Goal: Task Accomplishment & Management: Use online tool/utility

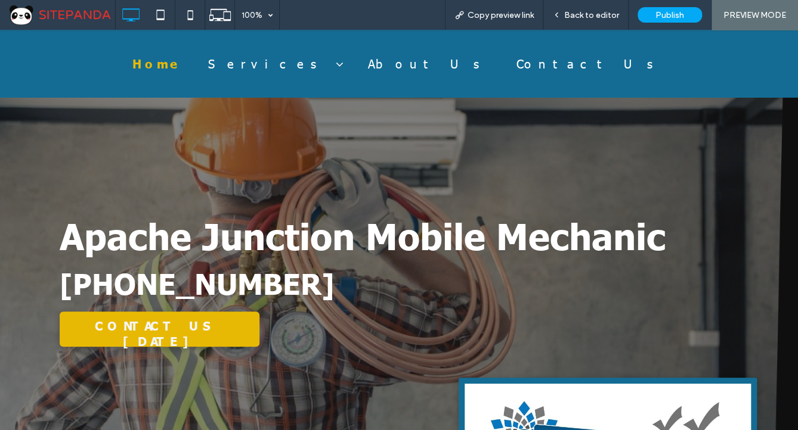
scroll to position [238, 0]
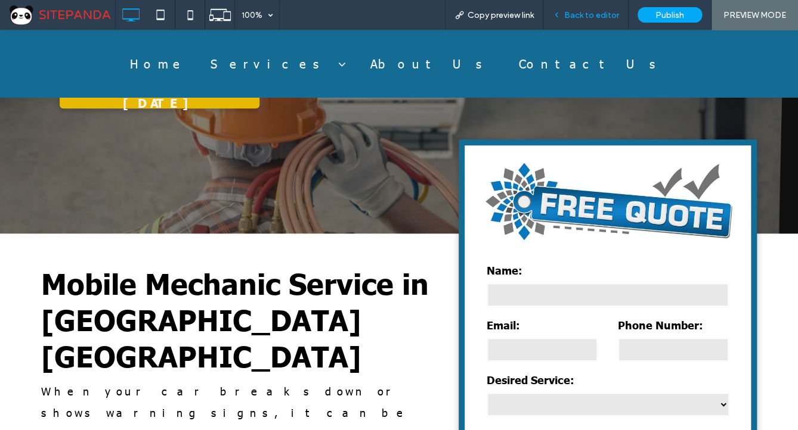
click at [577, 16] on span "Back to editor" at bounding box center [591, 15] width 55 height 10
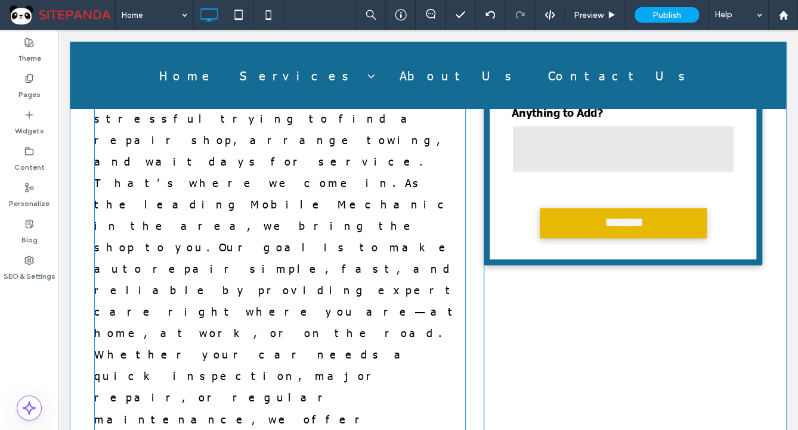
scroll to position [763, 0]
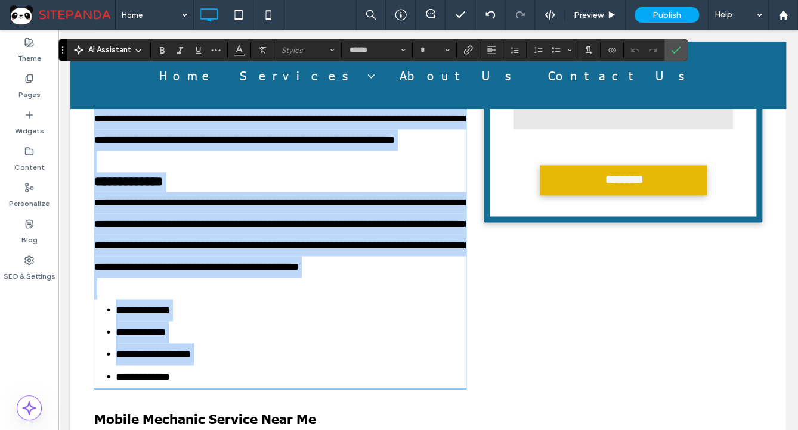
type input "******"
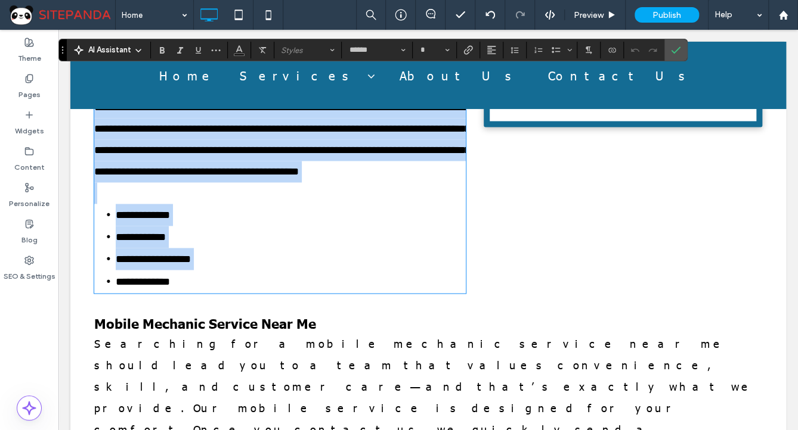
click at [166, 204] on p at bounding box center [279, 192] width 371 height 21
type input "**"
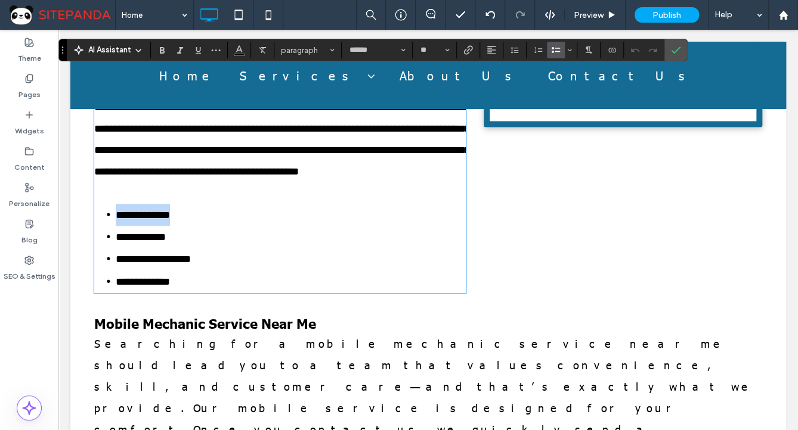
drag, startPoint x: 187, startPoint y: 241, endPoint x: 367, endPoint y: 74, distance: 245.5
click at [118, 226] on li "**********" at bounding box center [291, 215] width 350 height 22
click at [469, 51] on icon "Link" at bounding box center [468, 50] width 10 height 10
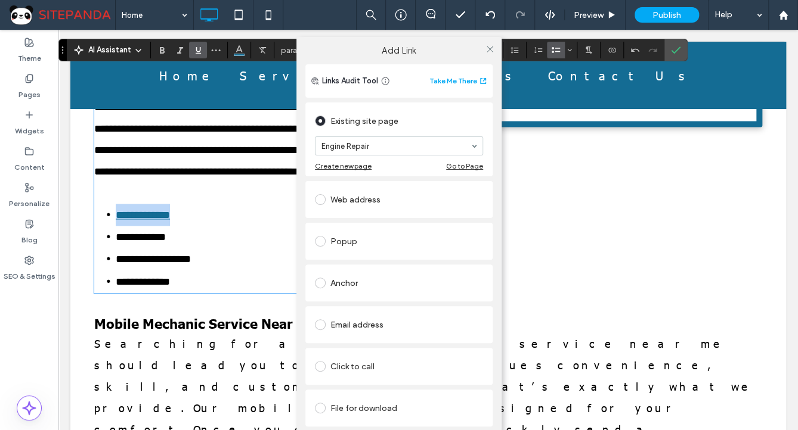
drag, startPoint x: 343, startPoint y: 205, endPoint x: 355, endPoint y: 181, distance: 26.7
click at [486, 50] on icon at bounding box center [489, 49] width 9 height 9
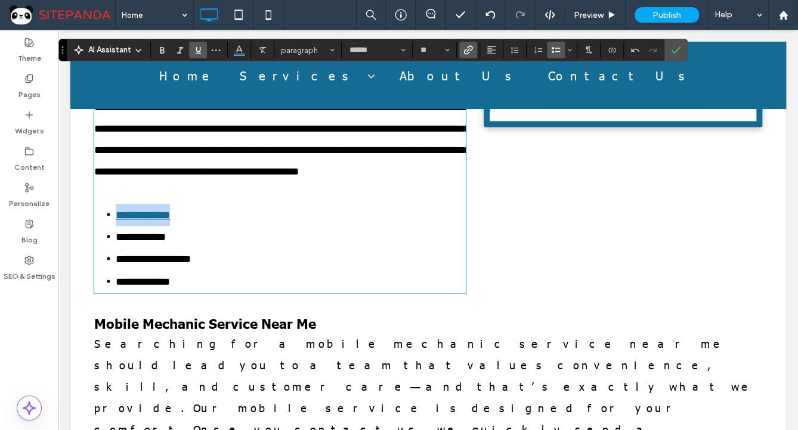
click at [207, 226] on li "**********" at bounding box center [291, 215] width 350 height 22
drag, startPoint x: 172, startPoint y: 266, endPoint x: 100, endPoint y: 262, distance: 72.2
click at [116, 248] on li "**********" at bounding box center [291, 237] width 350 height 22
drag, startPoint x: 98, startPoint y: 260, endPoint x: 85, endPoint y: 260, distance: 13.7
click at [85, 260] on div "**********" at bounding box center [427, 38] width 715 height 519
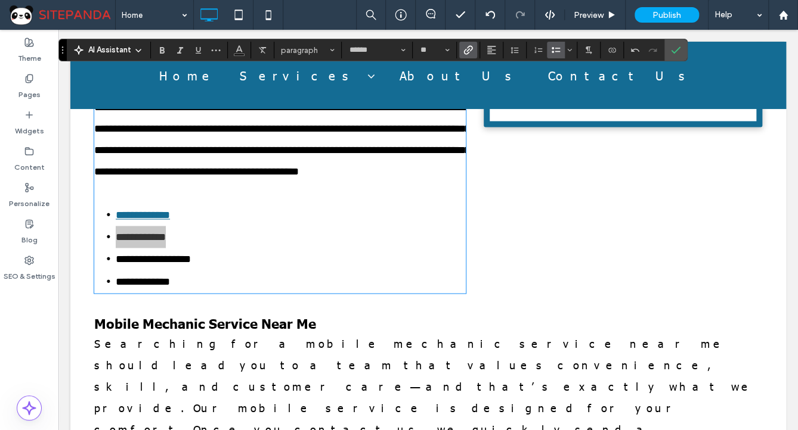
click at [464, 51] on use "Link" at bounding box center [468, 49] width 9 height 9
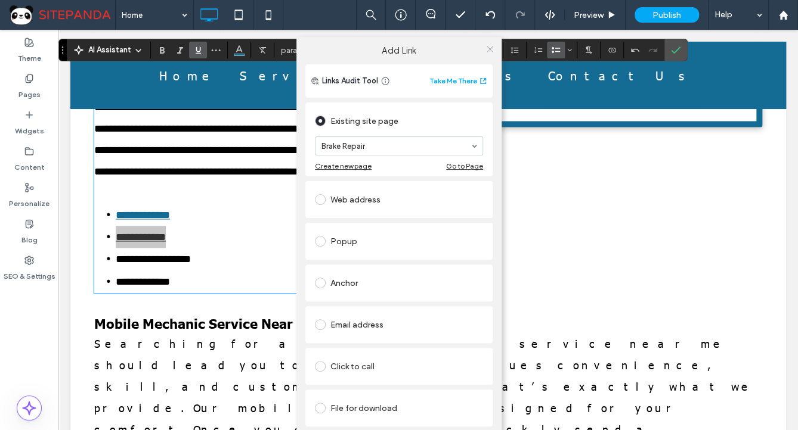
click at [489, 52] on icon at bounding box center [489, 49] width 9 height 9
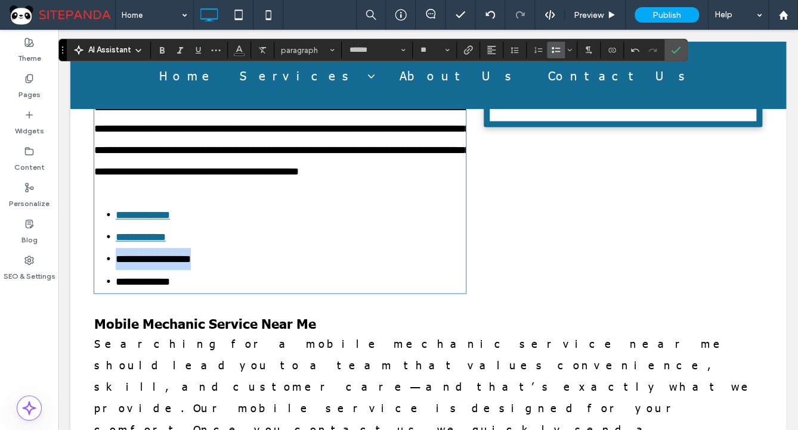
drag, startPoint x: 210, startPoint y: 291, endPoint x: 105, endPoint y: 286, distance: 105.1
click at [116, 270] on li "**********" at bounding box center [291, 259] width 350 height 22
click at [470, 45] on icon "Link" at bounding box center [468, 50] width 10 height 10
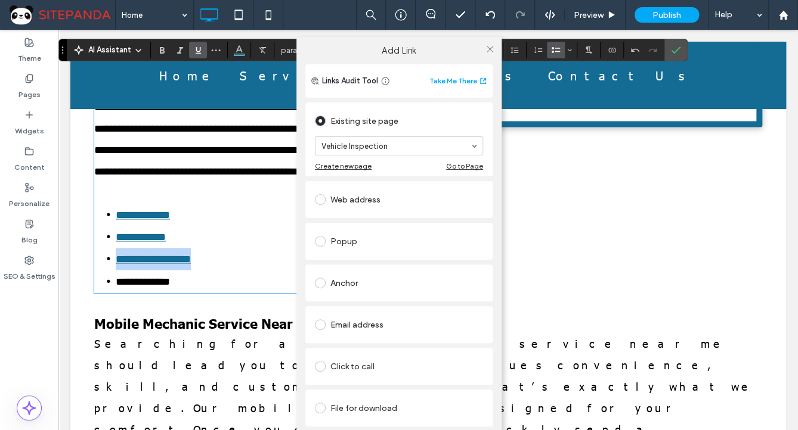
drag, startPoint x: 346, startPoint y: 246, endPoint x: 492, endPoint y: 75, distance: 225.8
click at [491, 48] on icon at bounding box center [489, 49] width 9 height 9
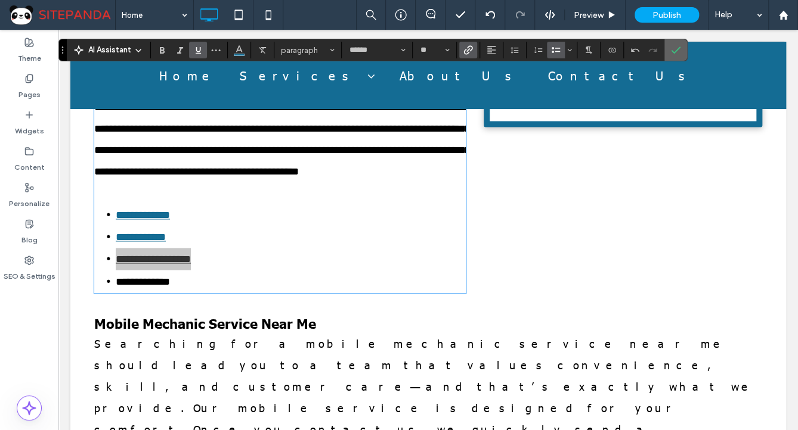
drag, startPoint x: 682, startPoint y: 50, endPoint x: 526, endPoint y: 176, distance: 200.5
click at [682, 50] on label "Confirm" at bounding box center [675, 49] width 18 height 21
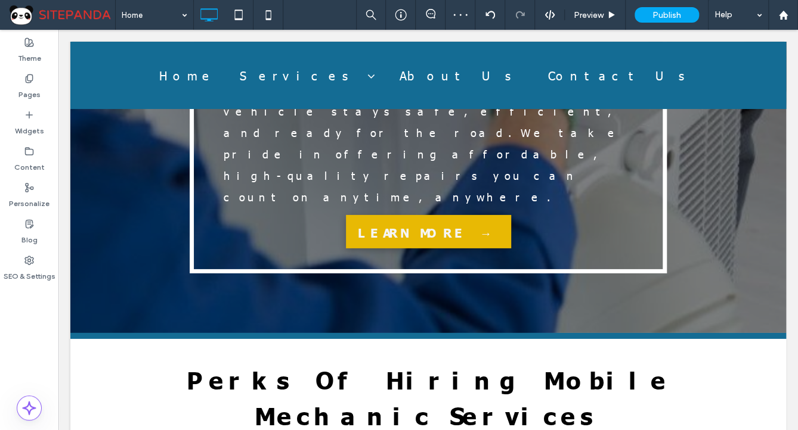
scroll to position [3810, 0]
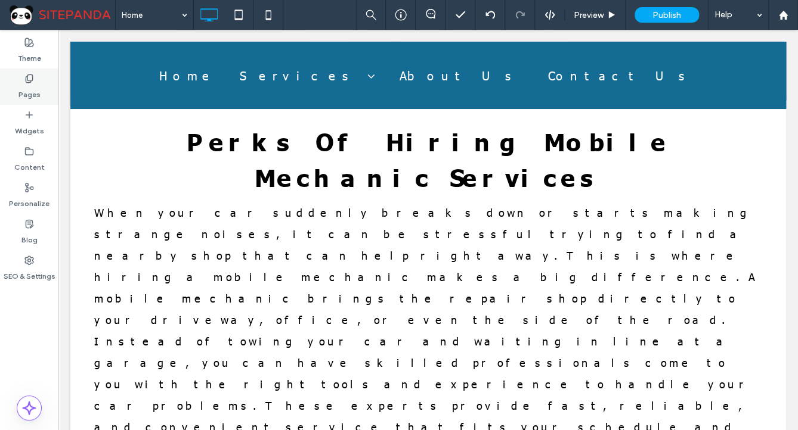
click at [18, 80] on div "Pages" at bounding box center [29, 87] width 58 height 36
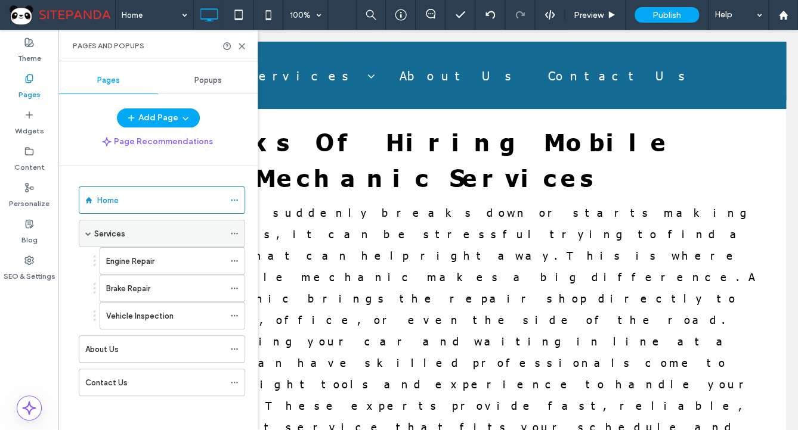
click at [90, 235] on span at bounding box center [88, 234] width 6 height 6
click at [116, 231] on label "Services" at bounding box center [109, 234] width 31 height 21
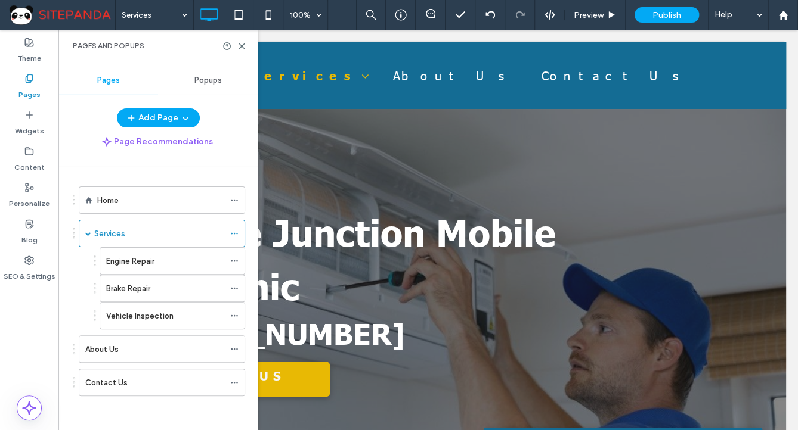
scroll to position [0, 0]
click at [241, 44] on icon at bounding box center [241, 46] width 9 height 9
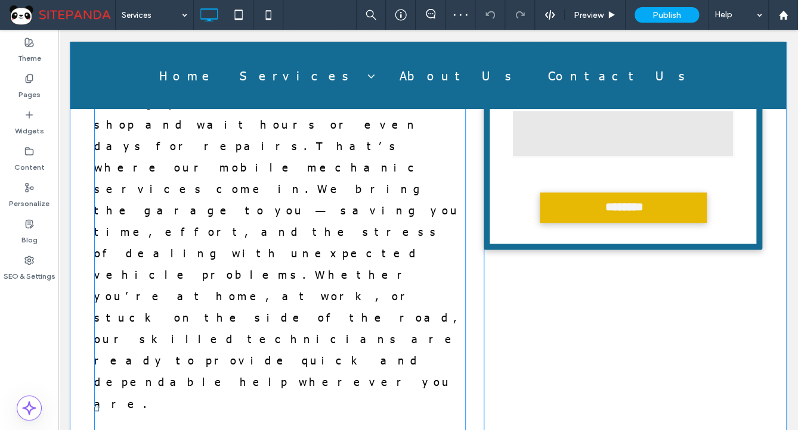
scroll to position [382, 0]
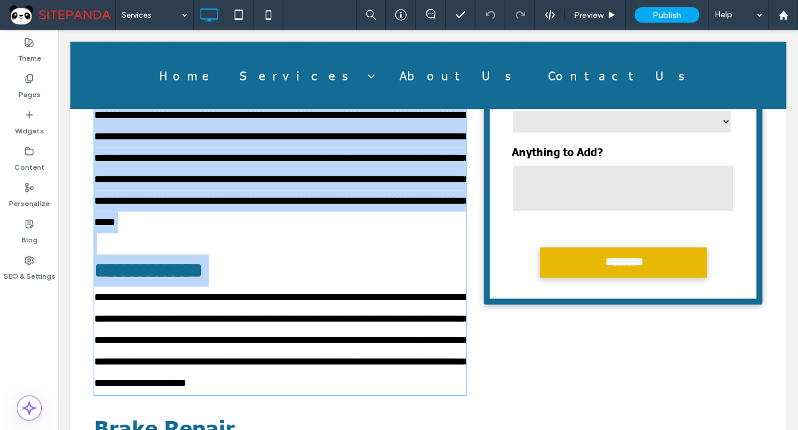
type input "******"
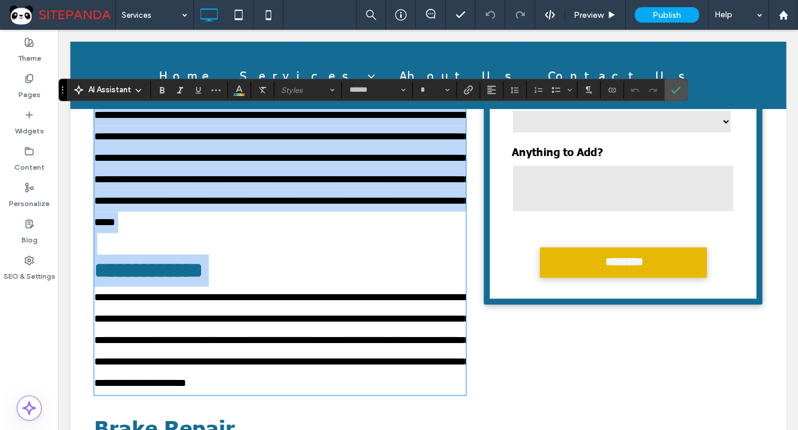
scroll to position [470, 0]
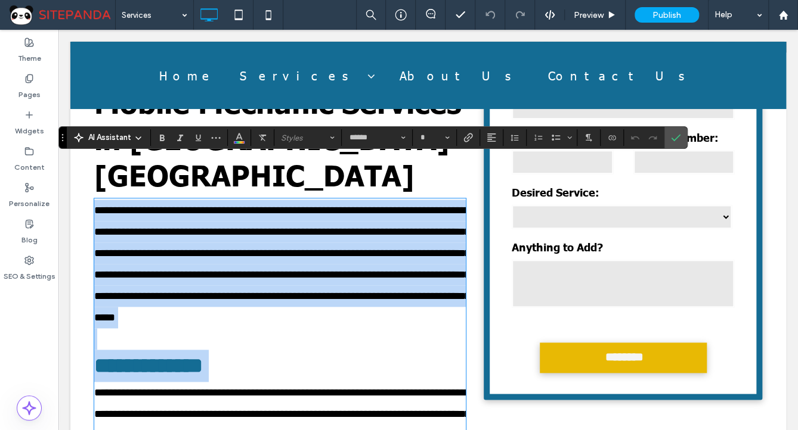
click at [272, 238] on span "**********" at bounding box center [282, 264] width 376 height 118
type input "**"
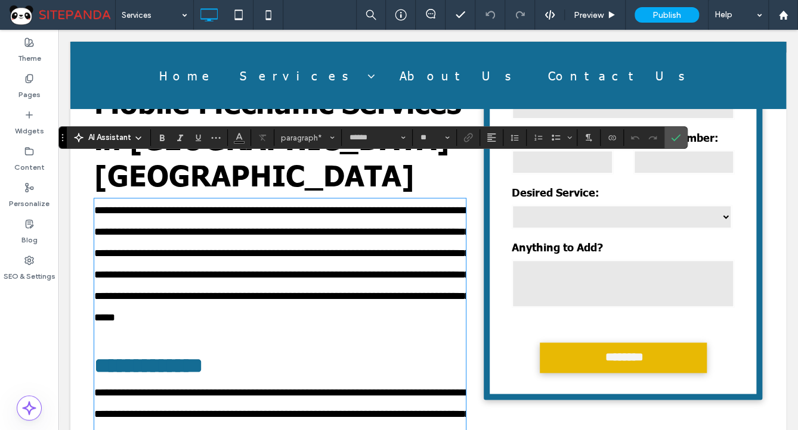
click at [284, 244] on p "**********" at bounding box center [279, 264] width 371 height 129
click at [349, 272] on span "**********" at bounding box center [282, 264] width 376 height 118
click at [390, 205] on span "**********" at bounding box center [282, 264] width 376 height 118
drag, startPoint x: 156, startPoint y: 205, endPoint x: 188, endPoint y: 213, distance: 33.7
click at [157, 205] on p "**********" at bounding box center [279, 264] width 371 height 129
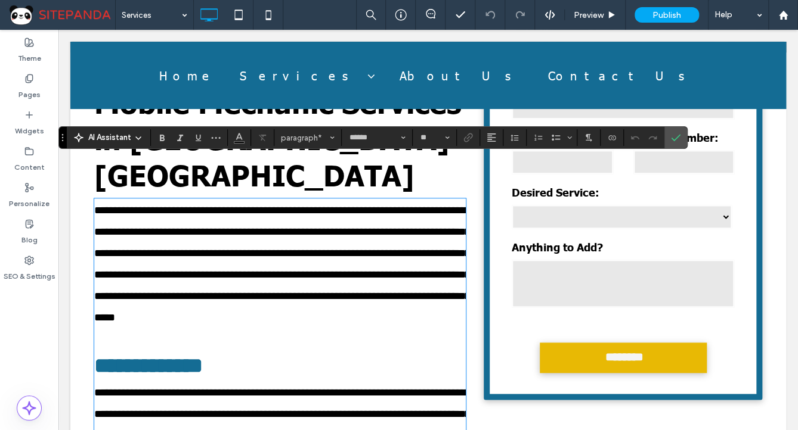
click at [210, 215] on span "**********" at bounding box center [282, 264] width 376 height 118
paste div
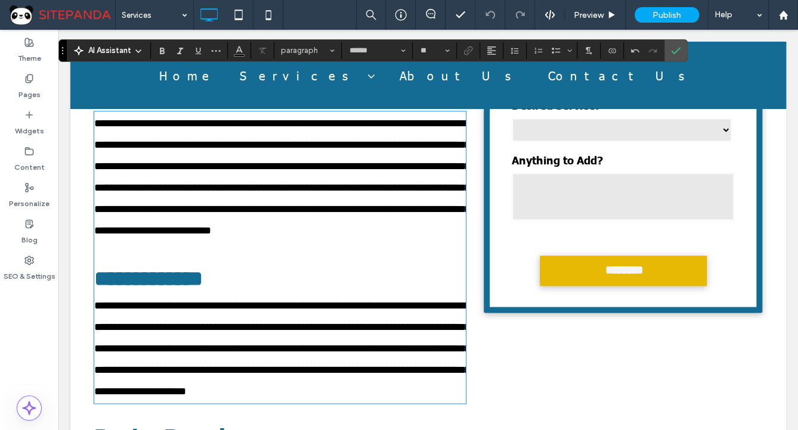
scroll to position [461, 0]
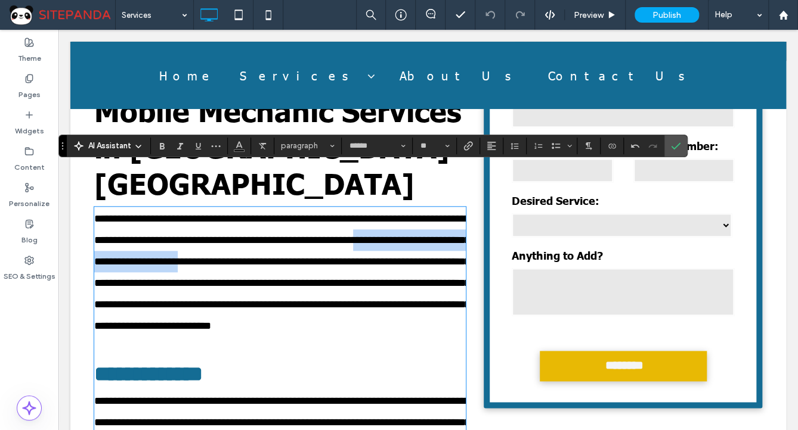
drag, startPoint x: 327, startPoint y: 220, endPoint x: 77, endPoint y: 213, distance: 250.5
click at [77, 213] on div "**********" at bounding box center [427, 282] width 715 height 443
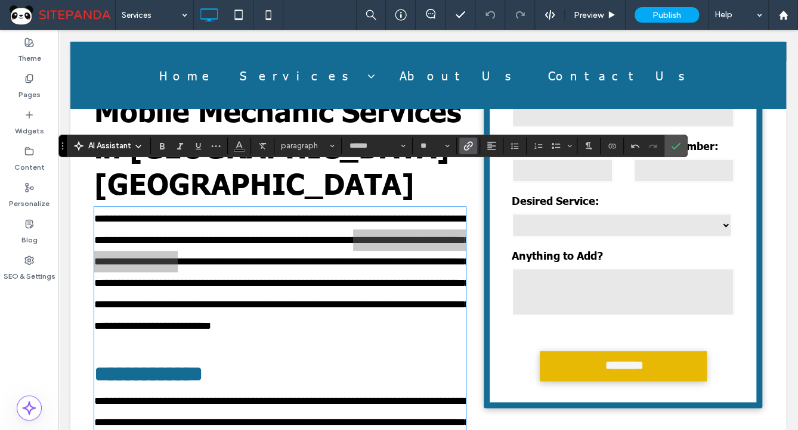
click at [471, 145] on icon "Link" at bounding box center [468, 146] width 10 height 10
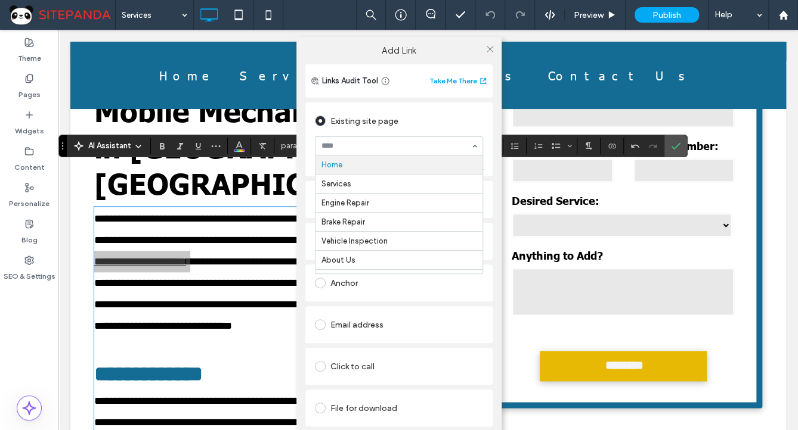
drag, startPoint x: 382, startPoint y: 143, endPoint x: 340, endPoint y: 162, distance: 45.9
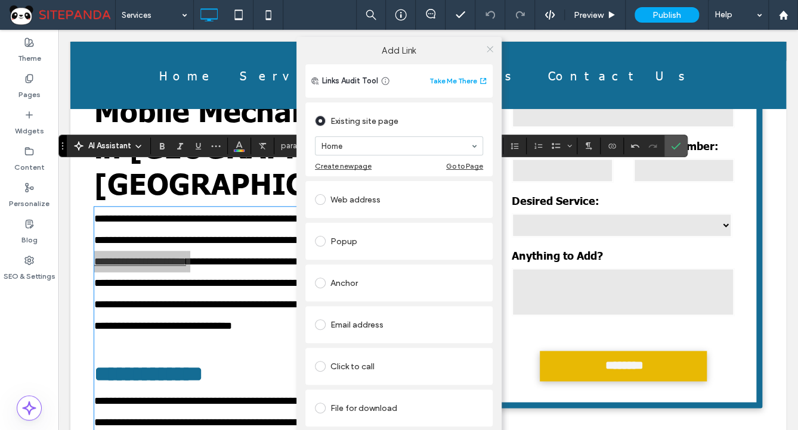
click at [491, 51] on icon at bounding box center [489, 49] width 9 height 9
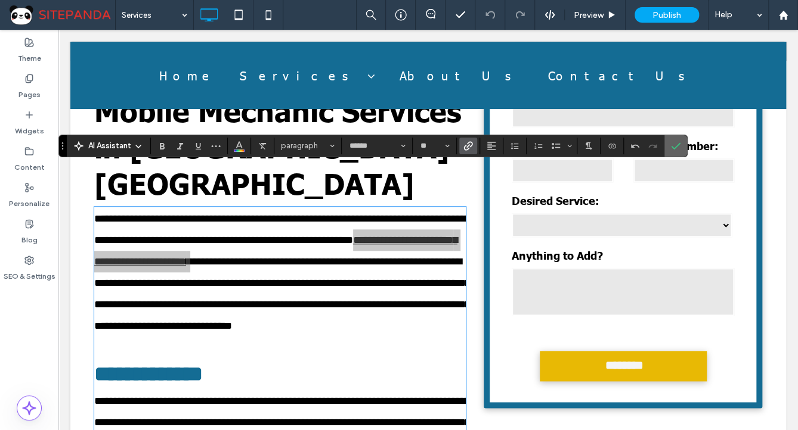
click at [678, 152] on label "Confirm" at bounding box center [675, 145] width 18 height 21
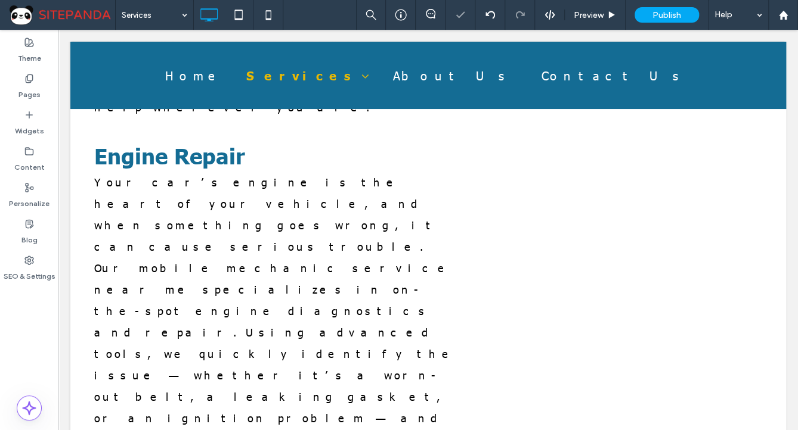
scroll to position [1177, 0]
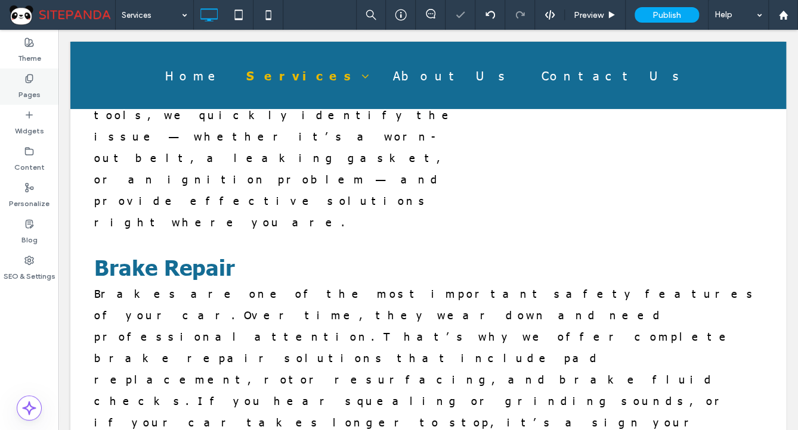
click at [29, 90] on label "Pages" at bounding box center [29, 91] width 22 height 17
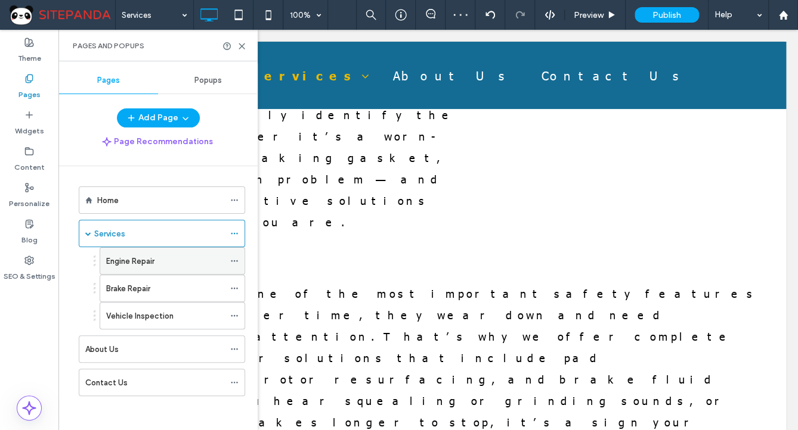
click at [132, 266] on label "Engine Repair" at bounding box center [130, 261] width 48 height 21
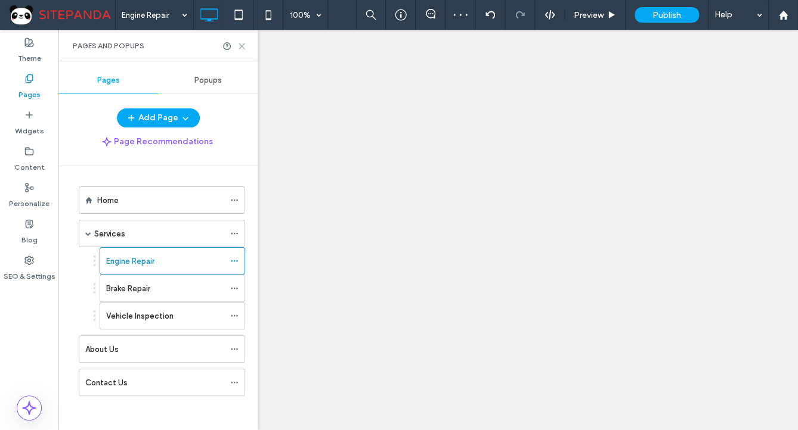
click at [243, 45] on icon at bounding box center [241, 46] width 9 height 9
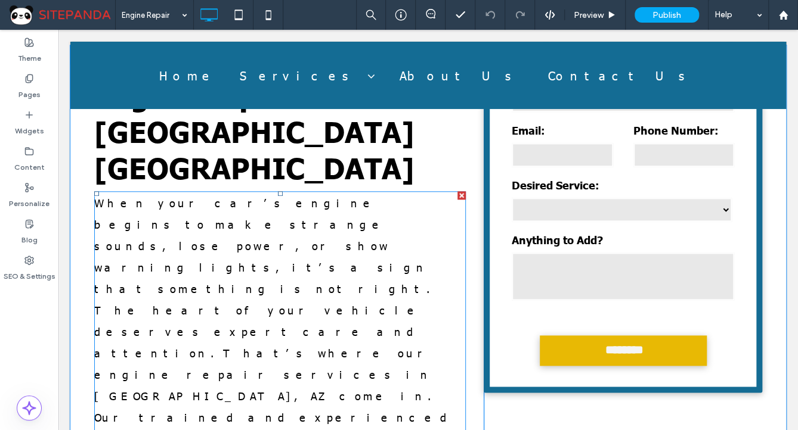
scroll to position [477, 0]
click at [289, 226] on span "When your car’s engine begins to make strange sounds, lose power, or show warni…" at bounding box center [277, 396] width 367 height 400
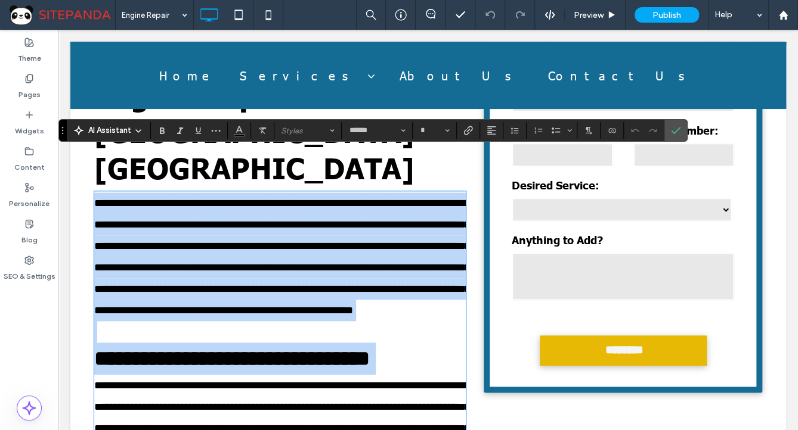
click at [326, 213] on p "**********" at bounding box center [279, 257] width 371 height 129
click at [386, 208] on span "**********" at bounding box center [282, 257] width 376 height 118
click at [386, 206] on span "**********" at bounding box center [282, 257] width 376 height 118
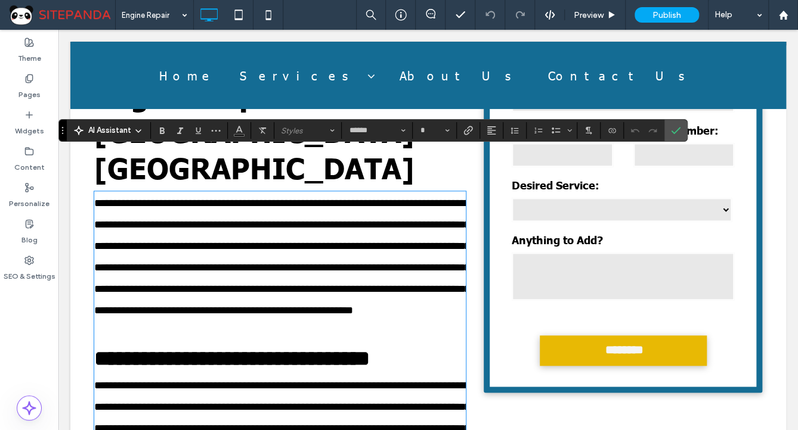
type input "**"
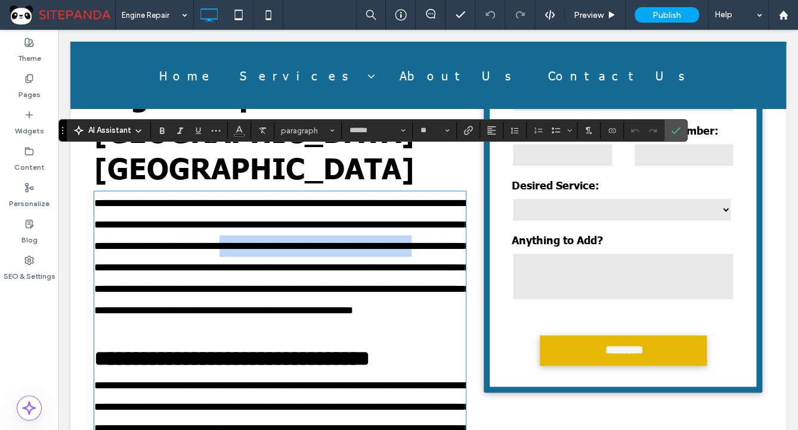
drag, startPoint x: 386, startPoint y: 206, endPoint x: 244, endPoint y: 222, distance: 142.9
click at [244, 222] on span "**********" at bounding box center [282, 257] width 376 height 118
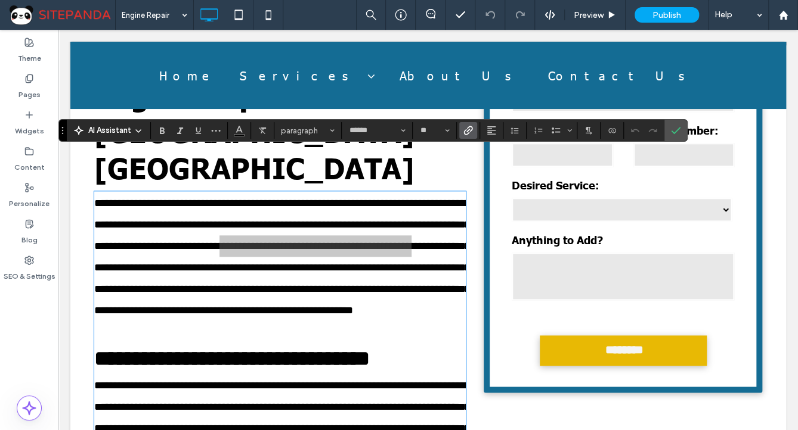
click at [464, 134] on use "Link" at bounding box center [468, 130] width 9 height 9
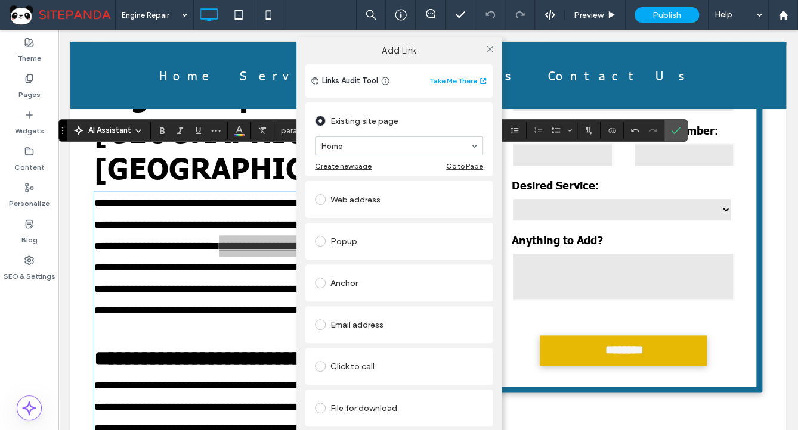
click at [352, 134] on section "Home" at bounding box center [399, 146] width 168 height 31
click at [491, 51] on use at bounding box center [489, 49] width 6 height 6
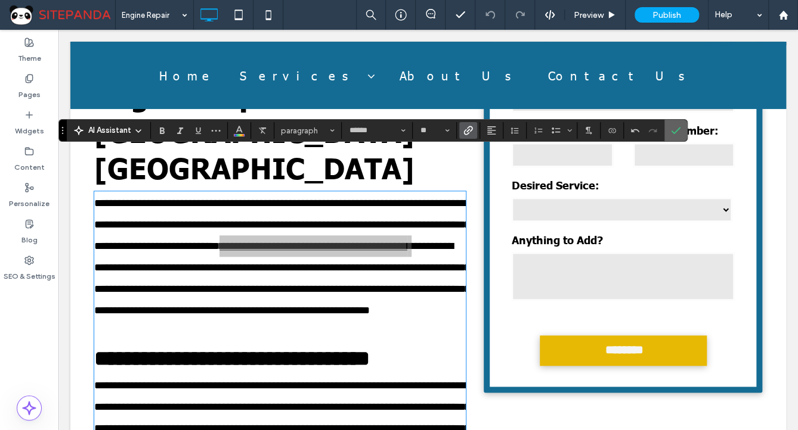
drag, startPoint x: 674, startPoint y: 131, endPoint x: 567, endPoint y: 114, distance: 108.5
click at [674, 131] on icon "Confirm" at bounding box center [676, 131] width 10 height 10
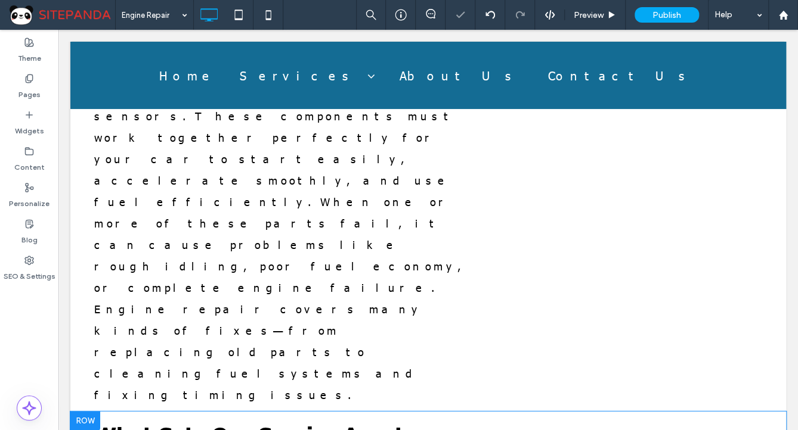
scroll to position [1145, 0]
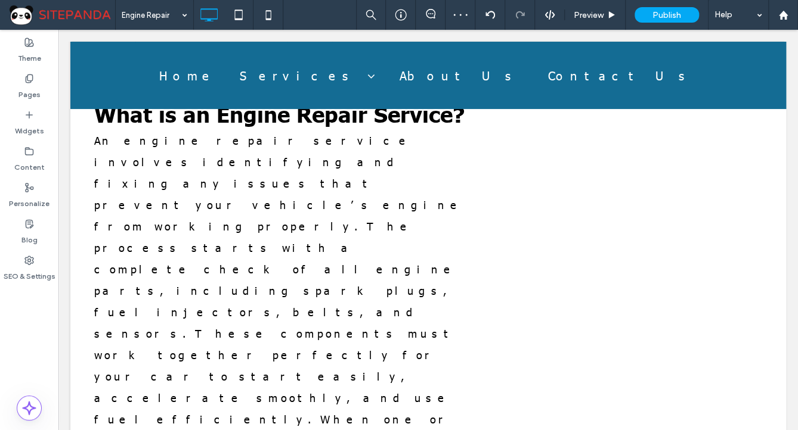
type input "******"
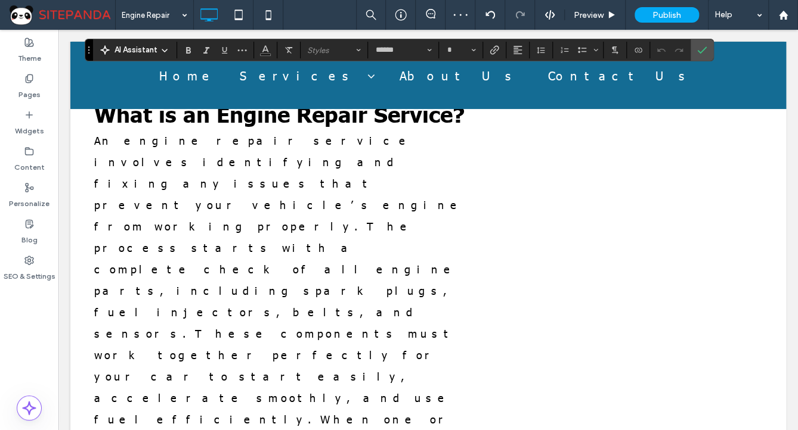
scroll to position [1166, 0]
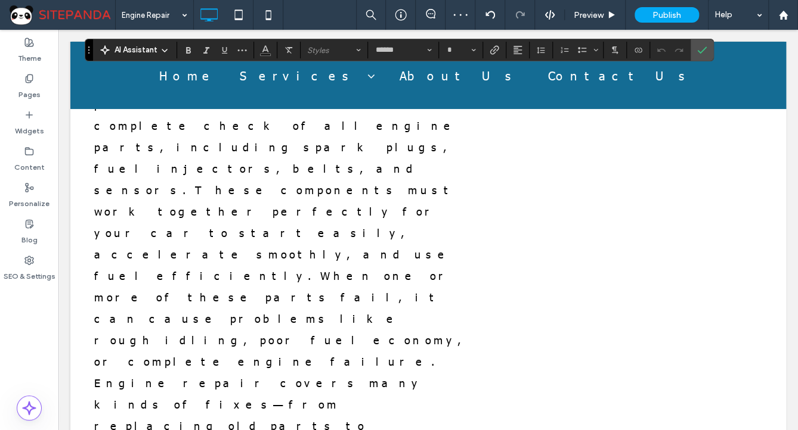
type input "**"
drag, startPoint x: 320, startPoint y: 229, endPoint x: 176, endPoint y: 250, distance: 144.7
drag, startPoint x: 193, startPoint y: 237, endPoint x: 247, endPoint y: 238, distance: 54.9
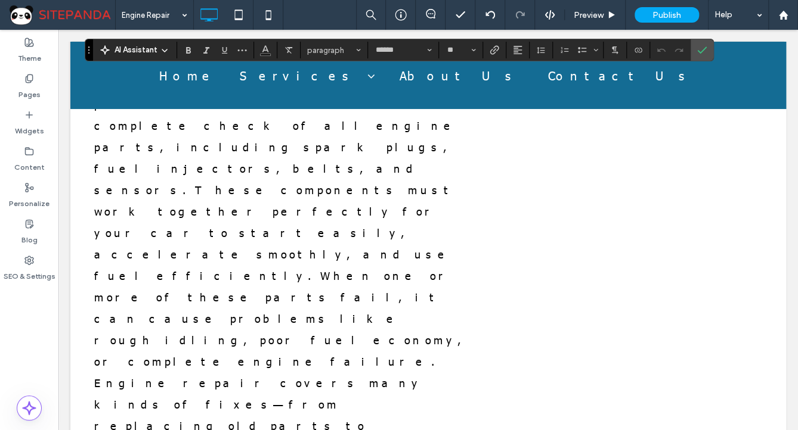
click at [489, 46] on icon "Link" at bounding box center [494, 50] width 10 height 10
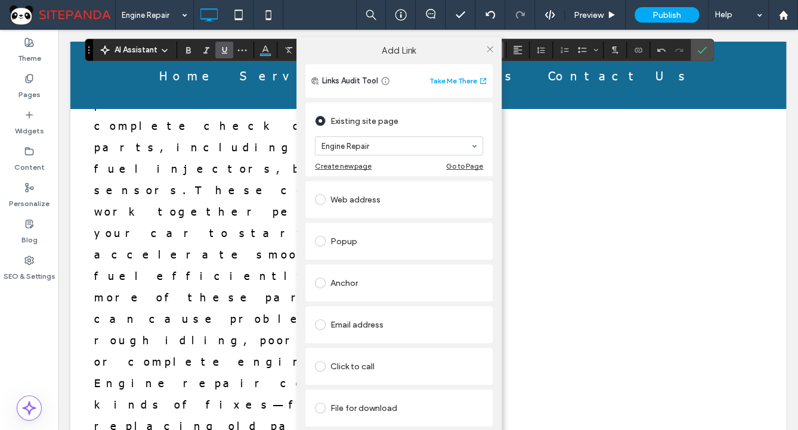
drag, startPoint x: 348, startPoint y: 204, endPoint x: 359, endPoint y: 157, distance: 48.4
click at [350, 201] on div "Web address" at bounding box center [399, 199] width 168 height 19
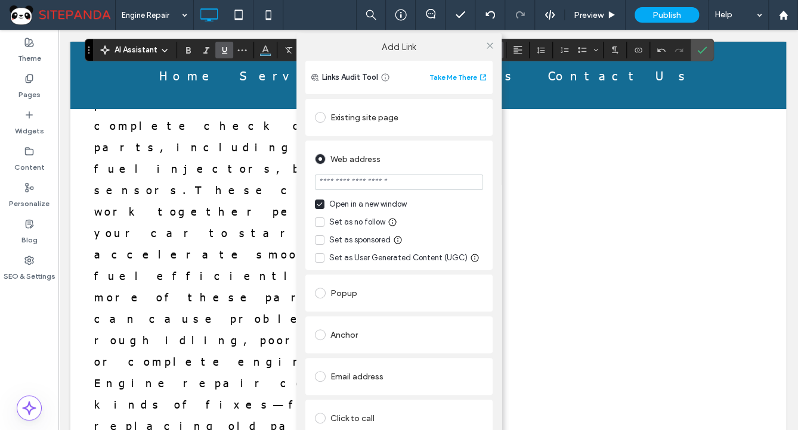
click at [361, 138] on div "Existing site page Engine Repair Create new page Go to Page Web address Open in…" at bounding box center [398, 288] width 187 height 382
click at [361, 122] on div "Existing site page" at bounding box center [399, 117] width 168 height 19
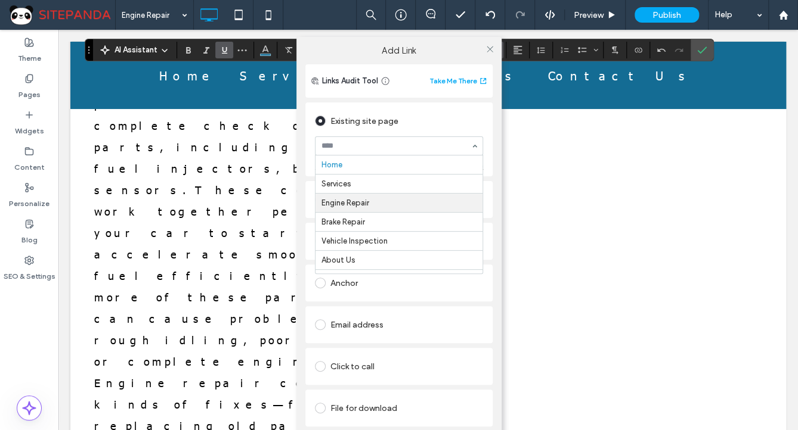
scroll to position [18, 0]
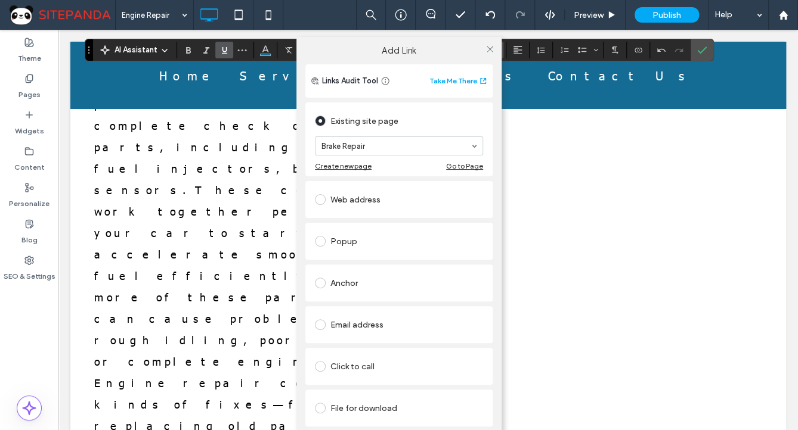
drag, startPoint x: 350, startPoint y: 200, endPoint x: 431, endPoint y: 106, distance: 124.7
click at [488, 48] on icon at bounding box center [489, 49] width 9 height 9
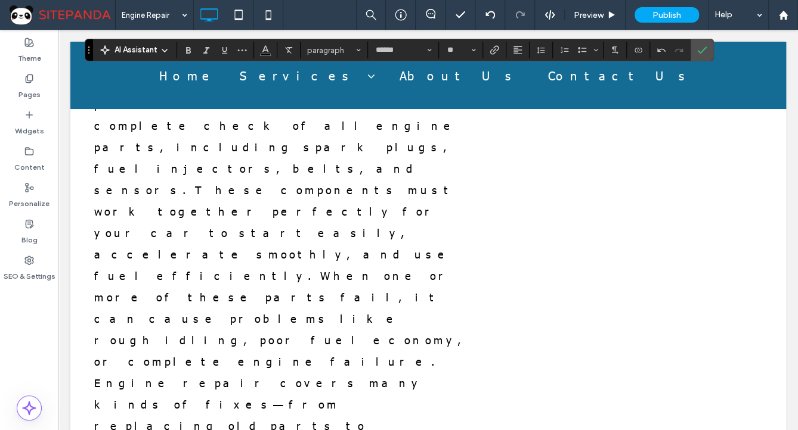
drag, startPoint x: 268, startPoint y: 236, endPoint x: 336, endPoint y: 241, distance: 67.5
click at [490, 43] on span "Link" at bounding box center [491, 50] width 5 height 17
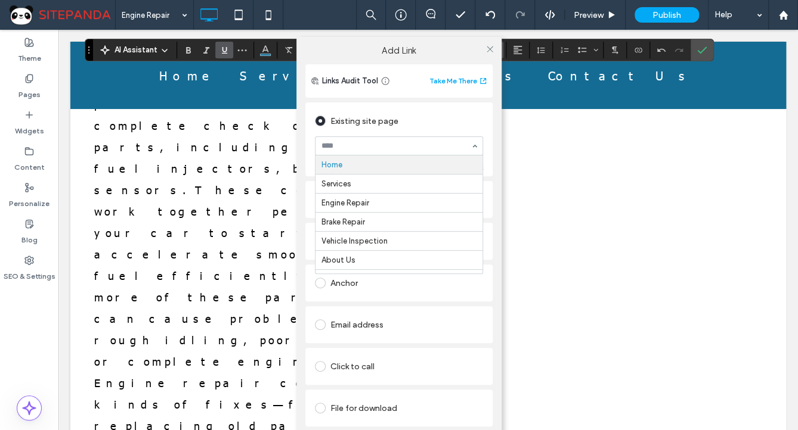
drag, startPoint x: 362, startPoint y: 147, endPoint x: 359, endPoint y: 203, distance: 55.6
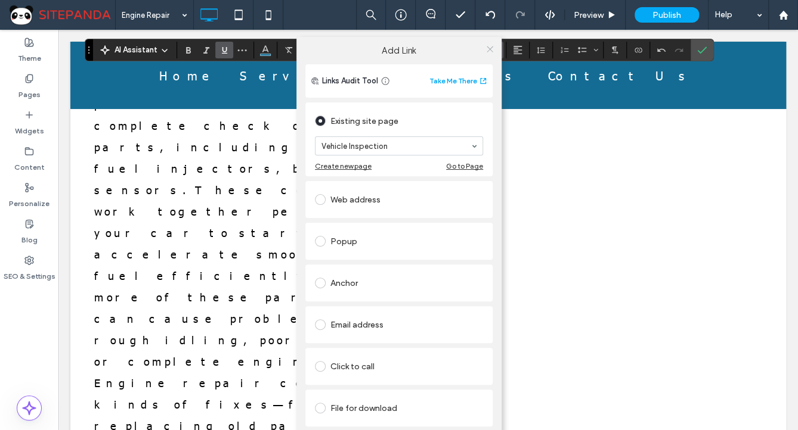
click at [490, 55] on span at bounding box center [489, 49] width 9 height 18
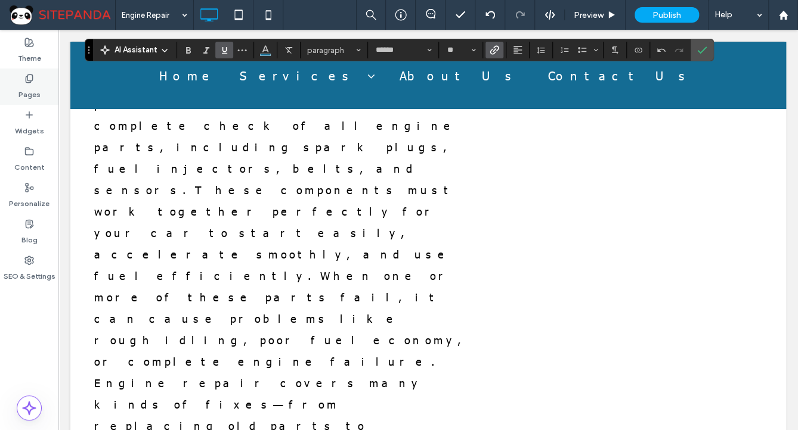
click at [40, 94] on div "Pages" at bounding box center [29, 87] width 58 height 36
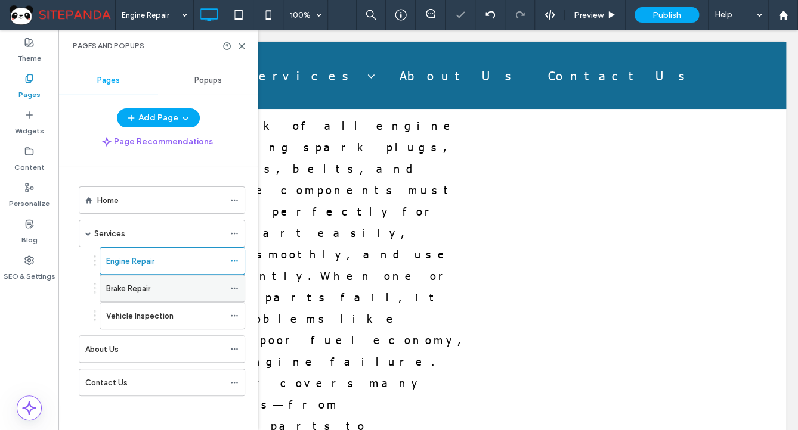
click at [123, 291] on label "Brake Repair" at bounding box center [128, 288] width 44 height 21
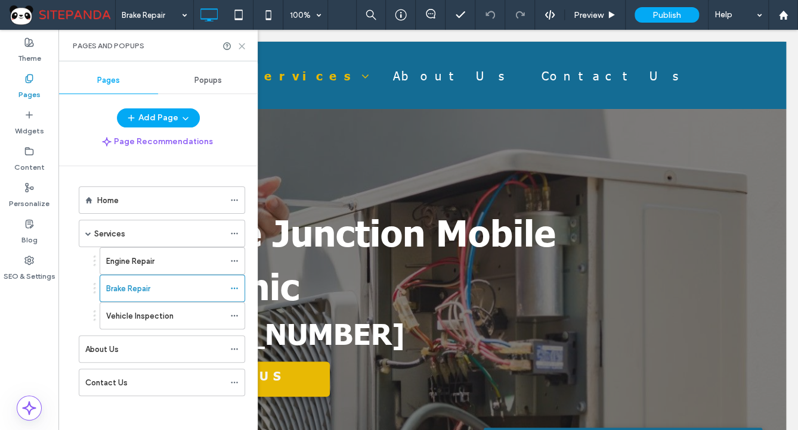
click at [240, 46] on icon at bounding box center [241, 46] width 9 height 9
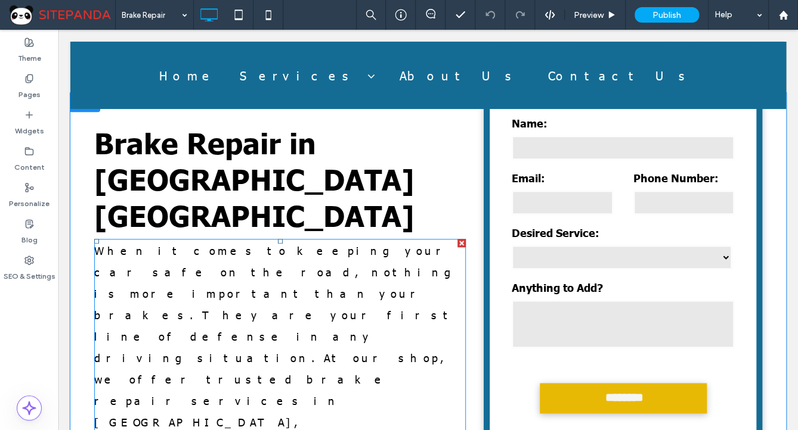
scroll to position [477, 0]
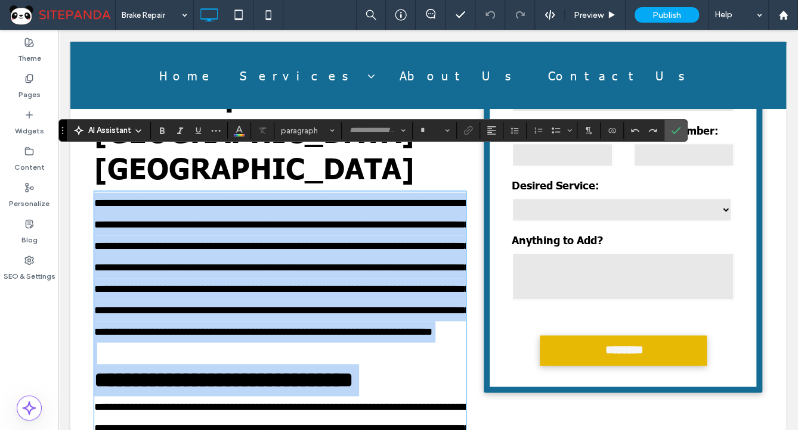
click at [246, 222] on span "**********" at bounding box center [282, 267] width 376 height 139
type input "******"
click at [334, 198] on span "**********" at bounding box center [282, 267] width 376 height 139
type input "**"
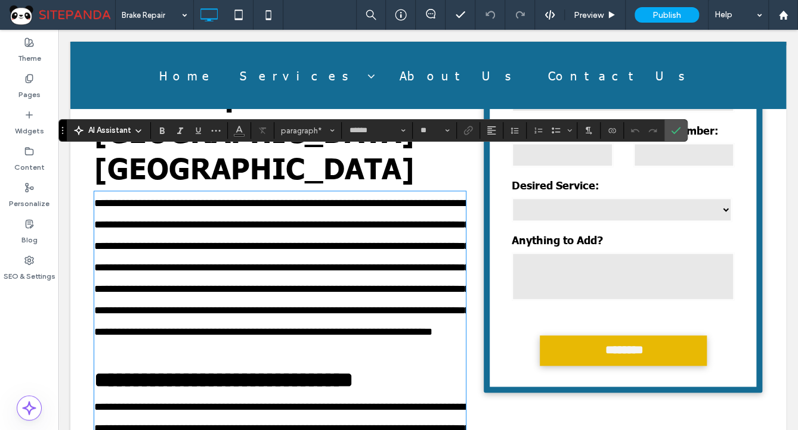
click at [221, 219] on p "**********" at bounding box center [279, 268] width 371 height 150
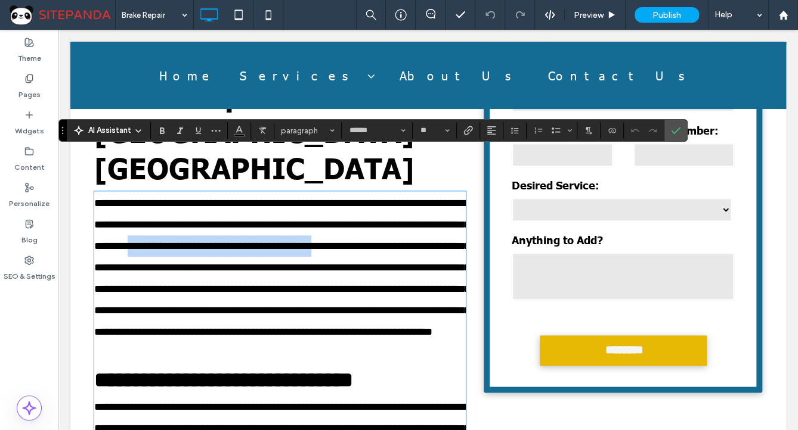
drag, startPoint x: 281, startPoint y: 207, endPoint x: 151, endPoint y: 220, distance: 131.2
click at [151, 220] on span "**********" at bounding box center [282, 267] width 376 height 139
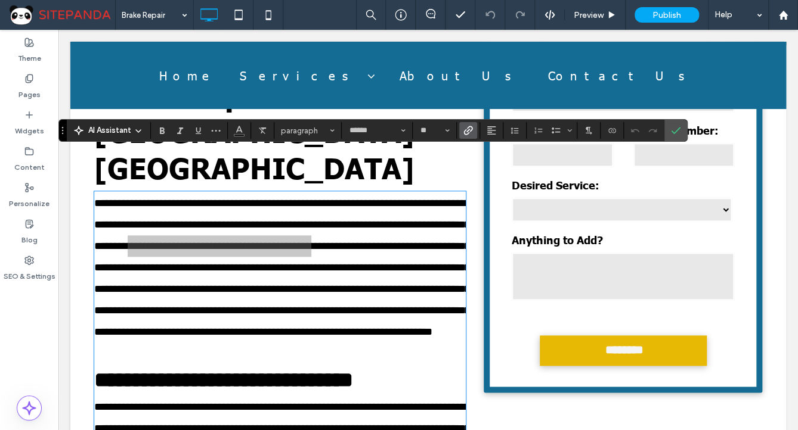
click at [467, 129] on use "Link" at bounding box center [468, 130] width 9 height 9
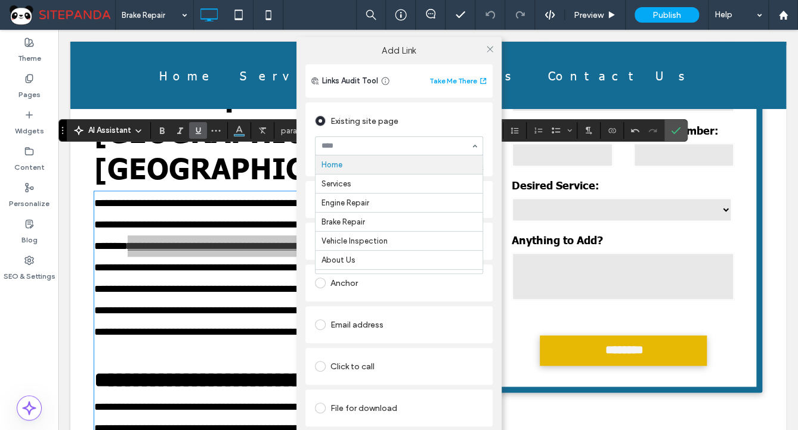
drag, startPoint x: 353, startPoint y: 142, endPoint x: 353, endPoint y: 163, distance: 20.9
drag, startPoint x: 355, startPoint y: 164, endPoint x: 410, endPoint y: 124, distance: 67.8
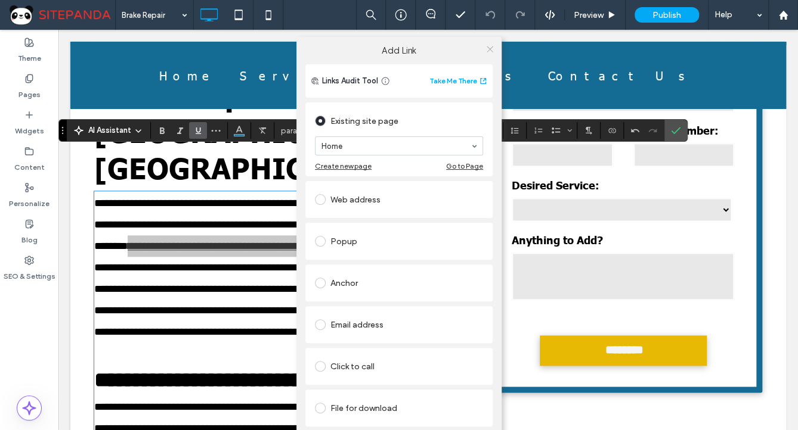
click at [486, 49] on icon at bounding box center [489, 49] width 9 height 9
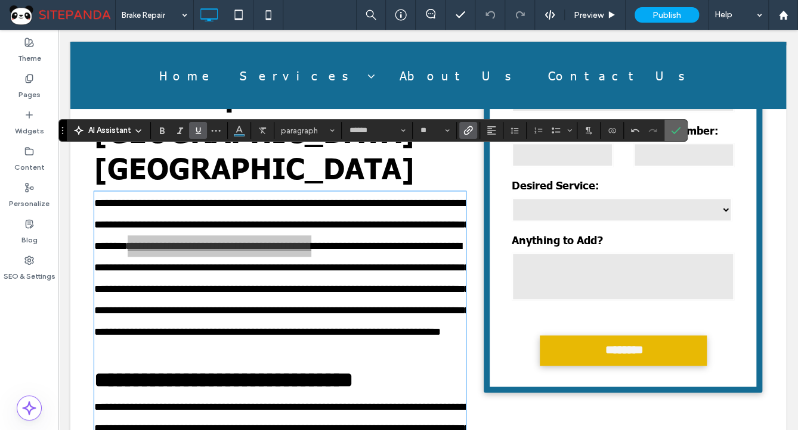
click at [674, 138] on span "Confirm" at bounding box center [673, 130] width 5 height 21
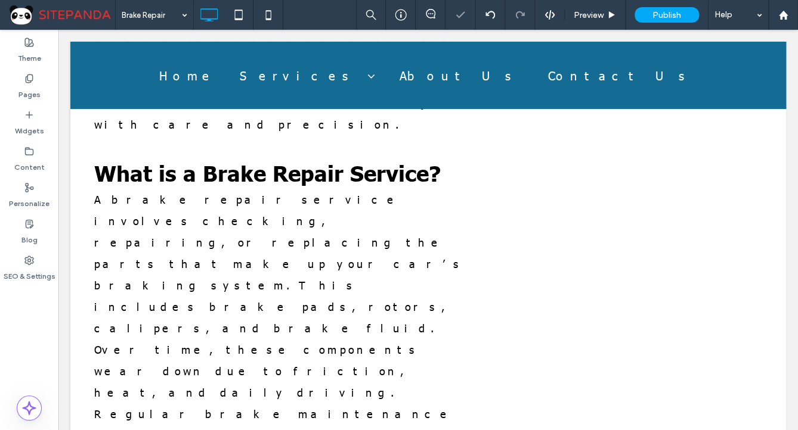
scroll to position [1288, 0]
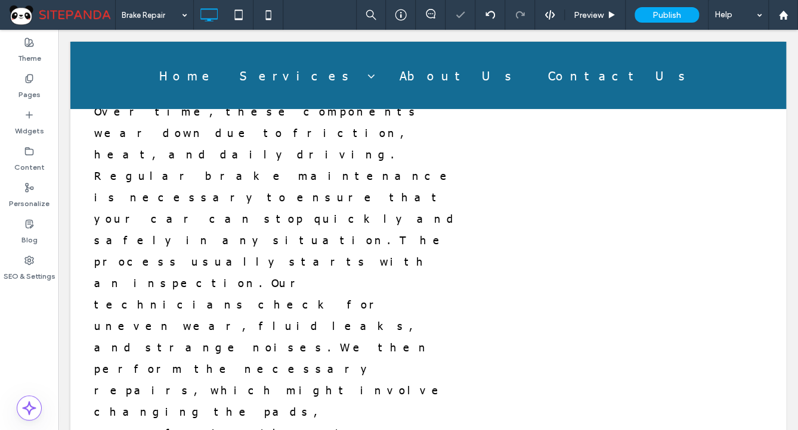
drag, startPoint x: 231, startPoint y: 211, endPoint x: 159, endPoint y: 204, distance: 72.4
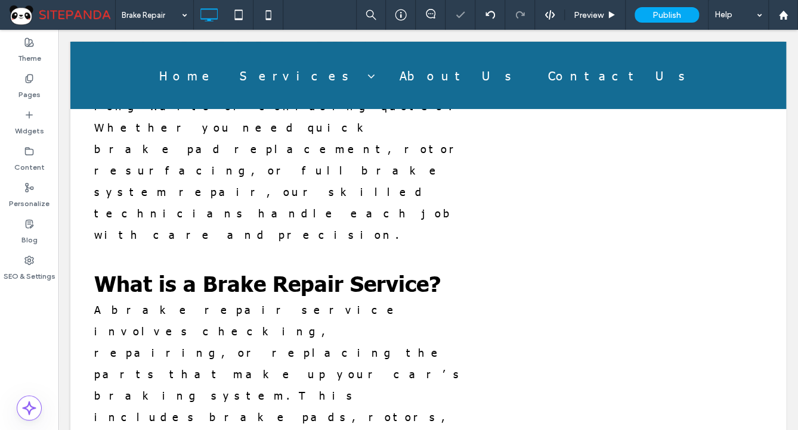
type input "******"
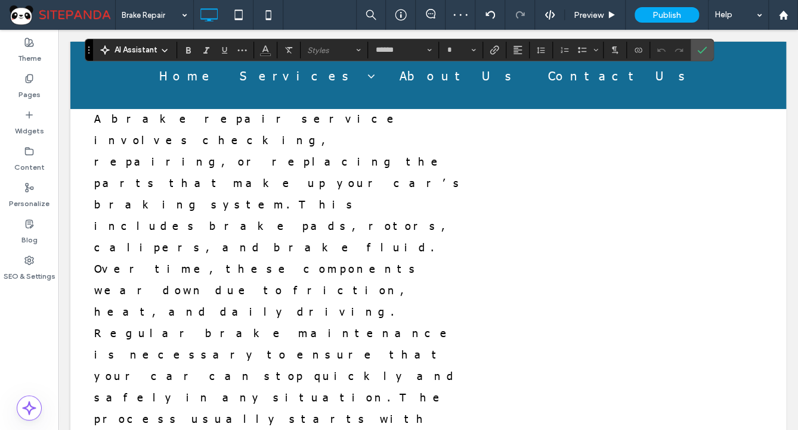
scroll to position [1273, 0]
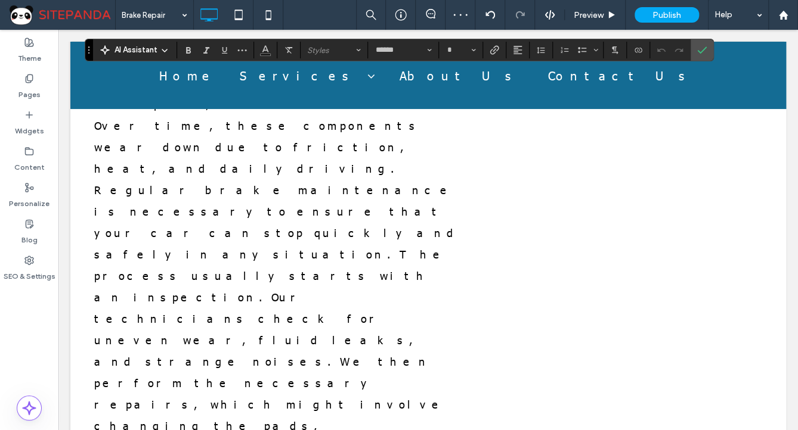
type input "**"
drag, startPoint x: 114, startPoint y: 187, endPoint x: 176, endPoint y: 185, distance: 62.0
click at [489, 54] on icon "Link" at bounding box center [494, 50] width 10 height 10
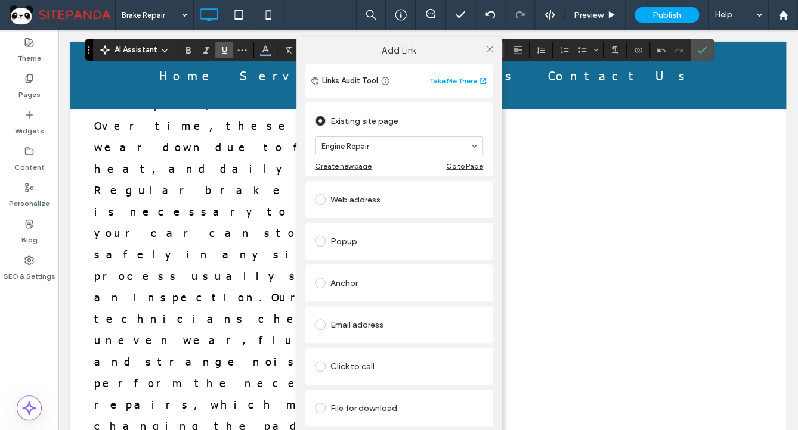
drag, startPoint x: 352, startPoint y: 200, endPoint x: 469, endPoint y: 91, distance: 160.3
click at [490, 48] on icon at bounding box center [489, 49] width 9 height 9
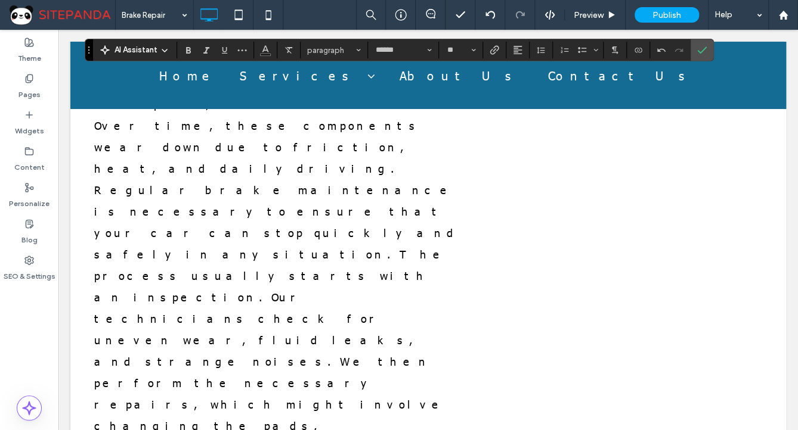
drag, startPoint x: 184, startPoint y: 189, endPoint x: 266, endPoint y: 188, distance: 82.3
click at [494, 47] on use "Link" at bounding box center [494, 49] width 9 height 9
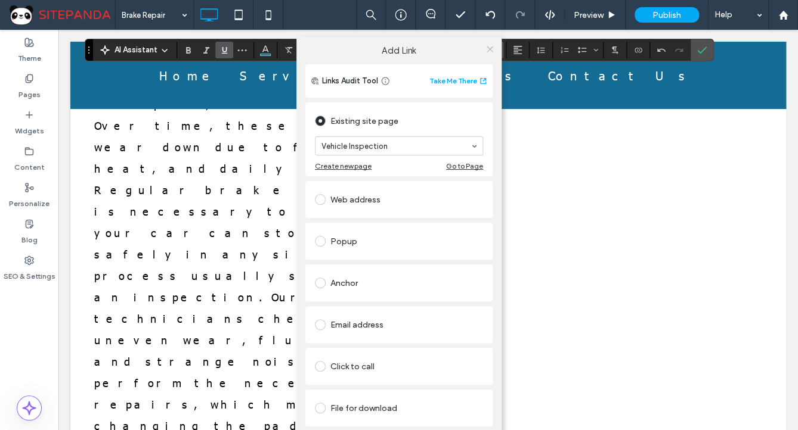
click at [488, 49] on icon at bounding box center [489, 49] width 9 height 9
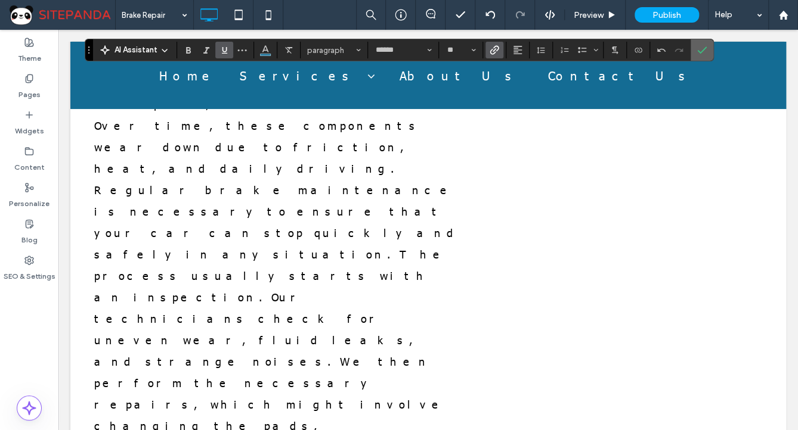
click at [702, 42] on span "Confirm" at bounding box center [702, 50] width 10 height 20
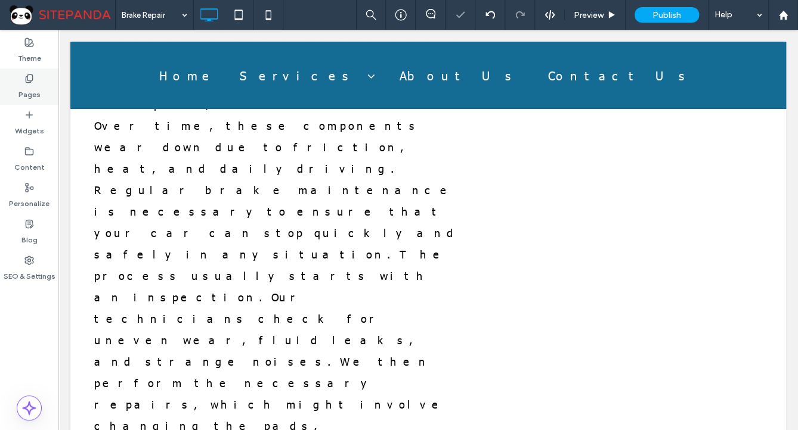
click at [15, 98] on div "Pages" at bounding box center [29, 87] width 58 height 36
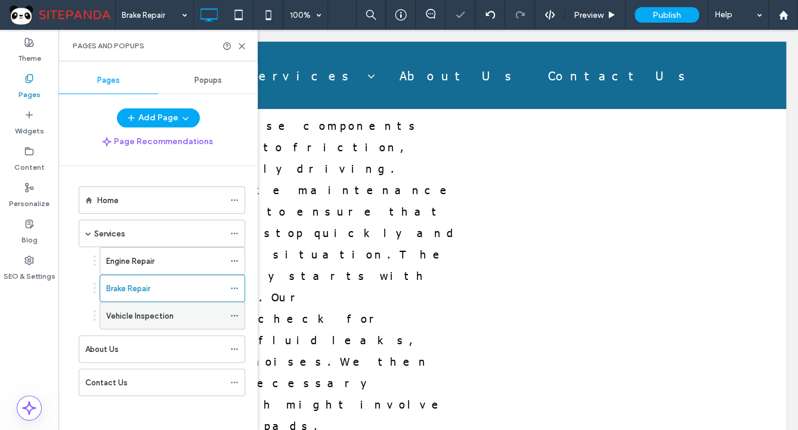
click at [145, 320] on label "Vehicle Inspection" at bounding box center [139, 316] width 67 height 21
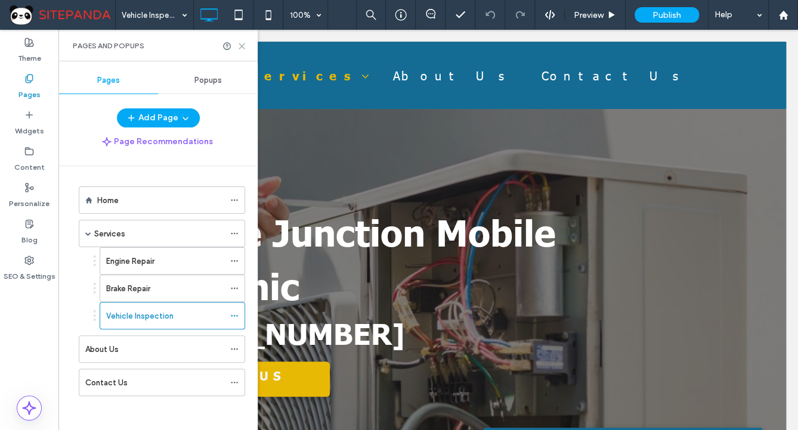
click at [243, 46] on icon at bounding box center [241, 46] width 9 height 9
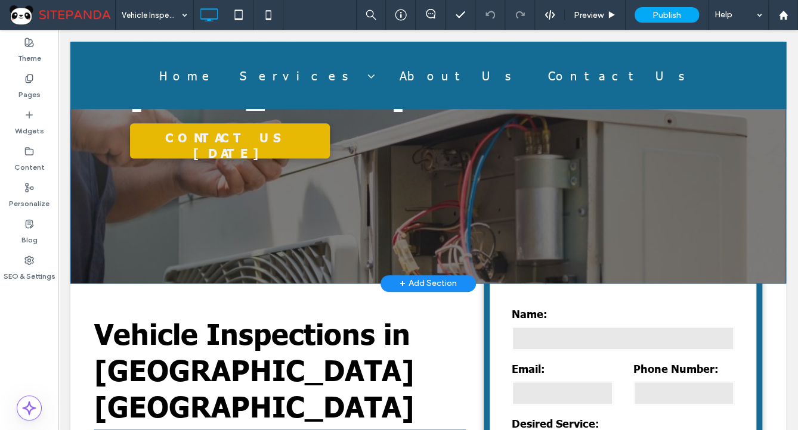
scroll to position [429, 0]
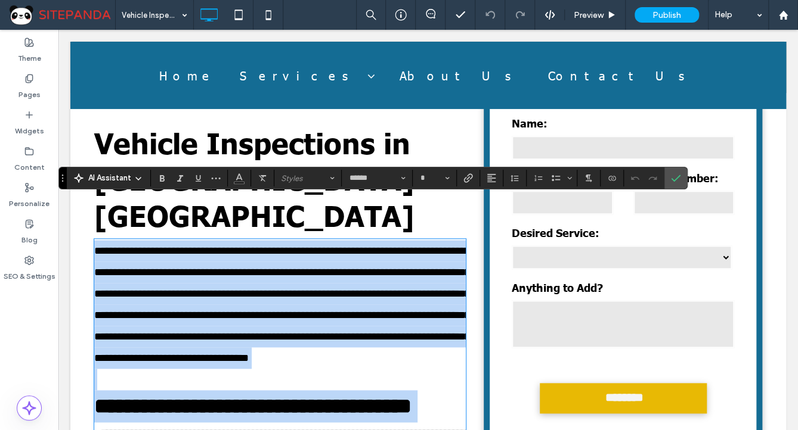
type input "******"
click at [324, 241] on p "**********" at bounding box center [279, 304] width 371 height 129
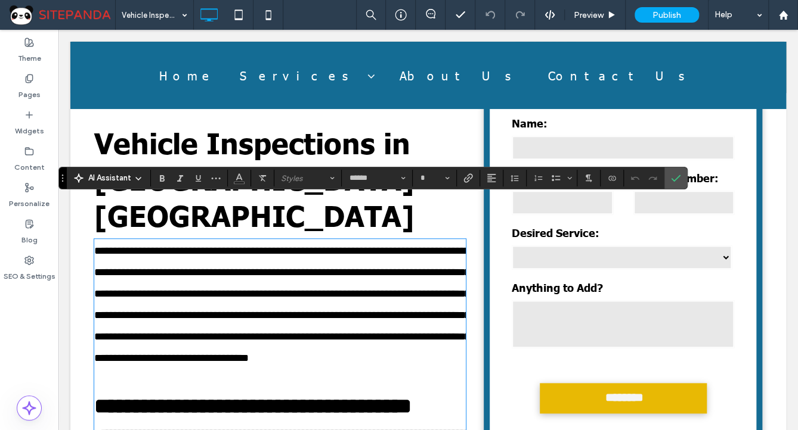
type input "**"
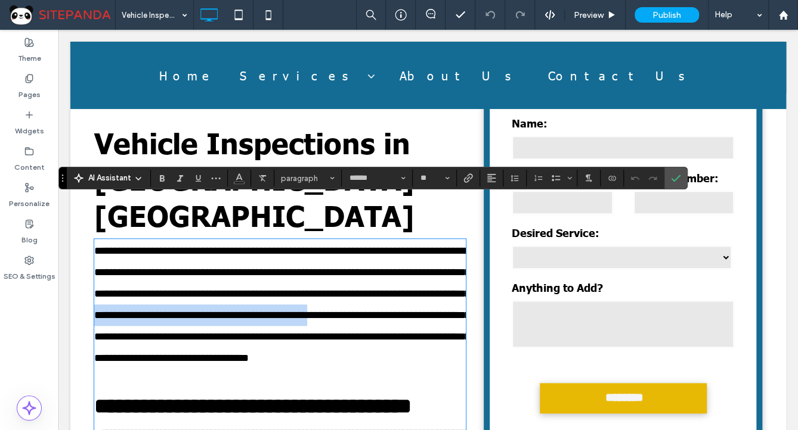
drag, startPoint x: 262, startPoint y: 274, endPoint x: 150, endPoint y: 295, distance: 114.0
click at [150, 295] on span "**********" at bounding box center [282, 305] width 376 height 118
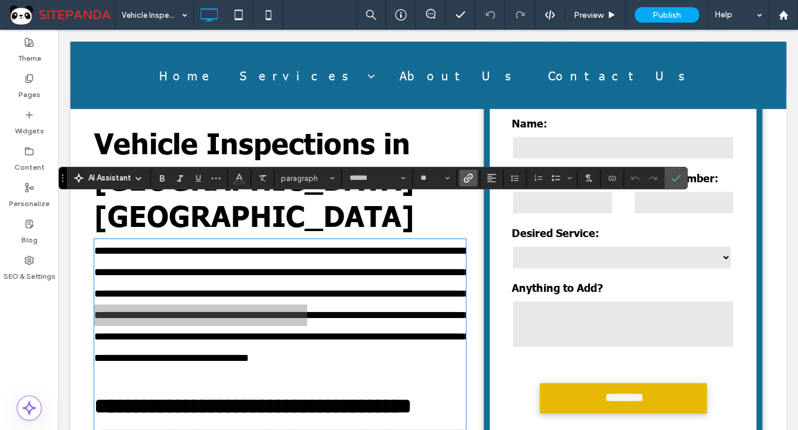
click at [467, 179] on icon "Link" at bounding box center [468, 178] width 10 height 10
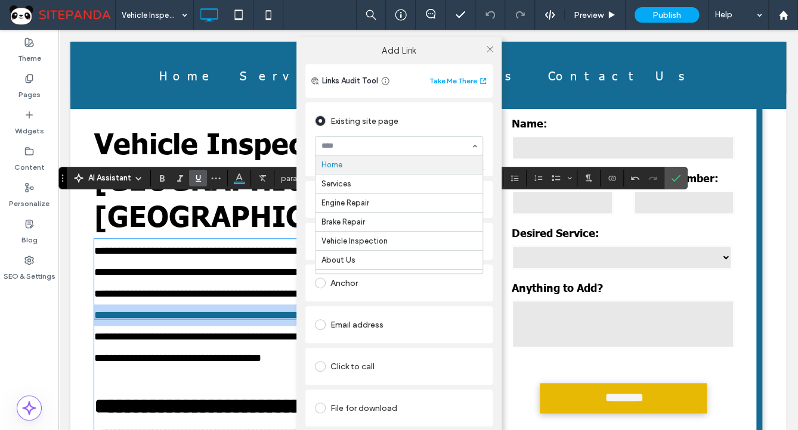
drag, startPoint x: 345, startPoint y: 169, endPoint x: 387, endPoint y: 126, distance: 59.9
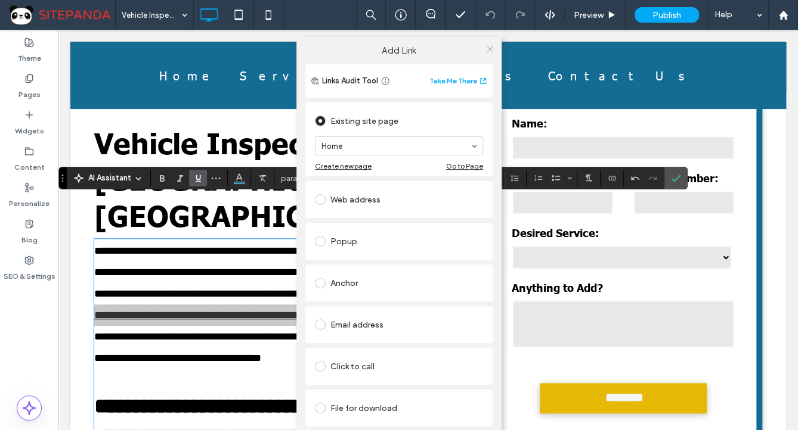
click at [490, 51] on icon at bounding box center [489, 49] width 9 height 9
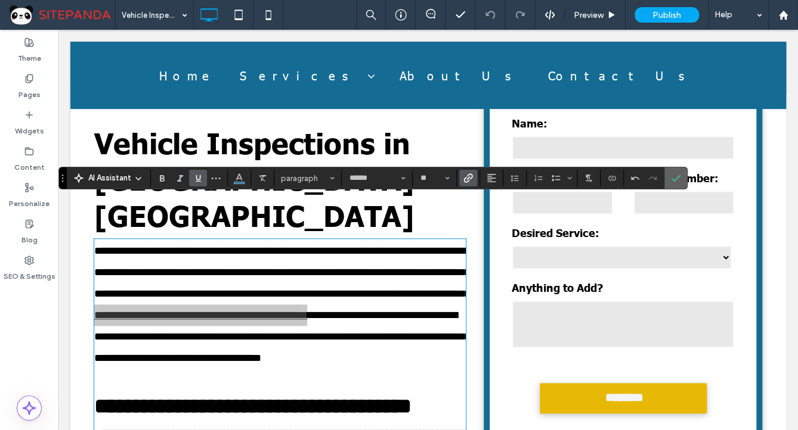
drag, startPoint x: 677, startPoint y: 176, endPoint x: 479, endPoint y: 282, distance: 224.8
click at [677, 176] on use "Confirm" at bounding box center [676, 178] width 10 height 7
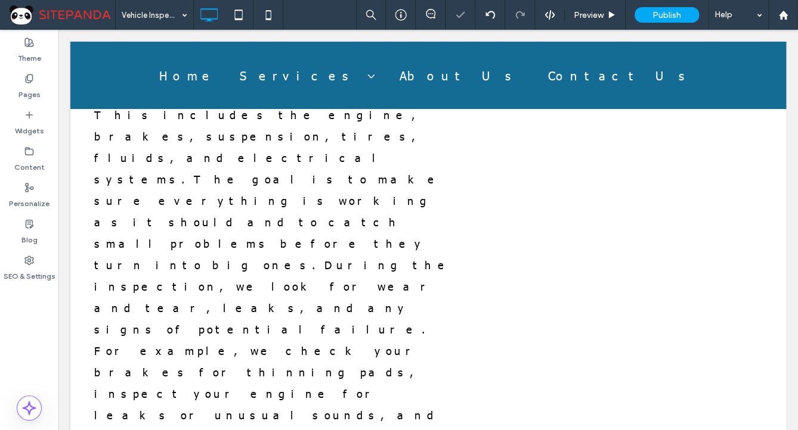
scroll to position [1526, 0]
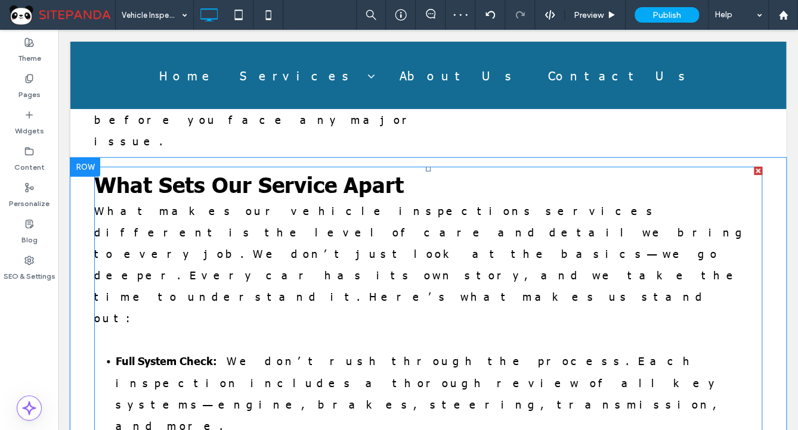
drag, startPoint x: 213, startPoint y: 222, endPoint x: 190, endPoint y: 170, distance: 56.5
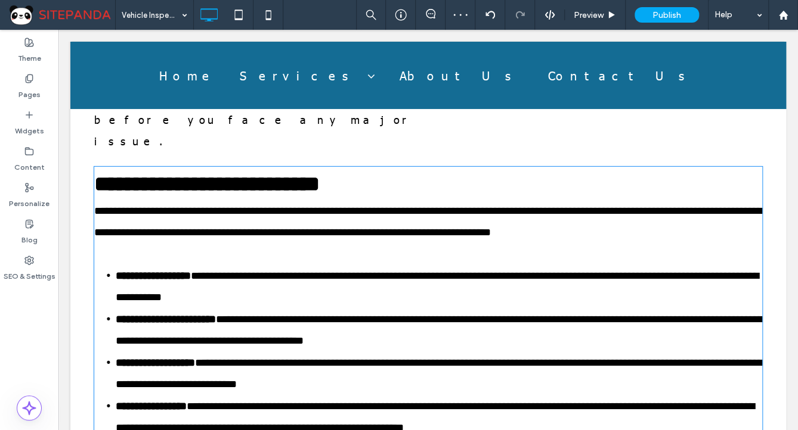
scroll to position [1050, 0]
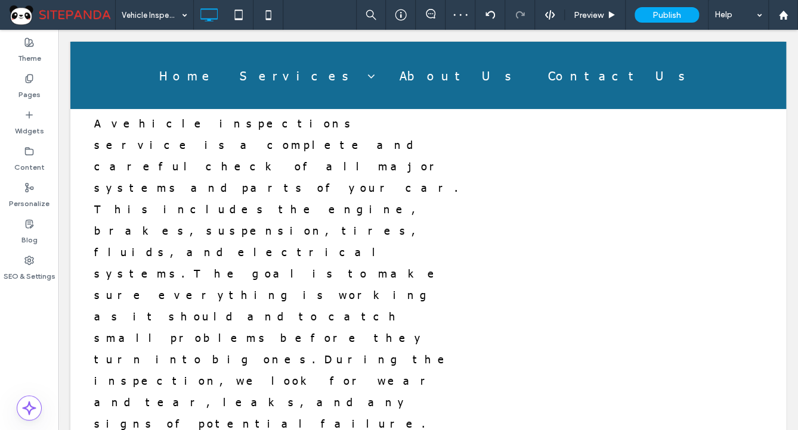
type input "******"
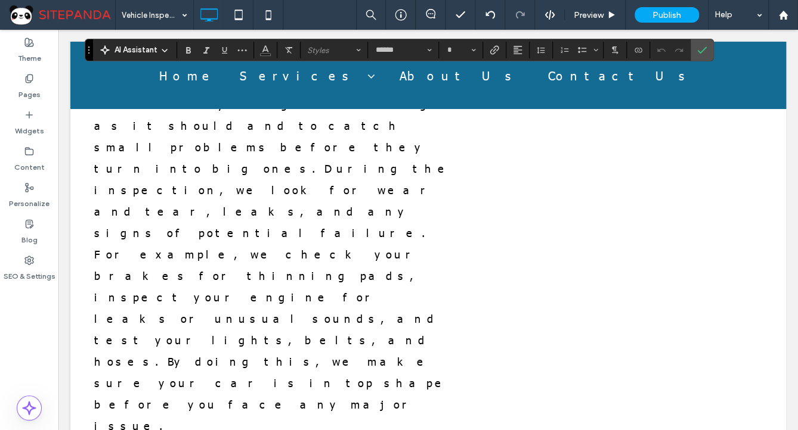
scroll to position [1384, 0]
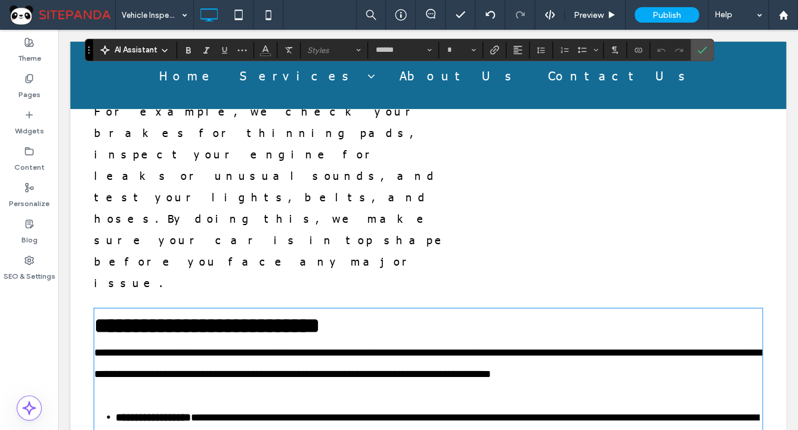
type input "**"
drag, startPoint x: 263, startPoint y: 297, endPoint x: 274, endPoint y: 296, distance: 10.9
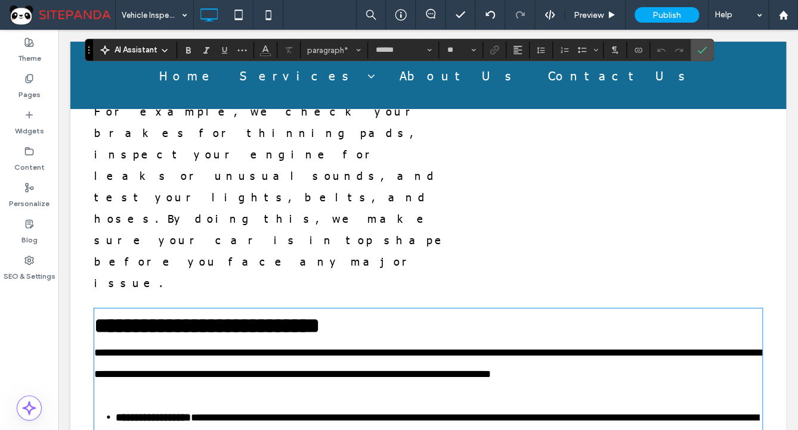
drag, startPoint x: 576, startPoint y: 305, endPoint x: 635, endPoint y: 308, distance: 58.5
click at [495, 48] on icon "Link" at bounding box center [494, 50] width 10 height 10
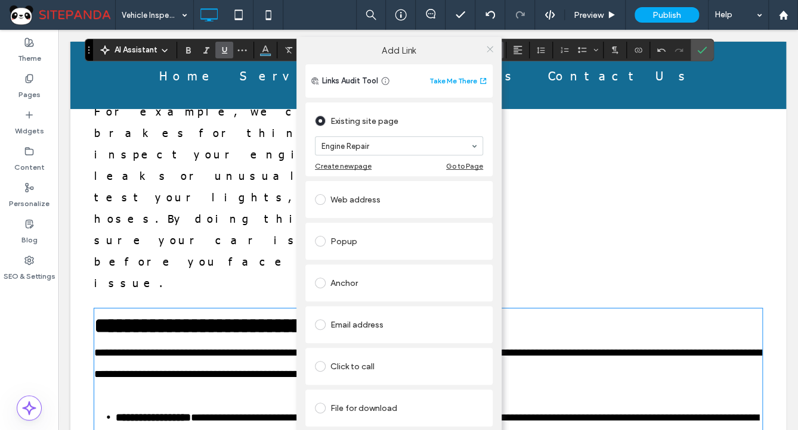
click at [485, 46] on icon at bounding box center [489, 49] width 9 height 9
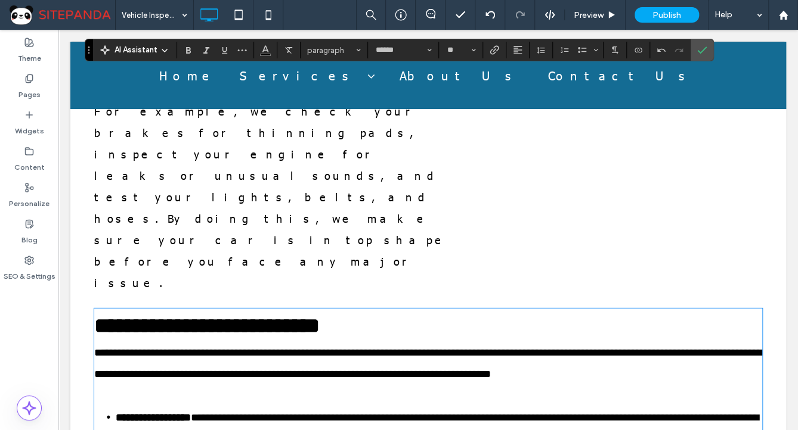
drag, startPoint x: 641, startPoint y: 302, endPoint x: 699, endPoint y: 305, distance: 57.3
click at [494, 49] on icon "Link" at bounding box center [494, 50] width 10 height 10
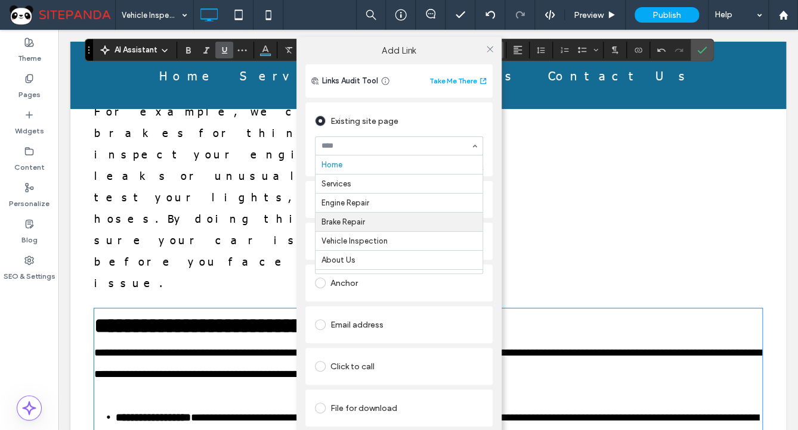
drag, startPoint x: 359, startPoint y: 230, endPoint x: 431, endPoint y: 122, distance: 129.3
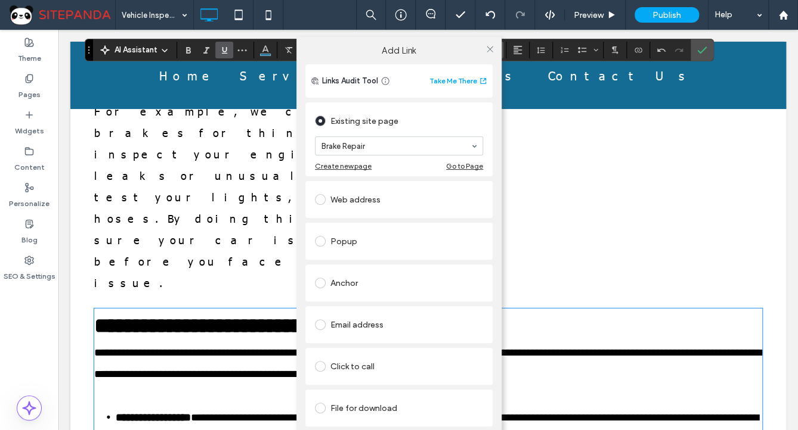
drag, startPoint x: 489, startPoint y: 50, endPoint x: 582, endPoint y: 52, distance: 93.6
click at [489, 49] on icon at bounding box center [489, 49] width 9 height 9
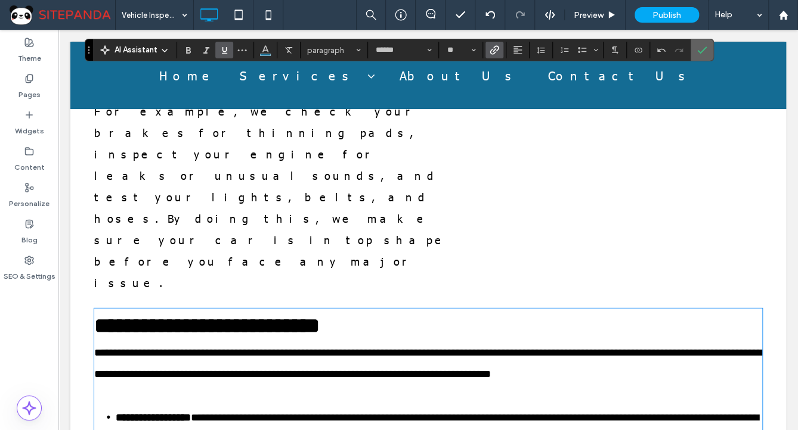
click at [699, 49] on icon "Confirm" at bounding box center [702, 50] width 10 height 10
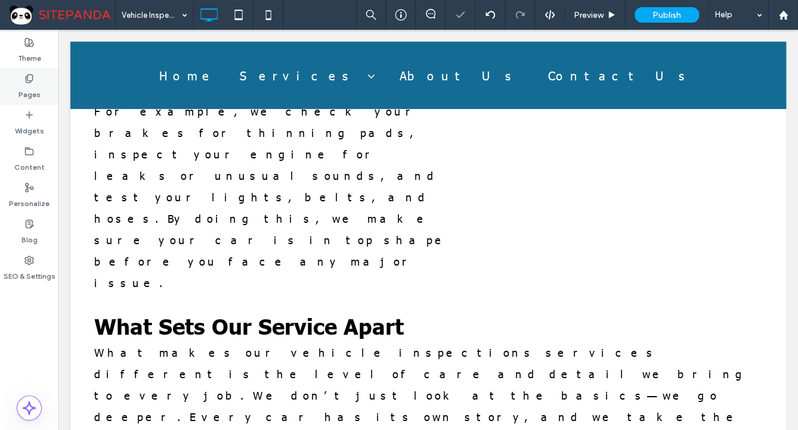
click at [35, 81] on div "Pages" at bounding box center [29, 87] width 58 height 36
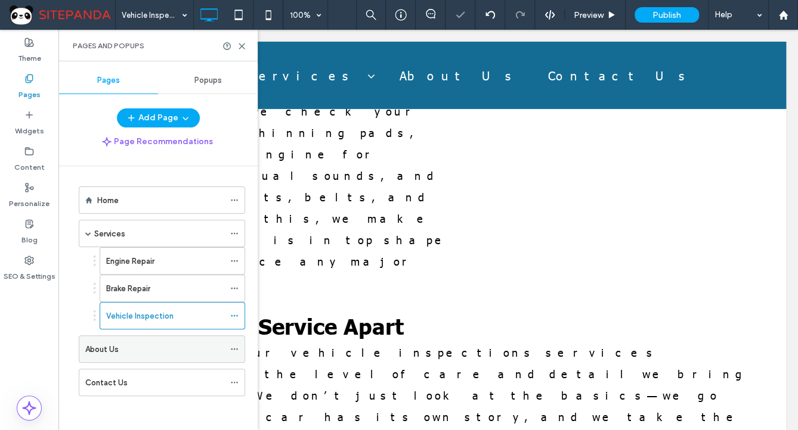
click at [114, 347] on label "About Us" at bounding box center [101, 349] width 33 height 21
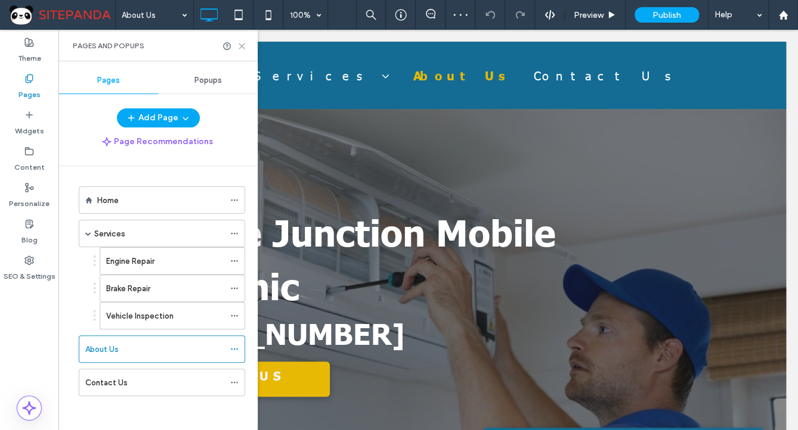
click at [239, 45] on icon at bounding box center [241, 46] width 9 height 9
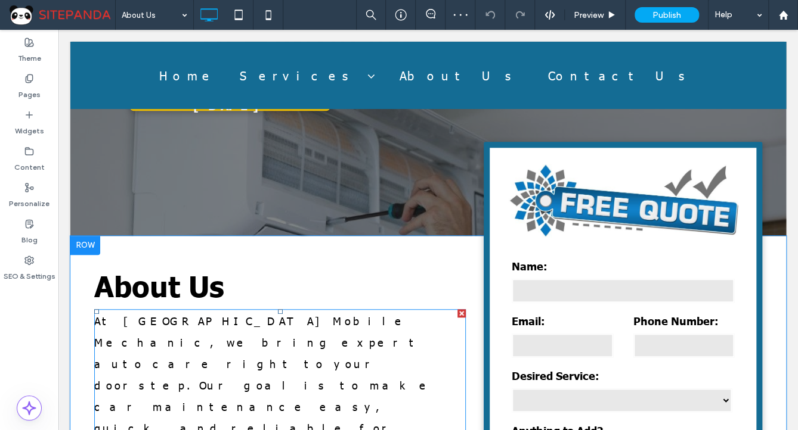
scroll to position [477, 0]
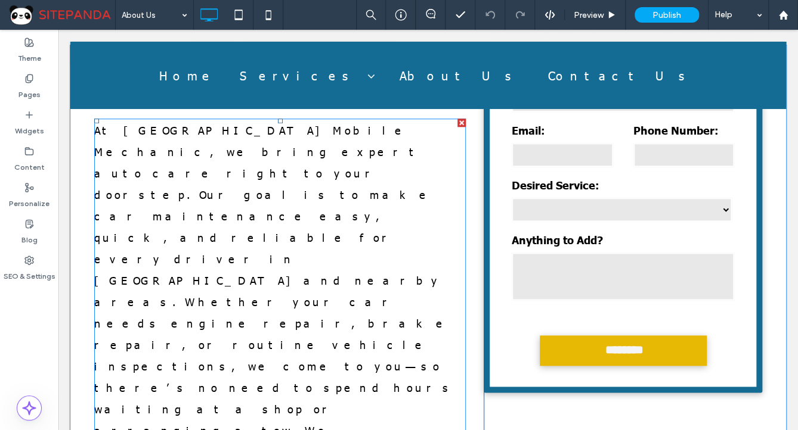
click at [209, 228] on span "At Apache Junction Mobile Mechanic, we bring expert auto care right to your doo…" at bounding box center [274, 333] width 360 height 421
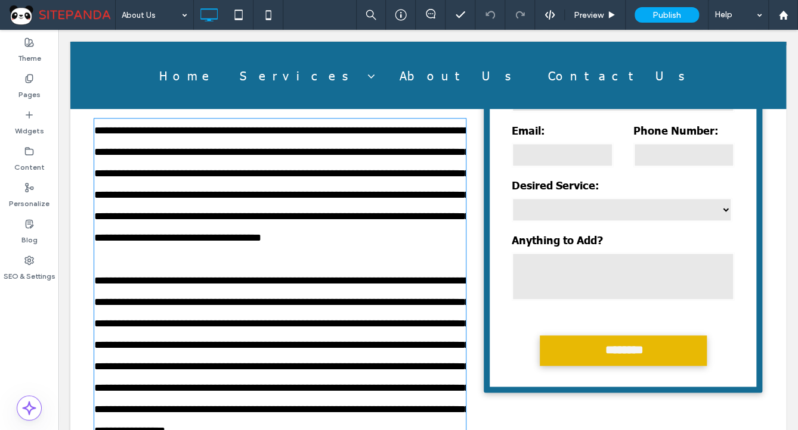
type input "******"
type input "**"
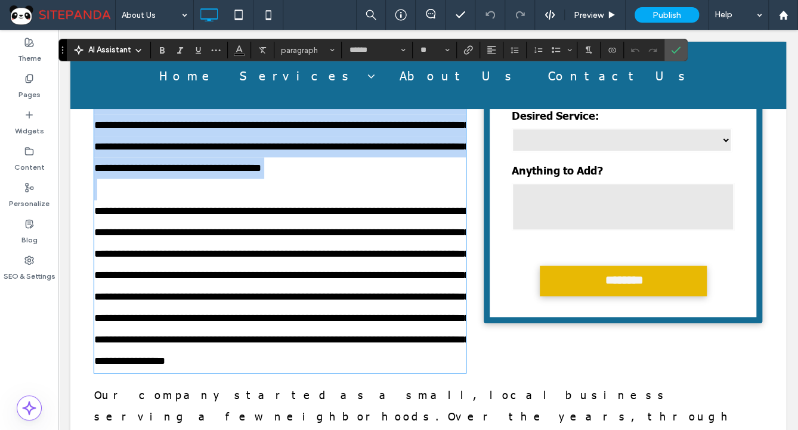
scroll to position [404, 0]
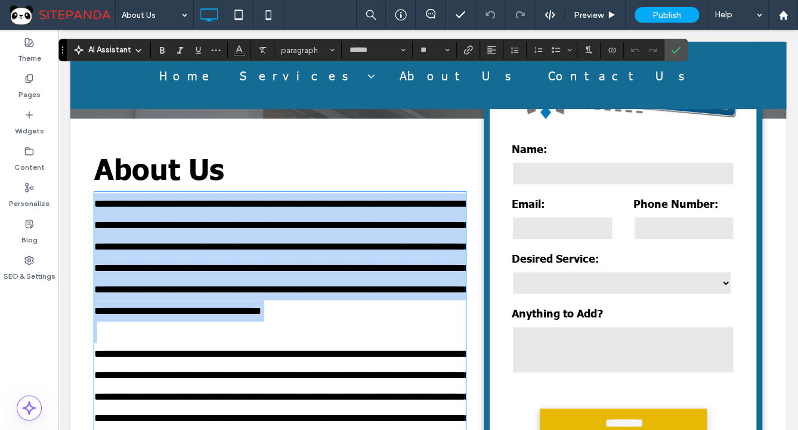
click at [110, 205] on span "**********" at bounding box center [282, 258] width 376 height 118
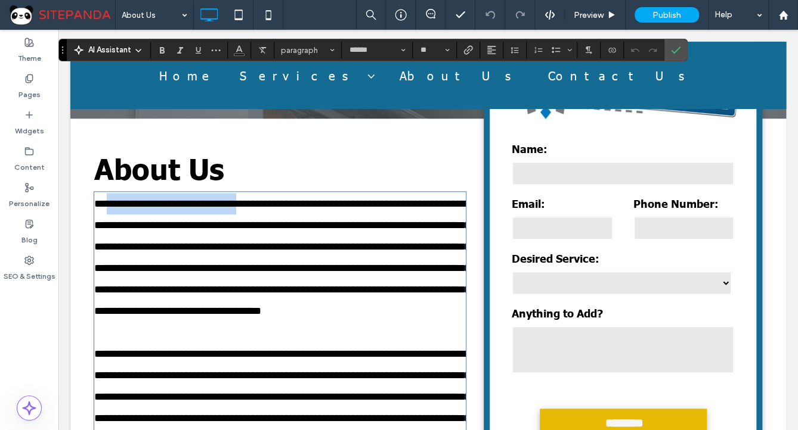
drag, startPoint x: 108, startPoint y: 201, endPoint x: 266, endPoint y: 201, distance: 158.0
click at [266, 201] on span "**********" at bounding box center [282, 258] width 376 height 118
click at [468, 48] on icon "Link" at bounding box center [468, 50] width 10 height 10
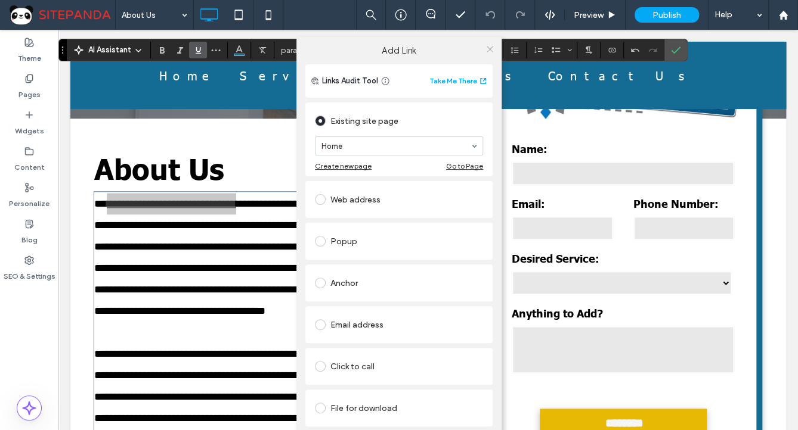
click at [491, 48] on icon at bounding box center [489, 49] width 9 height 9
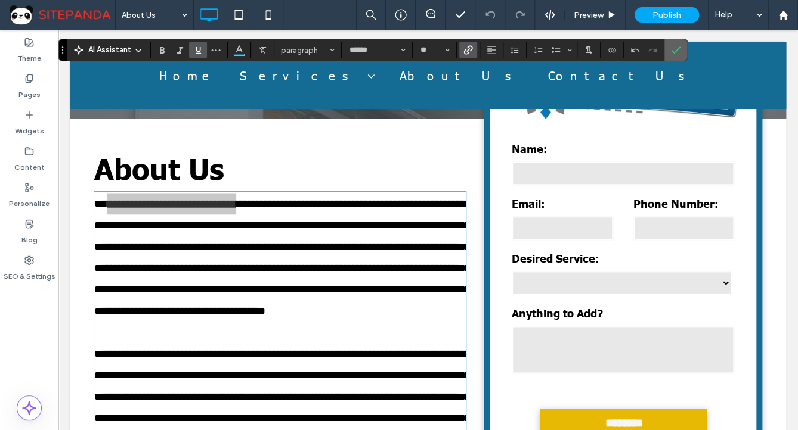
click at [675, 49] on icon "Confirm" at bounding box center [676, 50] width 10 height 10
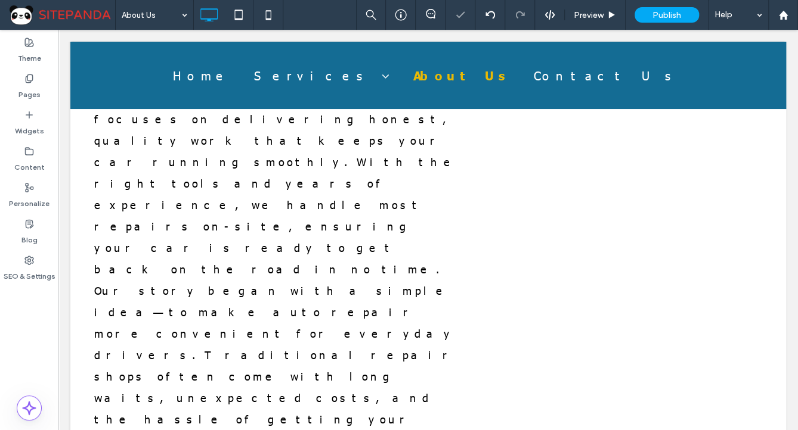
type input "******"
type input "**"
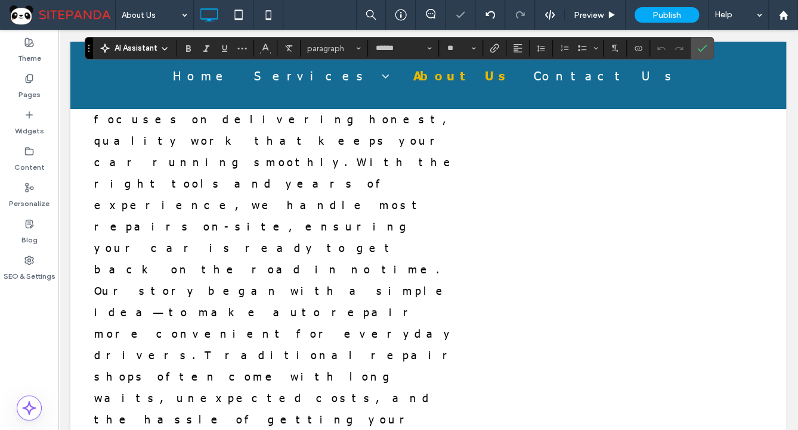
scroll to position [1094, 0]
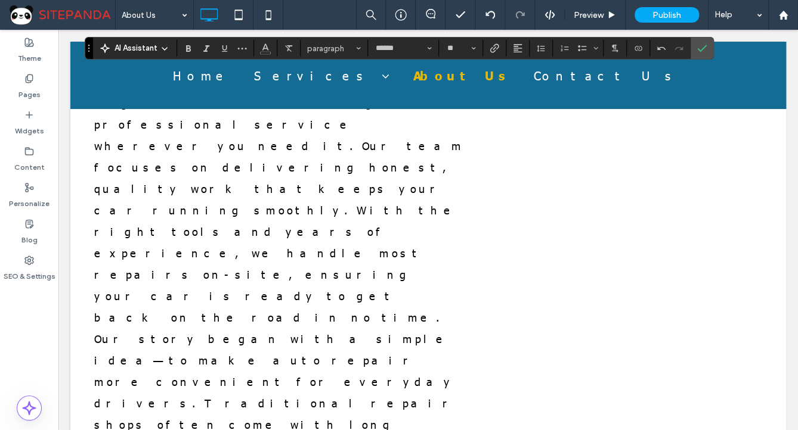
drag, startPoint x: 322, startPoint y: 281, endPoint x: 402, endPoint y: 290, distance: 81.0
click at [490, 51] on use "Link" at bounding box center [494, 48] width 9 height 9
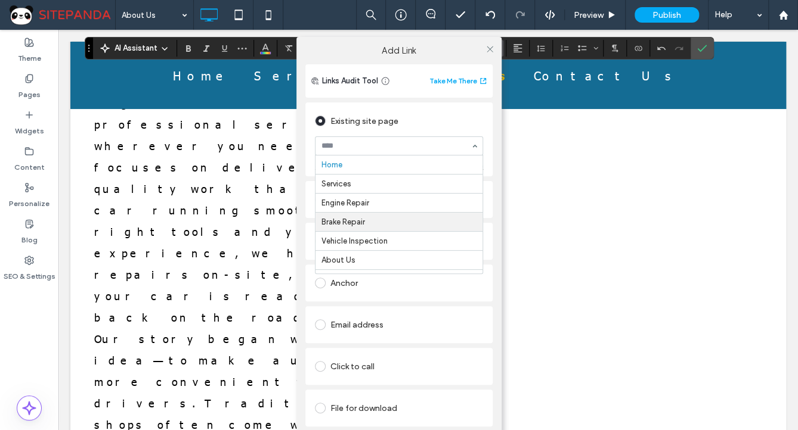
scroll to position [18, 0]
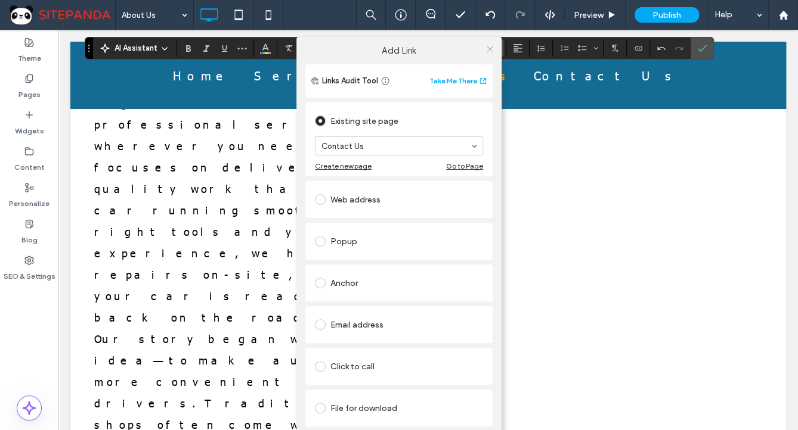
click at [486, 50] on icon at bounding box center [489, 49] width 9 height 9
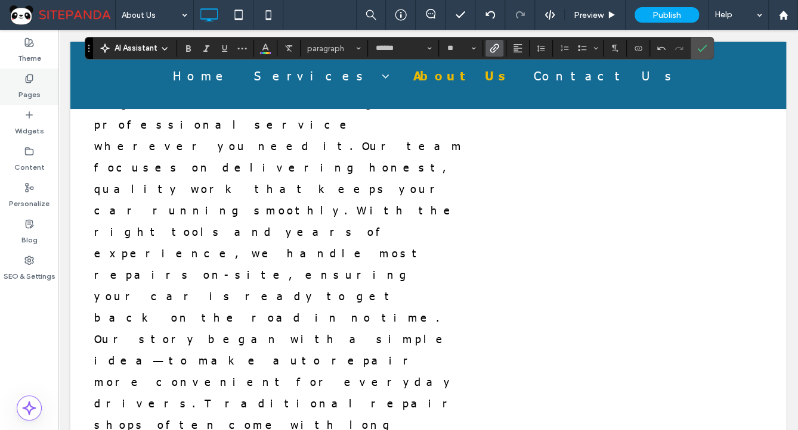
click at [13, 81] on div "Pages" at bounding box center [29, 87] width 58 height 36
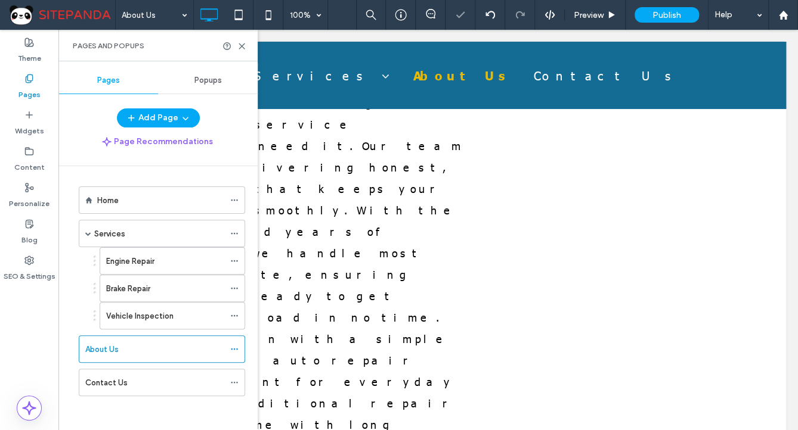
click at [118, 394] on div "Home Services Engine Repair Brake Repair Vehicle Inspection About Us Contact Us" at bounding box center [154, 296] width 181 height 230
click at [120, 382] on label "Contact Us" at bounding box center [106, 383] width 42 height 21
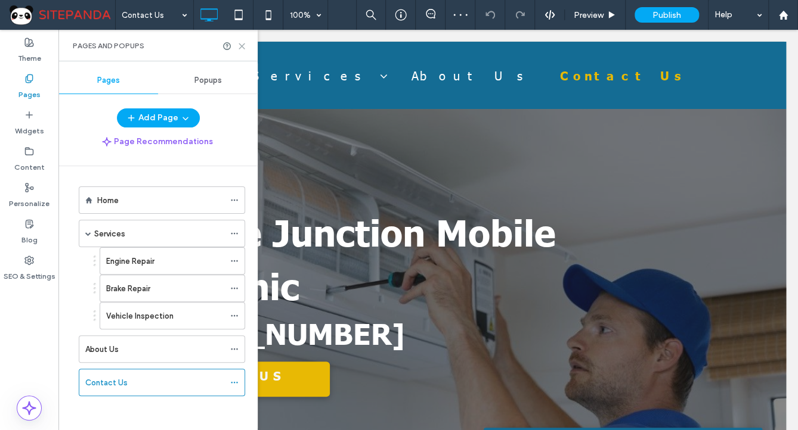
click at [242, 46] on use at bounding box center [241, 46] width 5 height 5
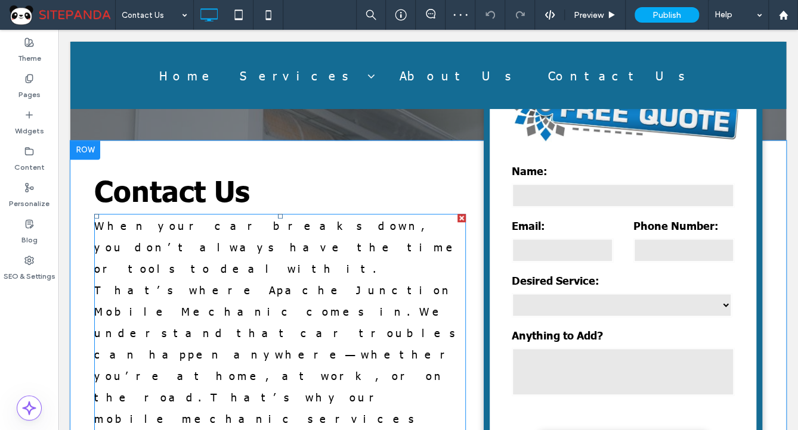
click at [235, 254] on p "When your car breaks down, you don’t always have the time or tools to deal with…" at bounding box center [279, 386] width 371 height 343
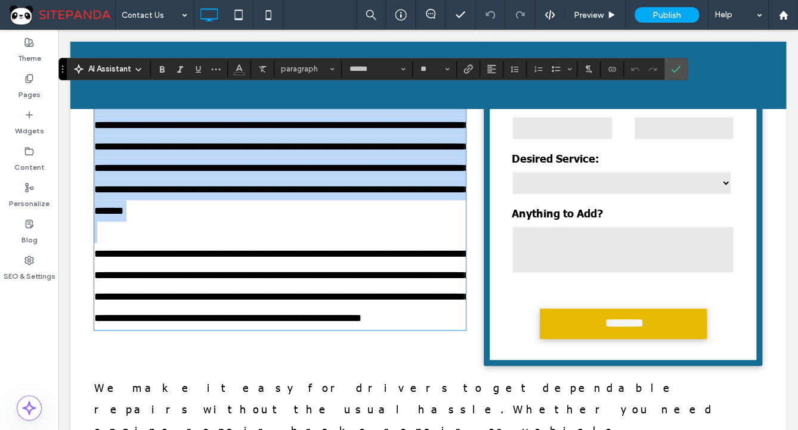
click at [202, 297] on span "**********" at bounding box center [282, 286] width 376 height 75
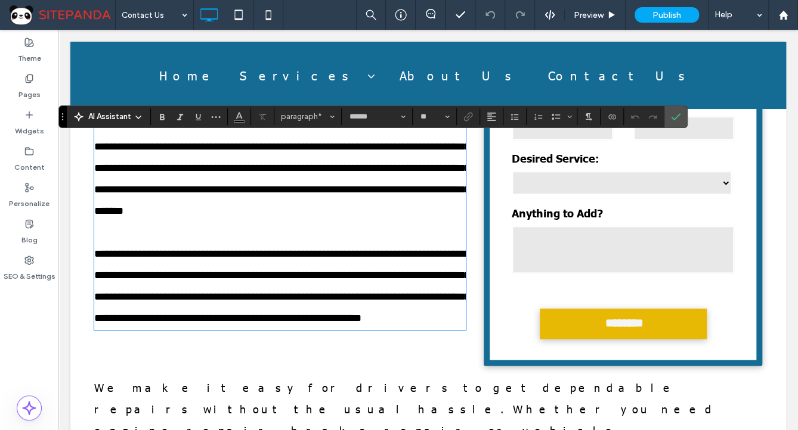
scroll to position [408, 0]
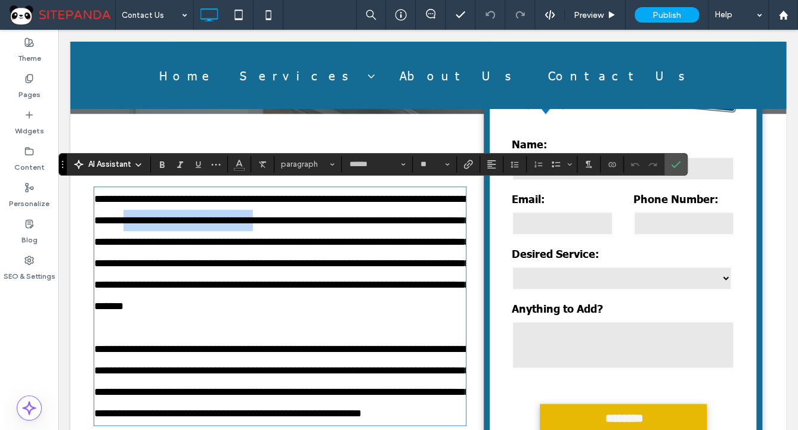
drag, startPoint x: 195, startPoint y: 215, endPoint x: 353, endPoint y: 213, distance: 158.6
click at [353, 213] on span "**********" at bounding box center [282, 253] width 376 height 118
click at [472, 168] on label "Link" at bounding box center [468, 164] width 18 height 17
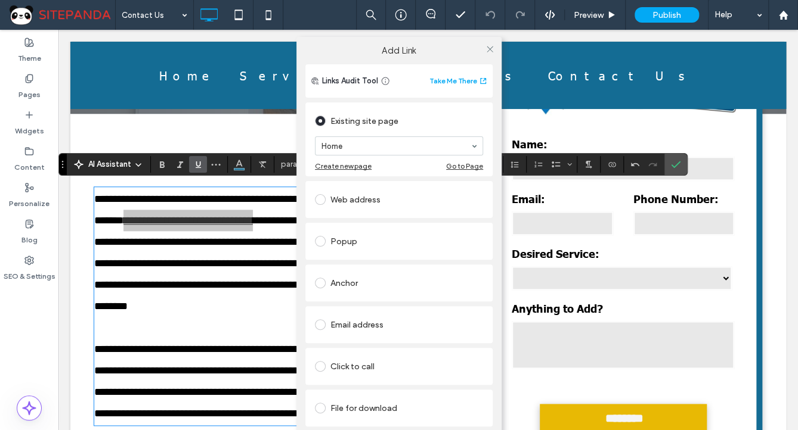
drag, startPoint x: 487, startPoint y: 53, endPoint x: 600, endPoint y: 124, distance: 133.6
click at [487, 52] on icon at bounding box center [489, 49] width 9 height 9
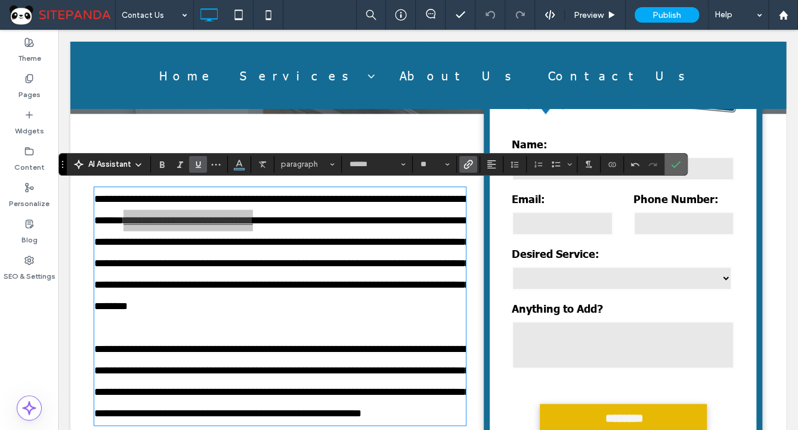
click at [674, 160] on icon "Confirm" at bounding box center [676, 165] width 10 height 10
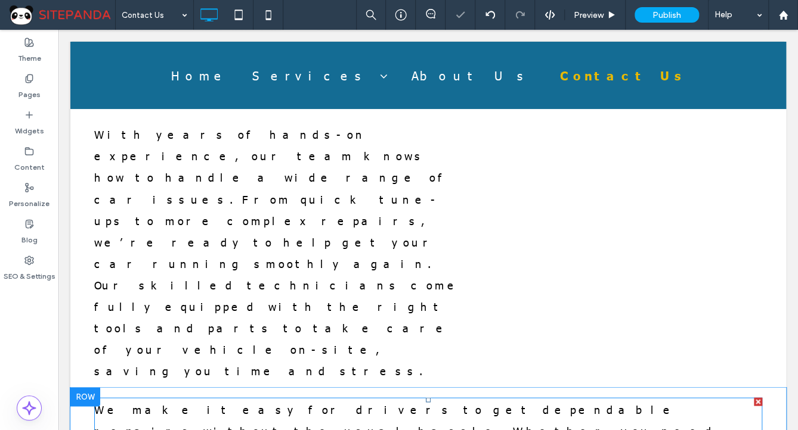
scroll to position [885, 0]
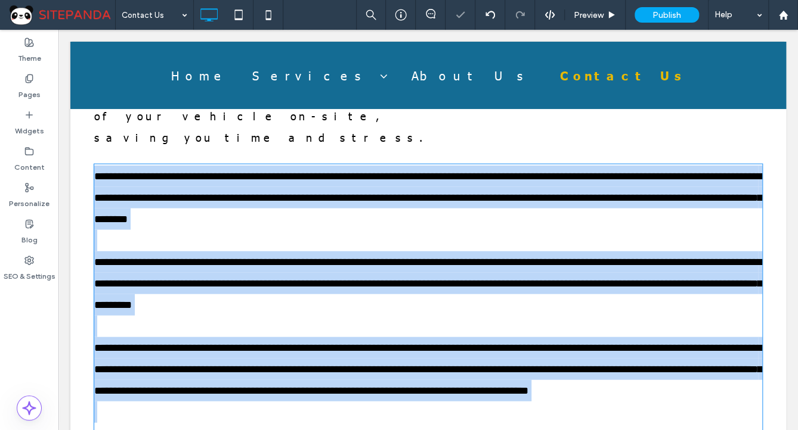
type input "******"
type input "**"
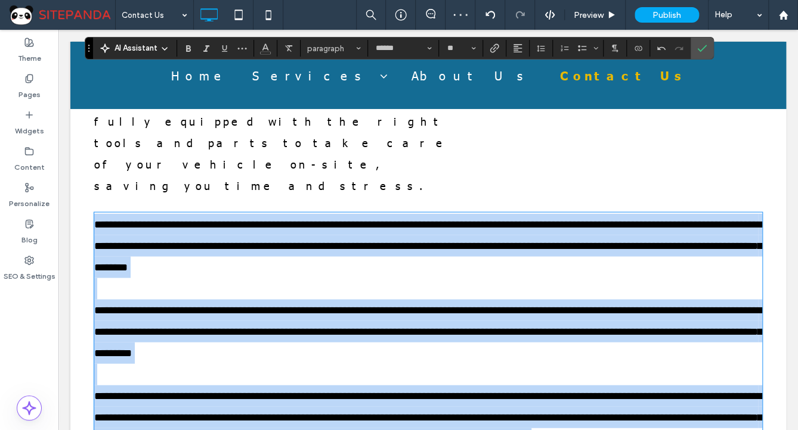
scroll to position [975, 0]
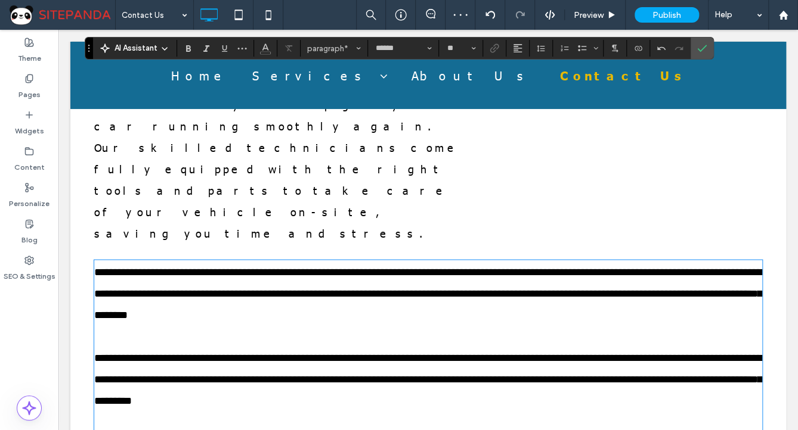
drag, startPoint x: 494, startPoint y: 202, endPoint x: 559, endPoint y: 207, distance: 65.2
click at [497, 45] on use "Link" at bounding box center [494, 48] width 9 height 9
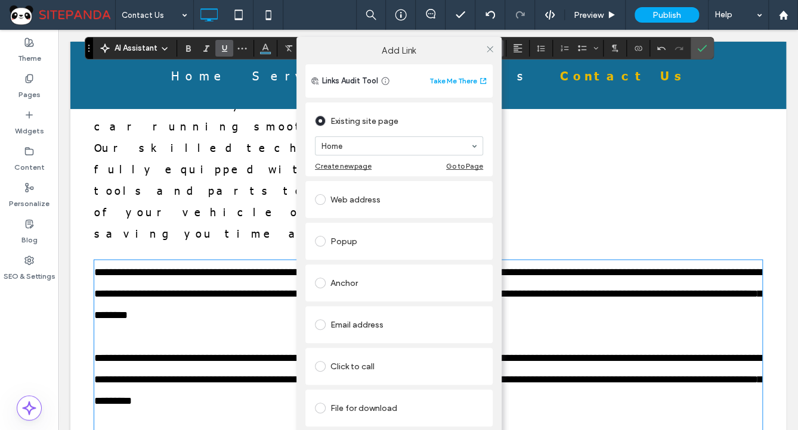
click at [358, 372] on div "Click to call" at bounding box center [399, 366] width 168 height 19
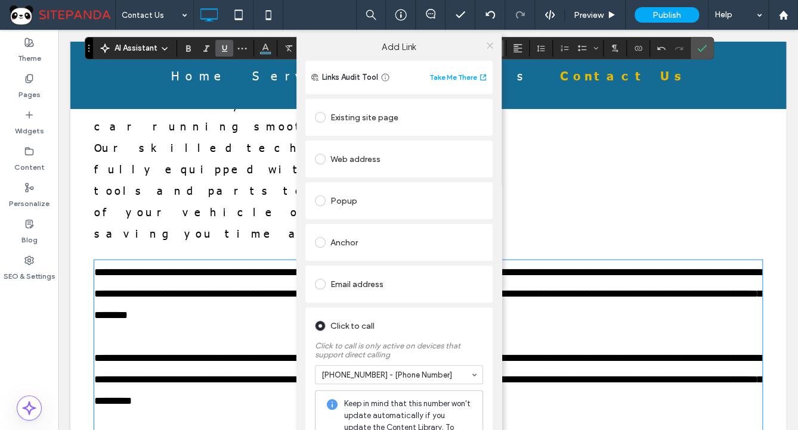
click at [486, 45] on icon at bounding box center [489, 45] width 9 height 9
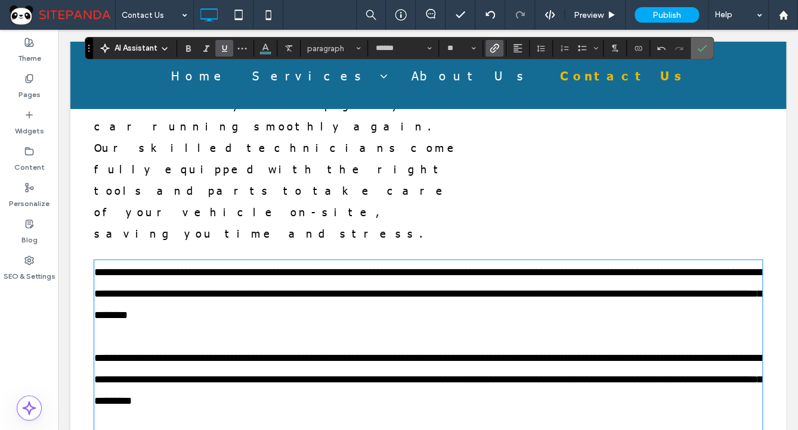
click at [690, 49] on section at bounding box center [701, 48] width 23 height 21
click at [698, 52] on icon "Confirm" at bounding box center [702, 49] width 10 height 10
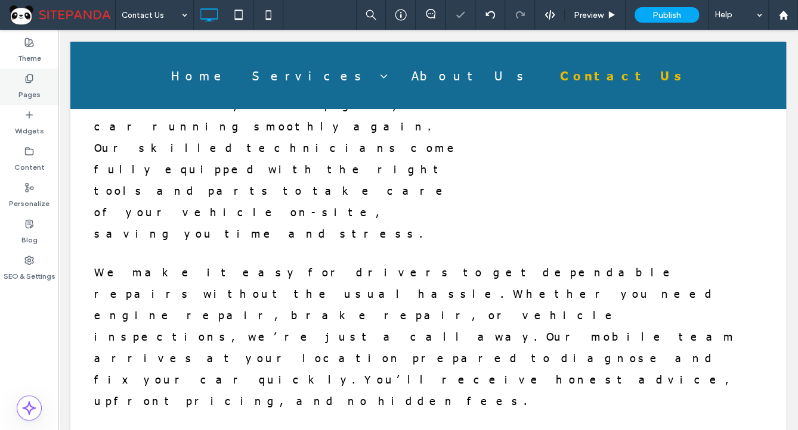
click at [18, 96] on label "Pages" at bounding box center [29, 91] width 22 height 17
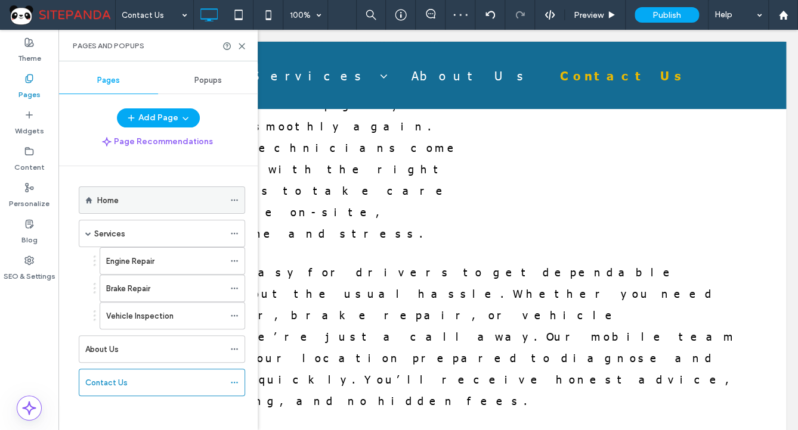
click at [121, 194] on div "Home" at bounding box center [160, 200] width 127 height 13
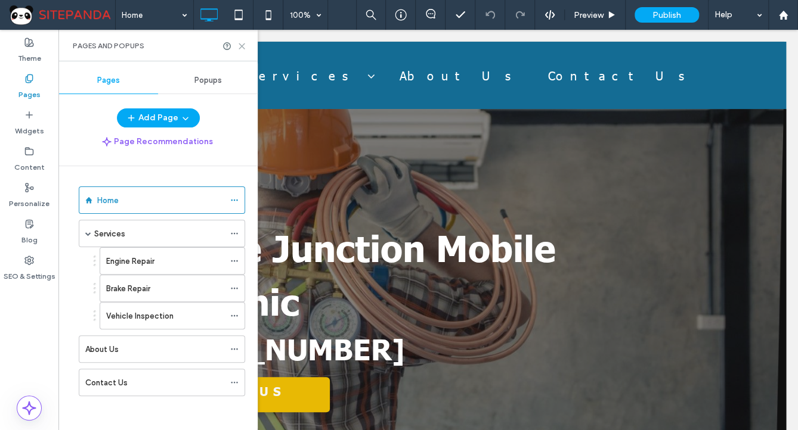
click at [244, 44] on icon at bounding box center [241, 46] width 9 height 9
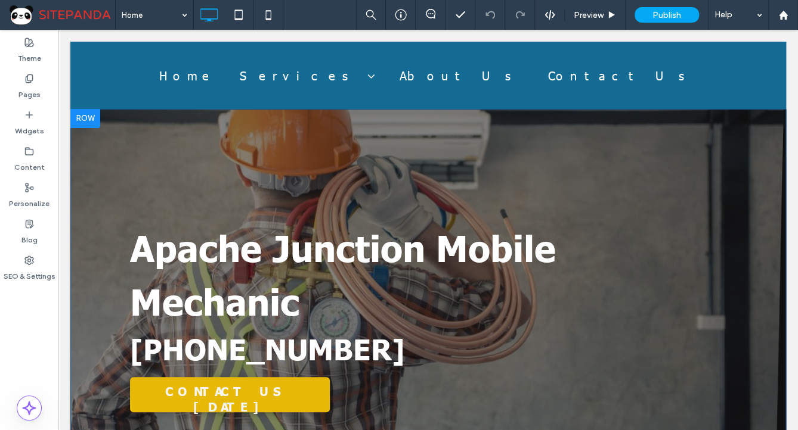
click at [97, 159] on div "Apache Junction Mobile Mechanic (555) 555-5555 CONTACT US TODAY Click To Paste …" at bounding box center [427, 323] width 715 height 429
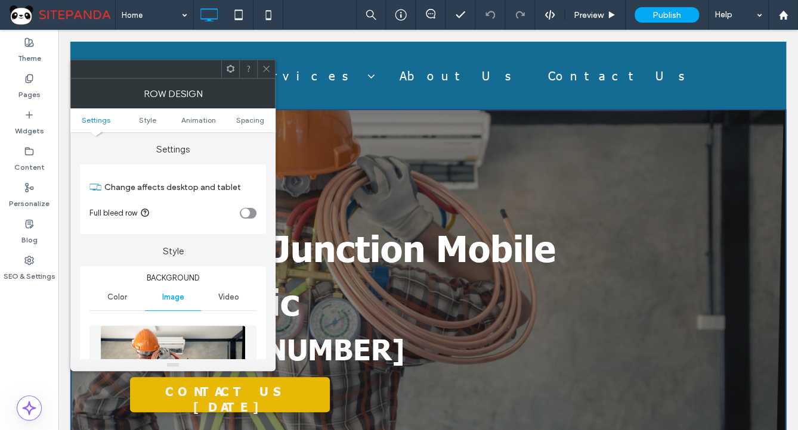
click at [176, 341] on img at bounding box center [172, 366] width 145 height 82
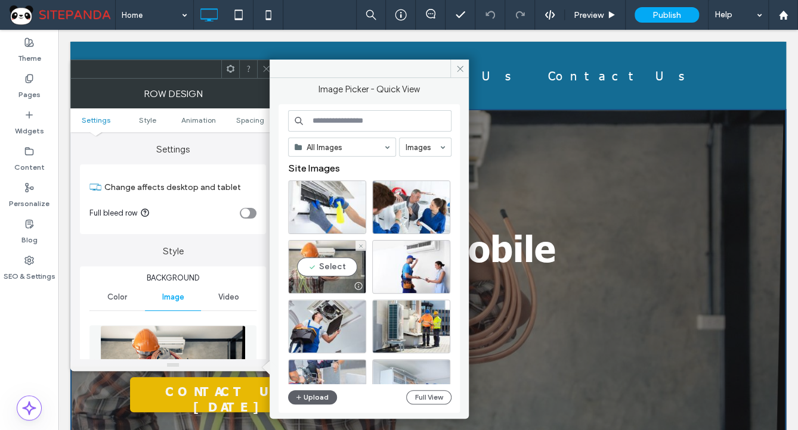
scroll to position [286, 0]
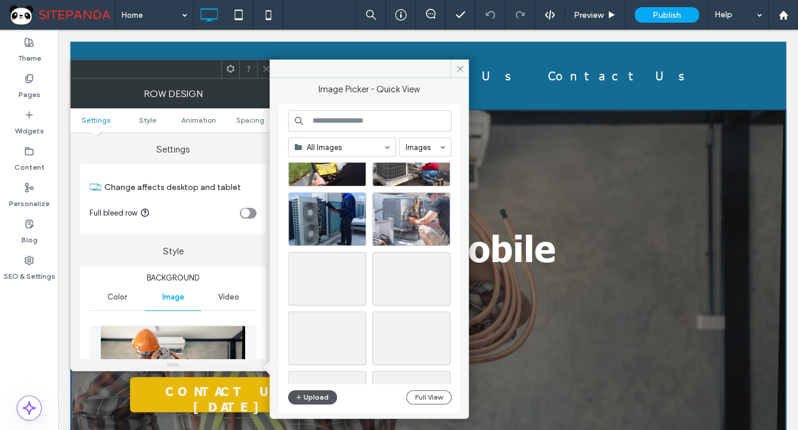
click at [311, 401] on button "Upload" at bounding box center [312, 397] width 49 height 14
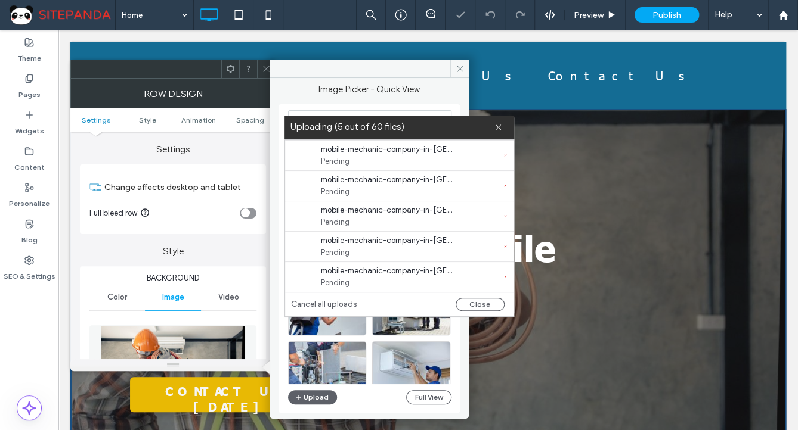
scroll to position [1664, 0]
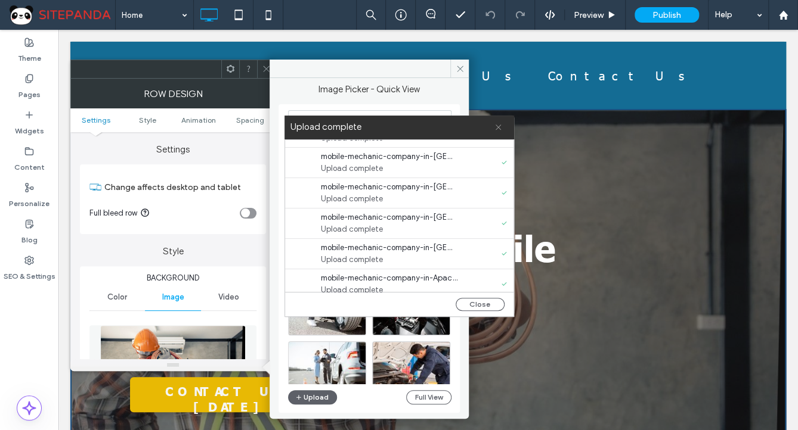
click at [498, 131] on span at bounding box center [498, 128] width 8 height 24
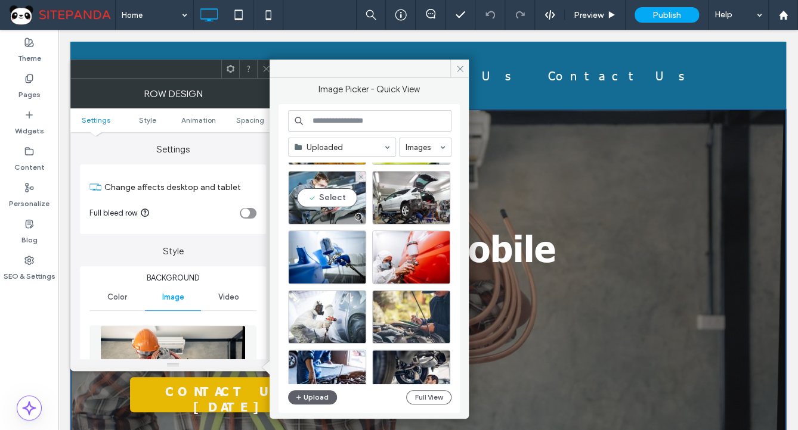
scroll to position [743, 0]
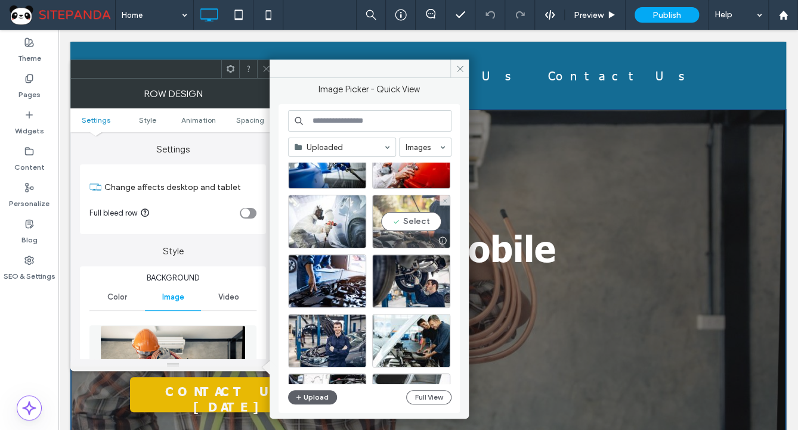
drag, startPoint x: 408, startPoint y: 222, endPoint x: 260, endPoint y: 101, distance: 190.2
click at [408, 222] on div "Select" at bounding box center [411, 222] width 78 height 54
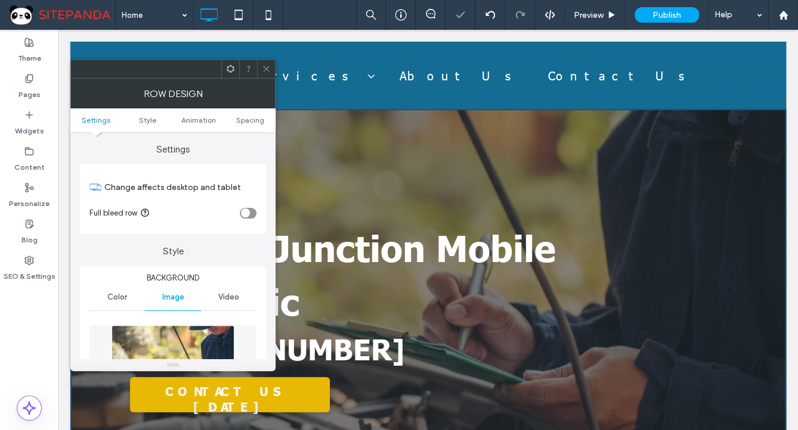
click at [265, 63] on span at bounding box center [266, 69] width 9 height 18
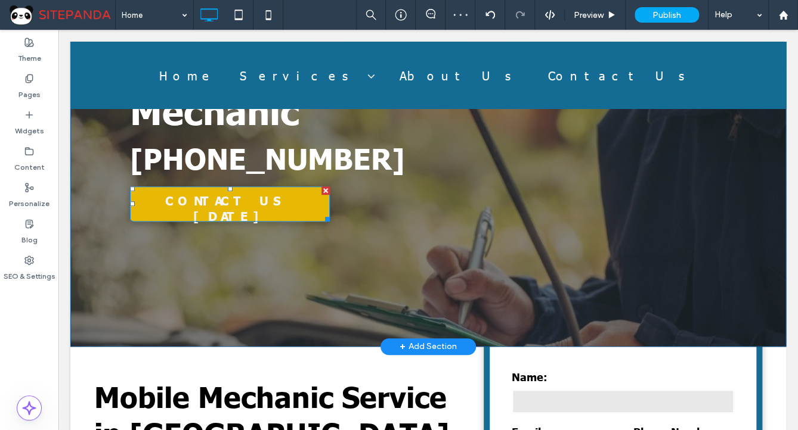
scroll to position [0, 0]
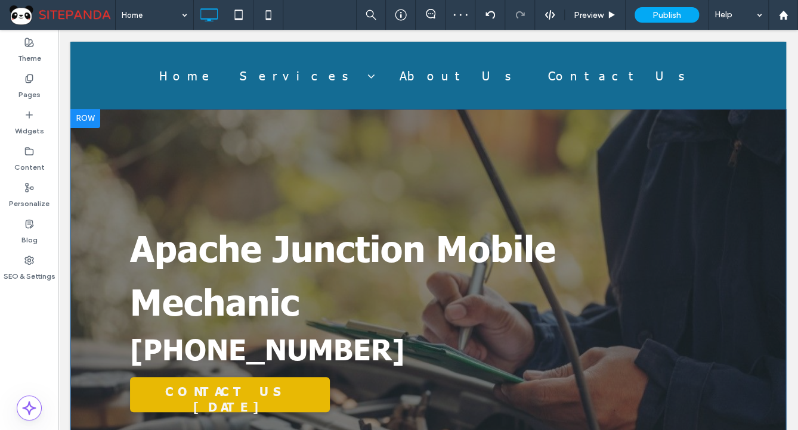
click at [166, 129] on div "Apache Junction Mobile Mechanic (555) 555-5555 CONTACT US TODAY Click To Paste …" at bounding box center [427, 323] width 715 height 429
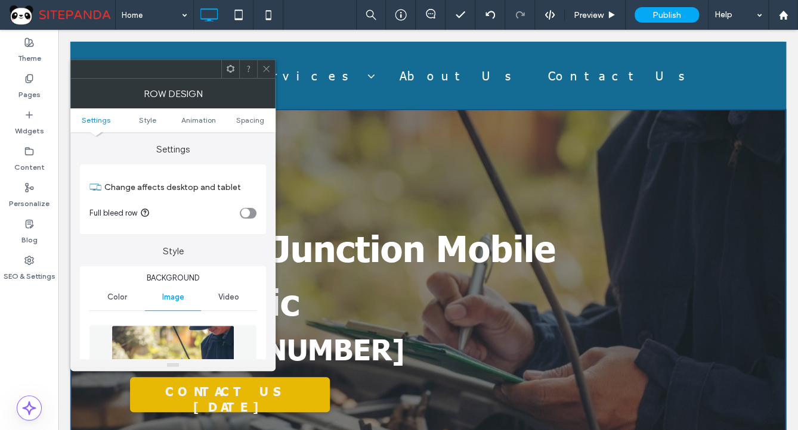
click at [179, 339] on img at bounding box center [172, 366] width 123 height 82
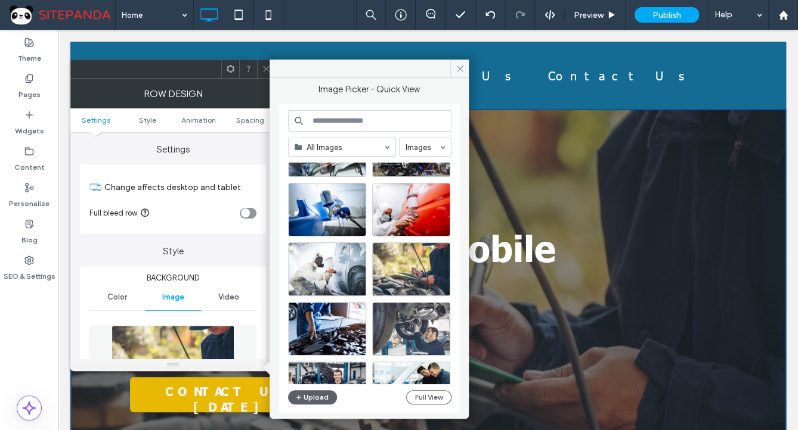
scroll to position [808, 0]
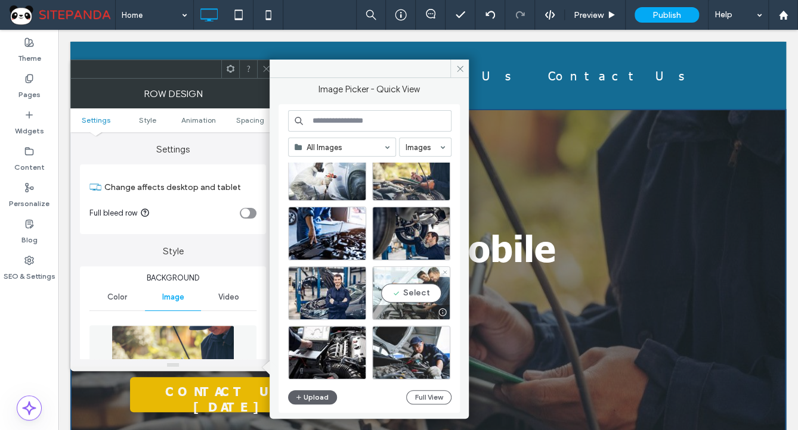
click at [419, 290] on div "Select" at bounding box center [411, 293] width 78 height 54
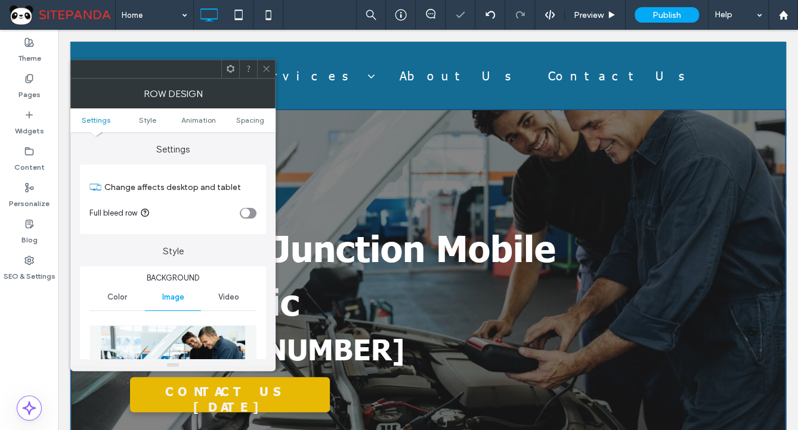
click at [270, 72] on icon at bounding box center [266, 68] width 9 height 9
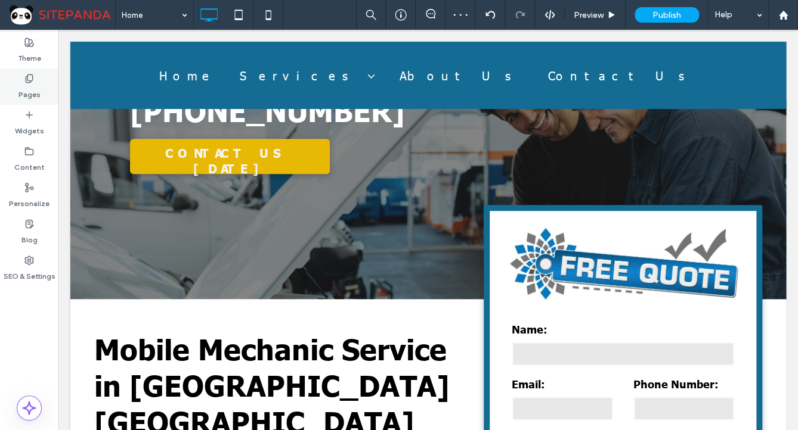
scroll to position [95, 0]
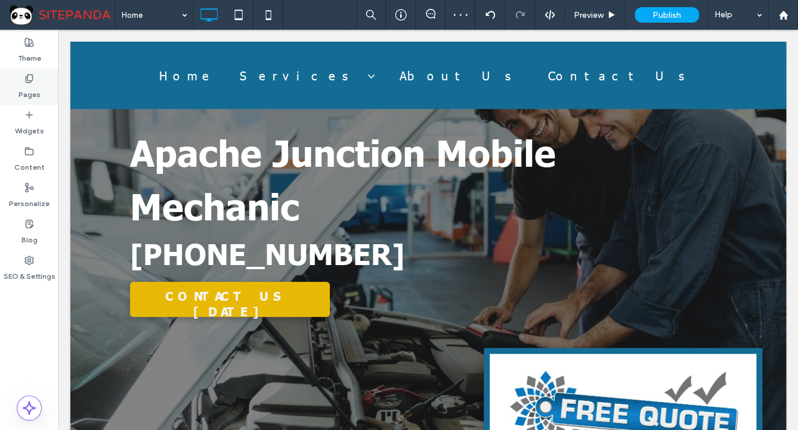
drag, startPoint x: 33, startPoint y: 76, endPoint x: 36, endPoint y: 69, distance: 7.7
click at [32, 76] on use at bounding box center [29, 79] width 7 height 8
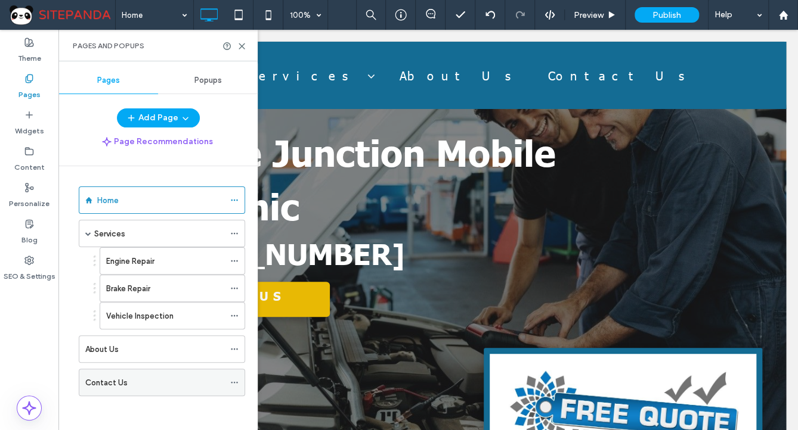
click at [100, 384] on label "Contact Us" at bounding box center [106, 383] width 42 height 21
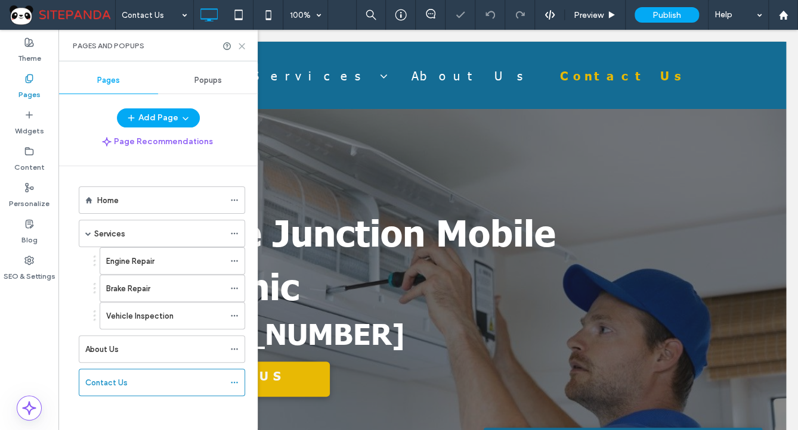
click at [241, 46] on use at bounding box center [241, 46] width 5 height 5
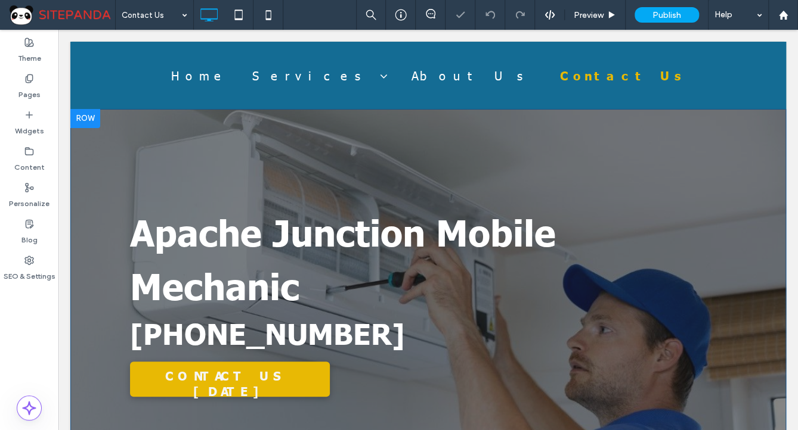
click at [218, 128] on div "Apache Junction Mobile Mechanic (555) 555-5555 CONTACT US TODAY Click To Paste …" at bounding box center [427, 315] width 715 height 413
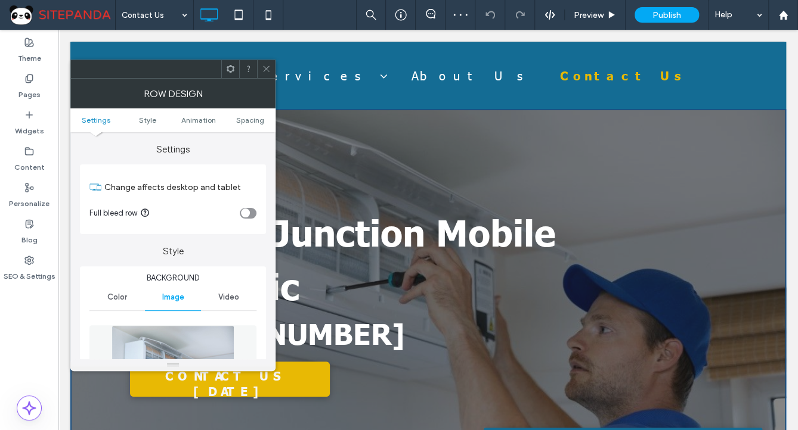
click at [193, 340] on img at bounding box center [172, 366] width 123 height 82
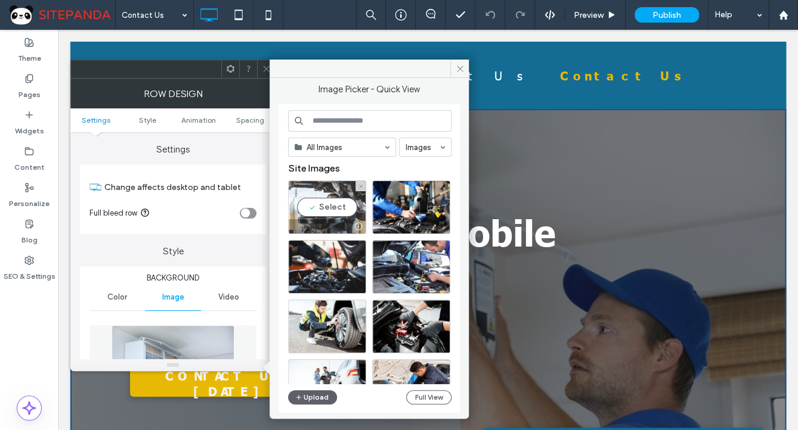
drag, startPoint x: 348, startPoint y: 207, endPoint x: 247, endPoint y: 182, distance: 104.0
click at [348, 207] on div "Select" at bounding box center [327, 208] width 78 height 54
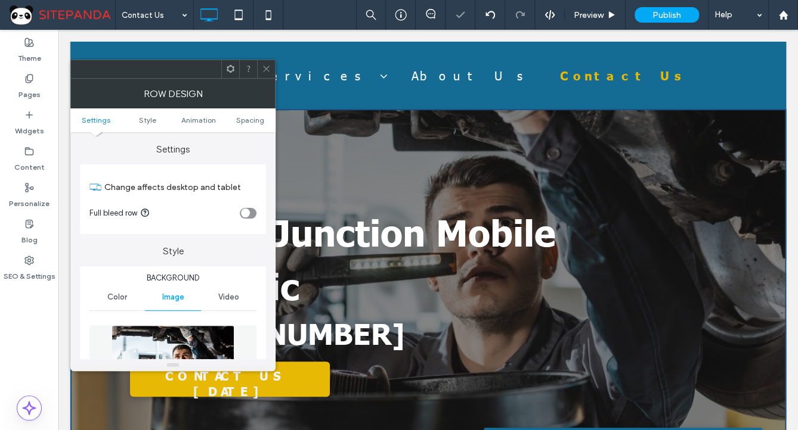
drag, startPoint x: 261, startPoint y: 72, endPoint x: 157, endPoint y: 89, distance: 105.3
click at [262, 71] on icon at bounding box center [266, 68] width 9 height 9
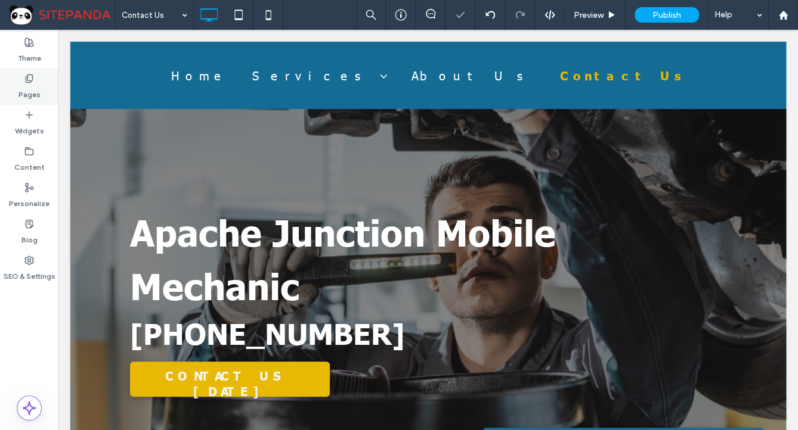
click at [41, 97] on div "Pages" at bounding box center [29, 87] width 58 height 36
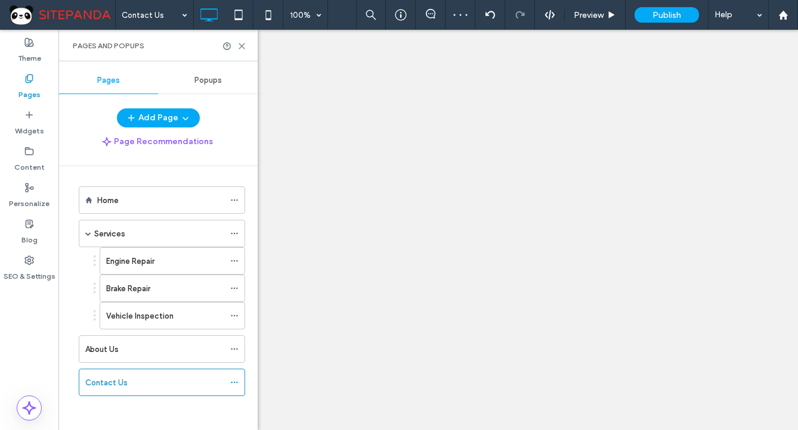
click at [153, 346] on div "About Us" at bounding box center [154, 349] width 139 height 13
click at [0, 0] on div at bounding box center [0, 0] width 0 height 0
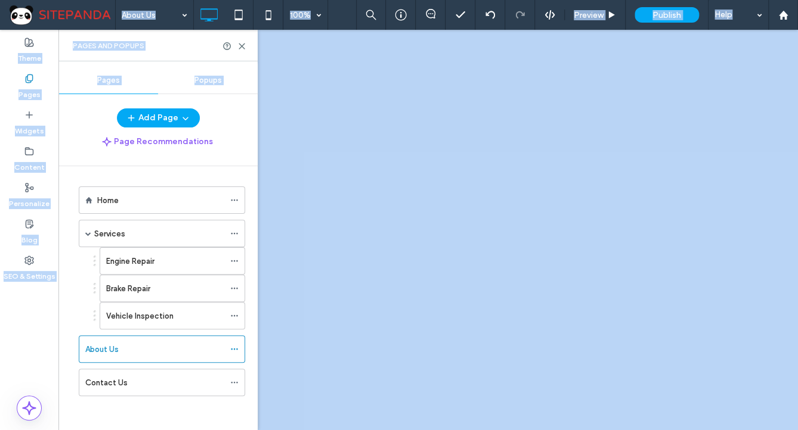
click at [242, 47] on div at bounding box center [399, 215] width 798 height 430
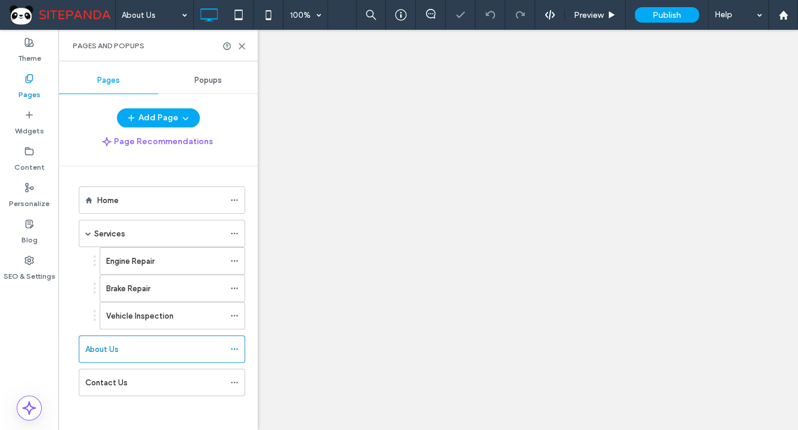
click at [242, 47] on icon at bounding box center [241, 46] width 9 height 9
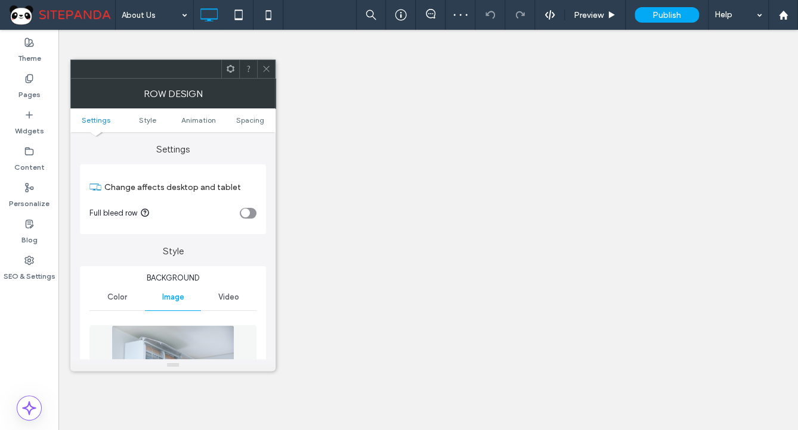
click at [194, 345] on img at bounding box center [172, 366] width 123 height 82
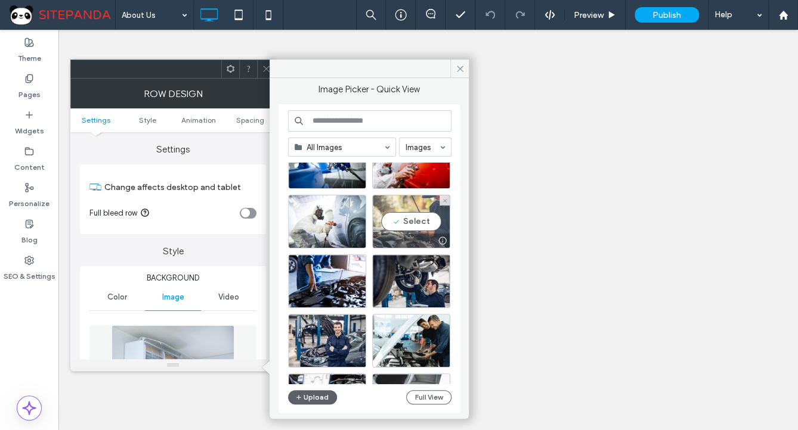
scroll to position [808, 0]
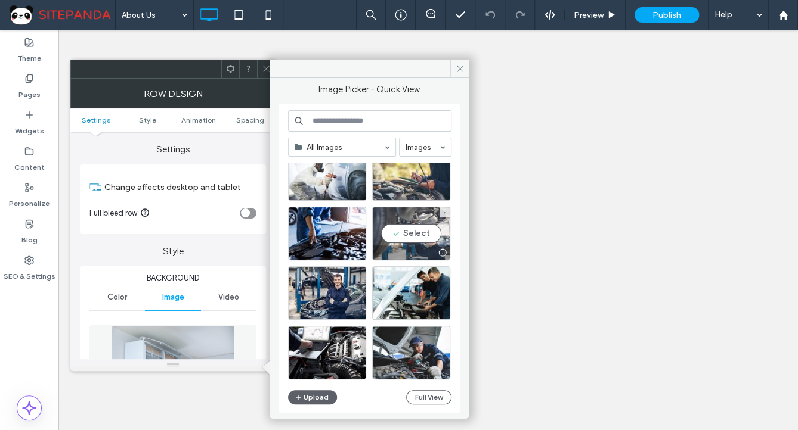
click at [432, 237] on div "Select" at bounding box center [411, 234] width 78 height 54
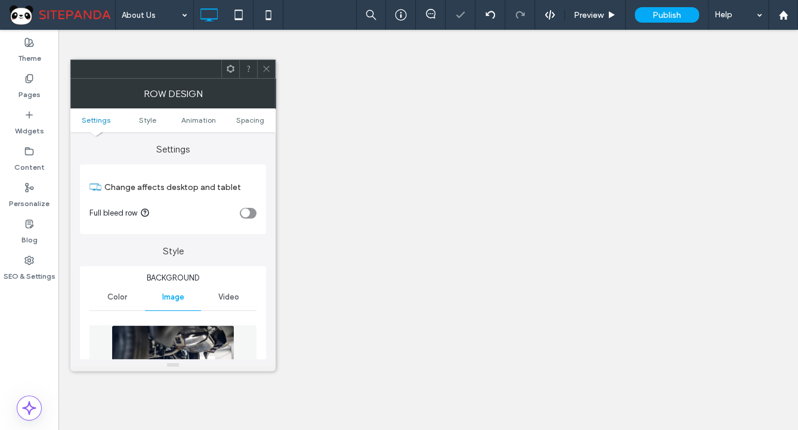
click at [265, 75] on span at bounding box center [266, 69] width 9 height 18
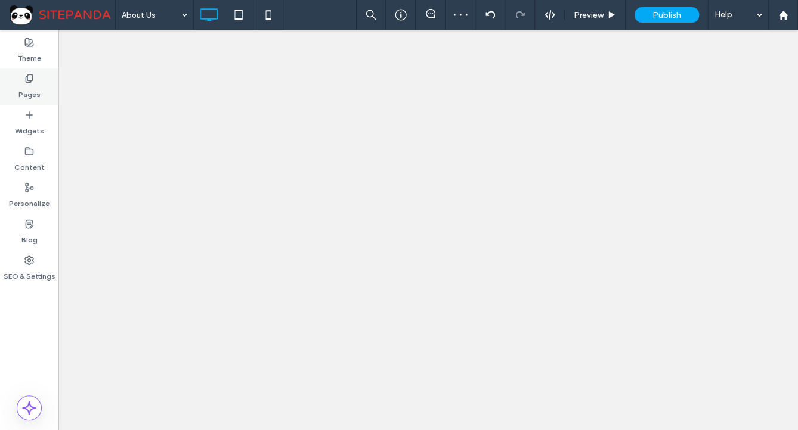
click at [35, 92] on label "Pages" at bounding box center [29, 91] width 22 height 17
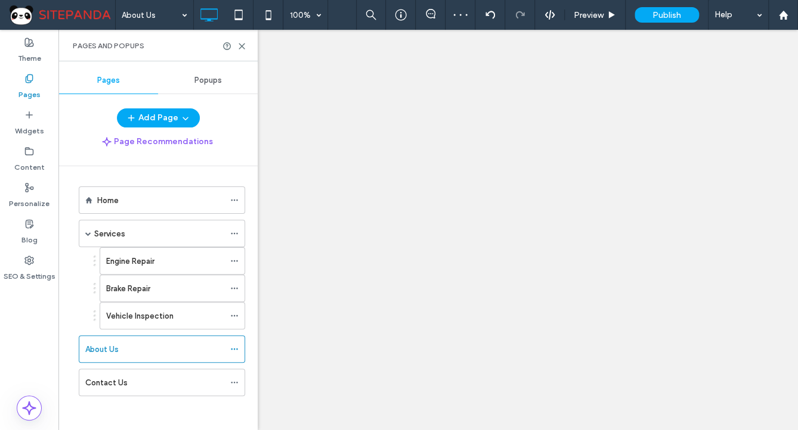
click at [150, 312] on label "Vehicle Inspection" at bounding box center [139, 316] width 67 height 21
click at [238, 46] on div at bounding box center [399, 215] width 798 height 430
click at [241, 46] on use at bounding box center [241, 46] width 5 height 5
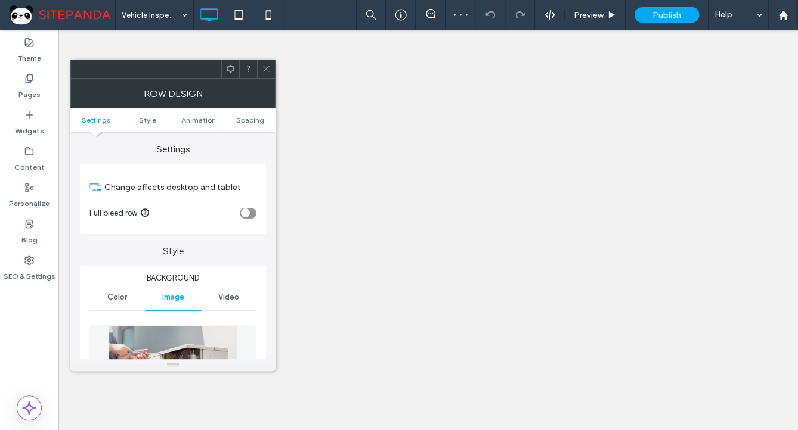
click at [202, 346] on img at bounding box center [172, 366] width 128 height 82
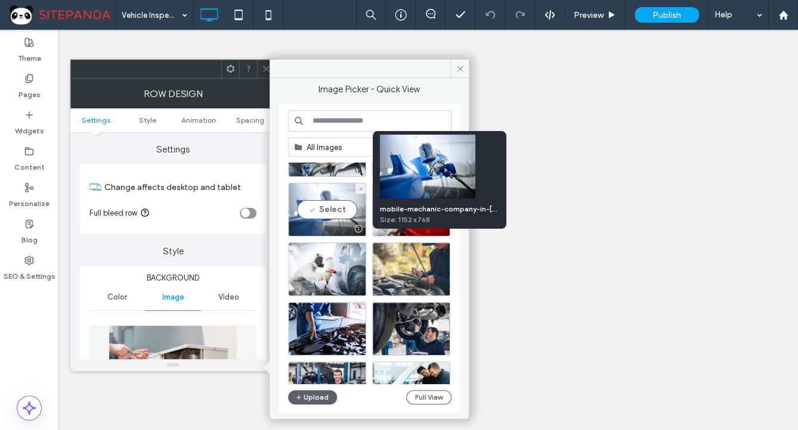
scroll to position [761, 0]
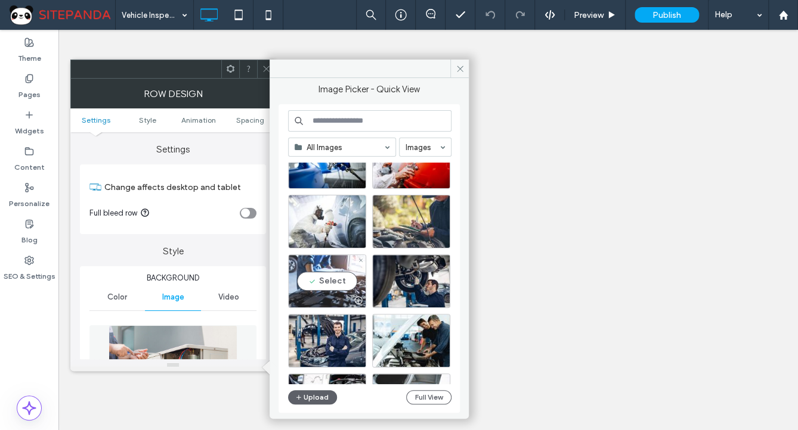
click at [334, 263] on div "Select" at bounding box center [327, 282] width 78 height 54
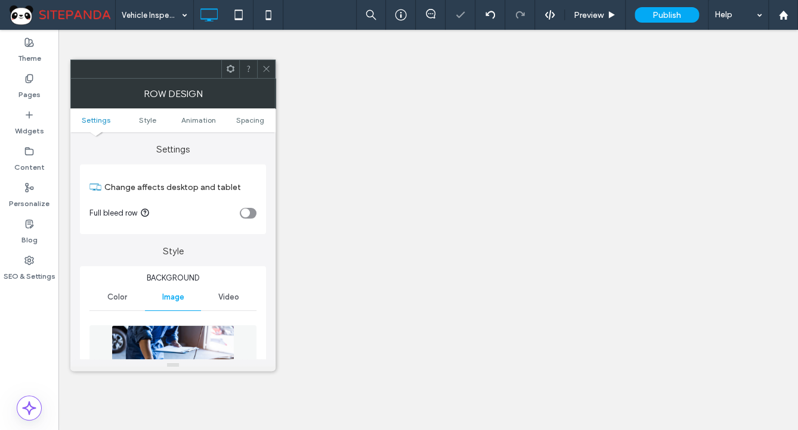
click at [265, 65] on icon at bounding box center [266, 68] width 9 height 9
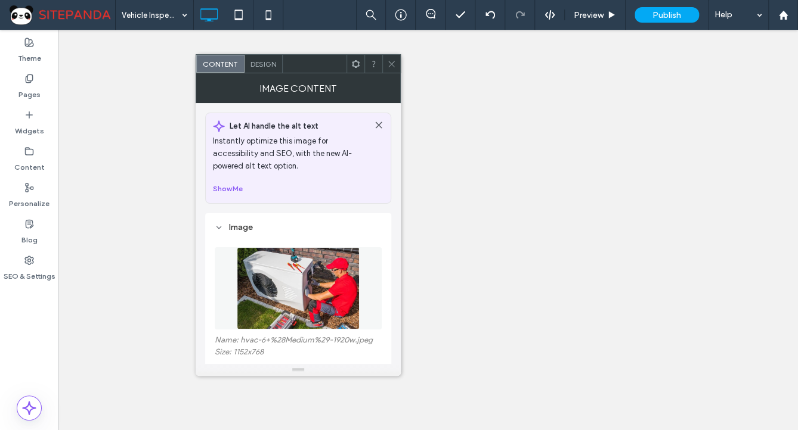
click at [285, 308] on figure at bounding box center [298, 288] width 167 height 82
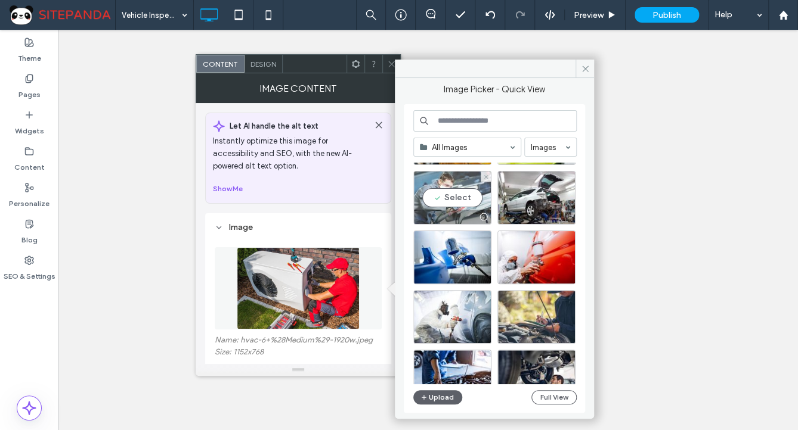
scroll to position [713, 0]
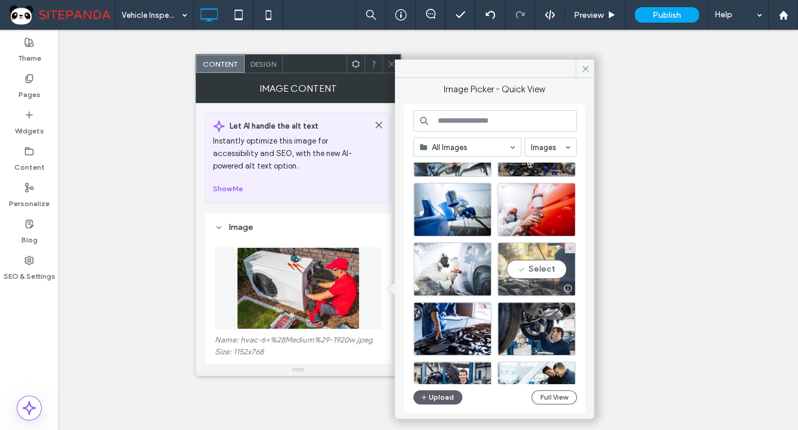
click at [544, 272] on div "Select" at bounding box center [536, 270] width 78 height 54
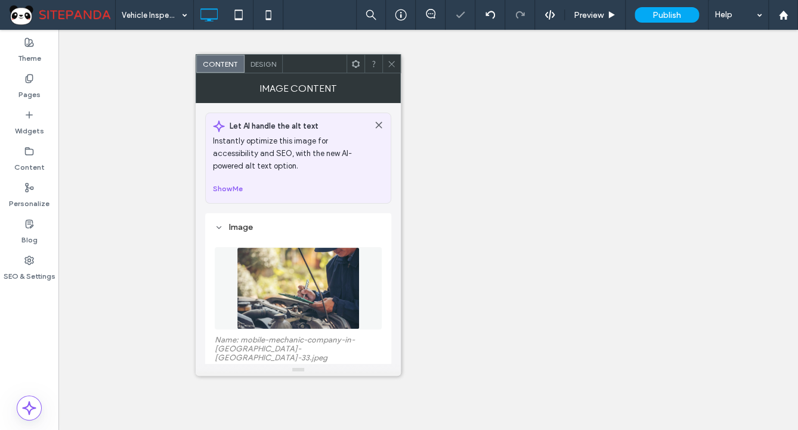
click at [389, 68] on span at bounding box center [391, 64] width 9 height 18
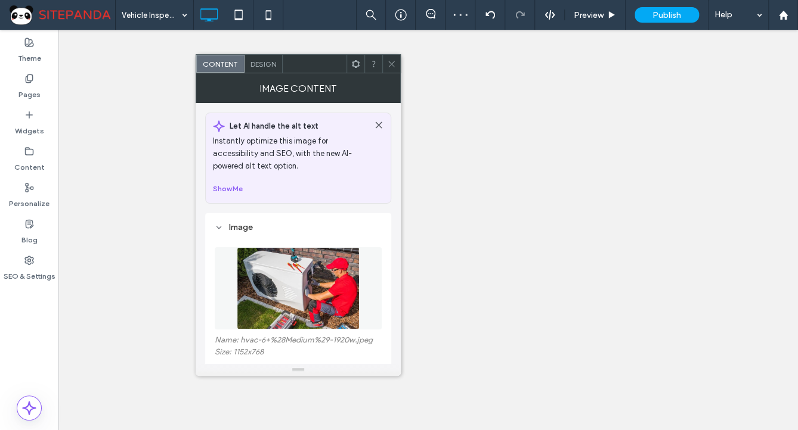
click at [310, 291] on img at bounding box center [298, 288] width 123 height 82
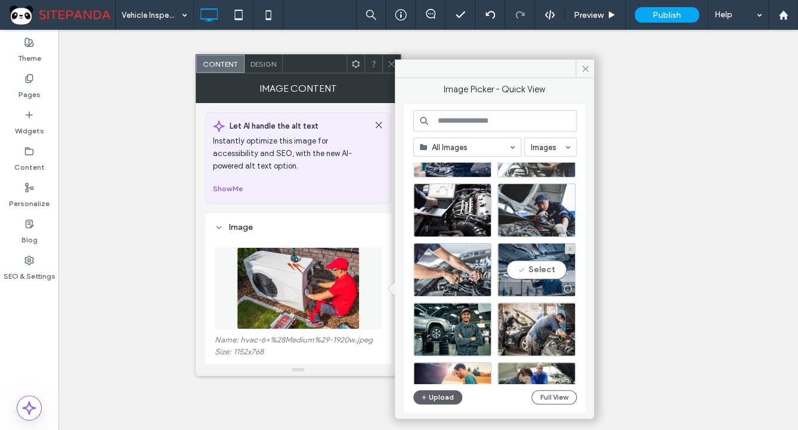
scroll to position [998, 0]
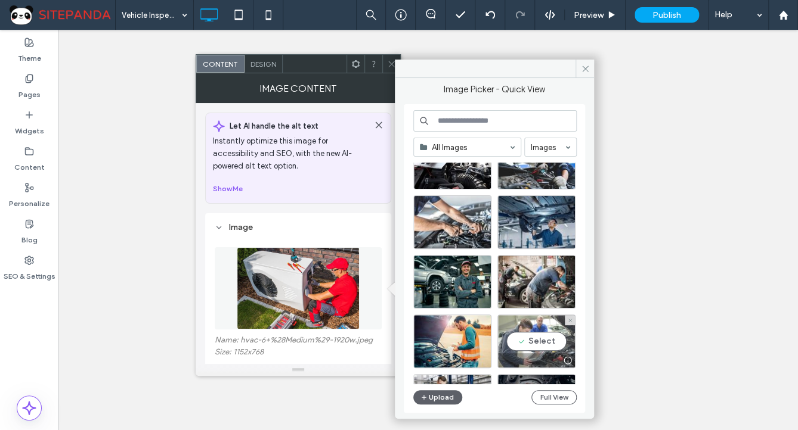
click at [536, 337] on div "Select" at bounding box center [536, 342] width 78 height 54
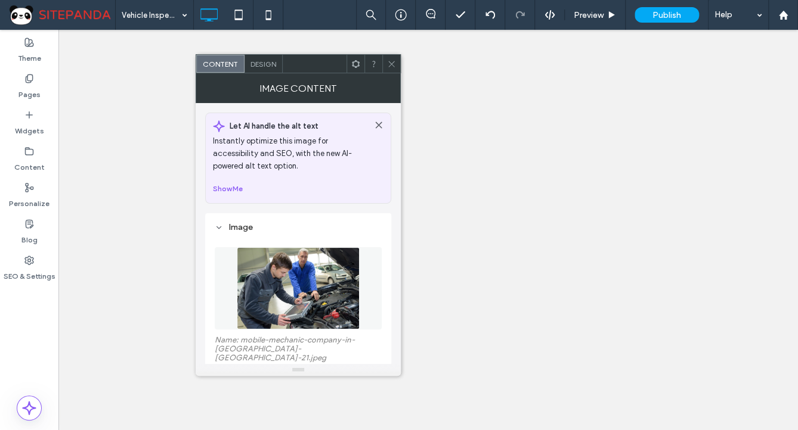
click at [392, 64] on icon at bounding box center [391, 64] width 9 height 9
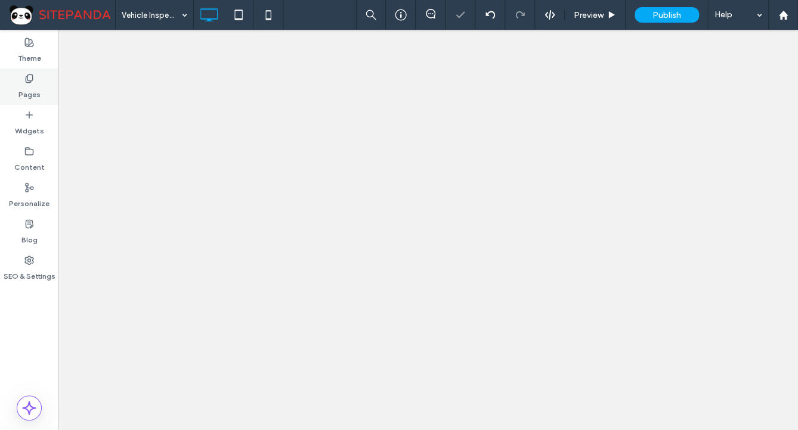
click at [23, 97] on label "Pages" at bounding box center [29, 91] width 22 height 17
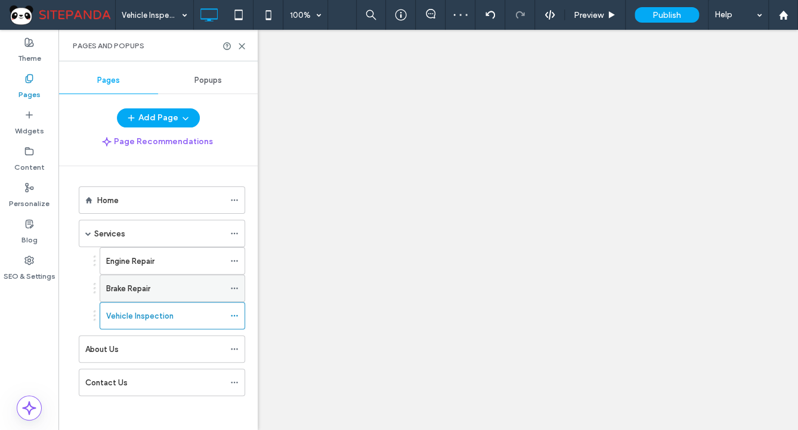
click at [129, 279] on div "Brake Repair" at bounding box center [165, 288] width 118 height 26
click at [242, 46] on use at bounding box center [241, 46] width 5 height 5
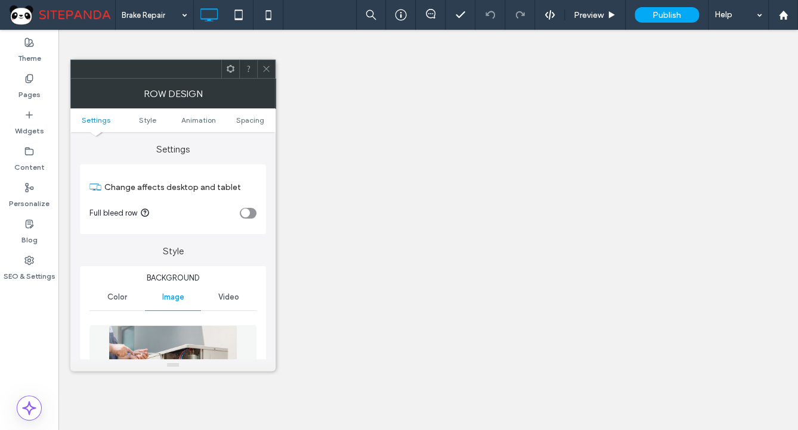
click at [176, 347] on img at bounding box center [172, 366] width 128 height 82
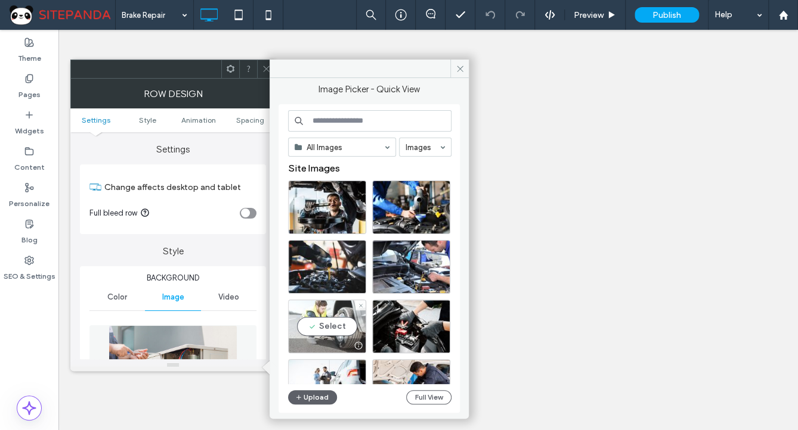
click at [329, 324] on div "Select" at bounding box center [327, 327] width 78 height 54
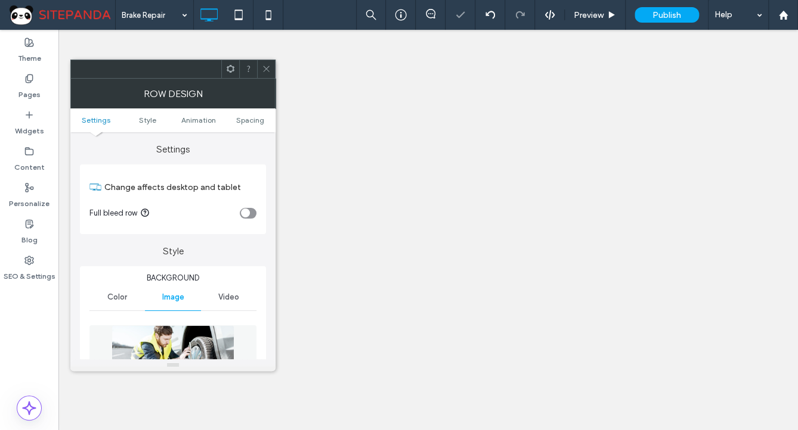
click at [265, 70] on use at bounding box center [266, 69] width 6 height 6
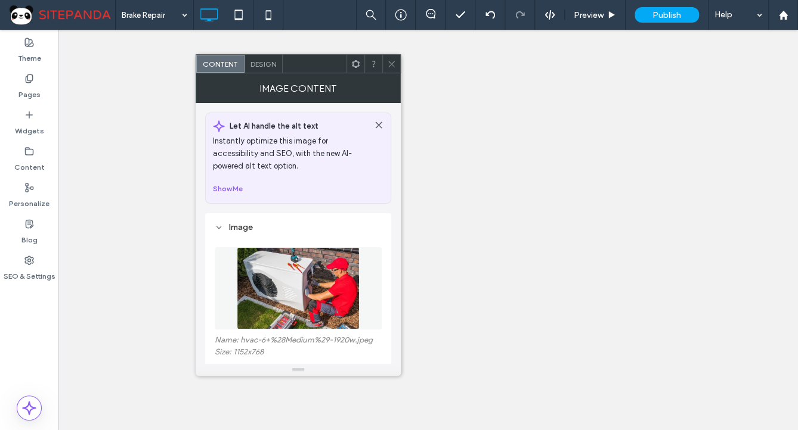
drag, startPoint x: 315, startPoint y: 284, endPoint x: 304, endPoint y: 277, distance: 12.9
click at [315, 284] on img at bounding box center [298, 288] width 123 height 82
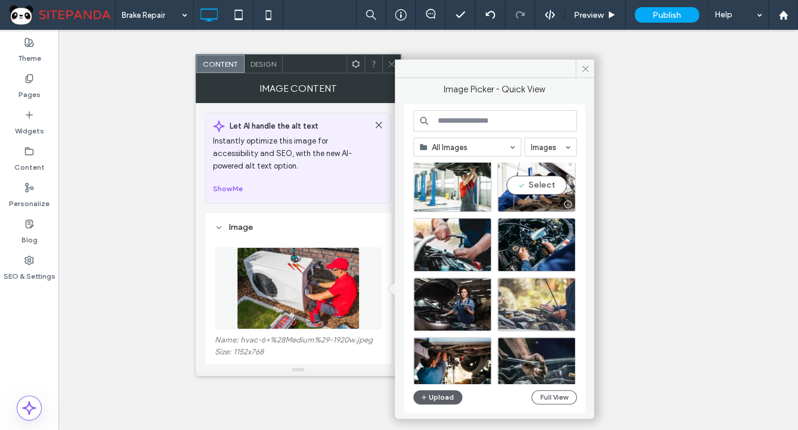
scroll to position [1369, 0]
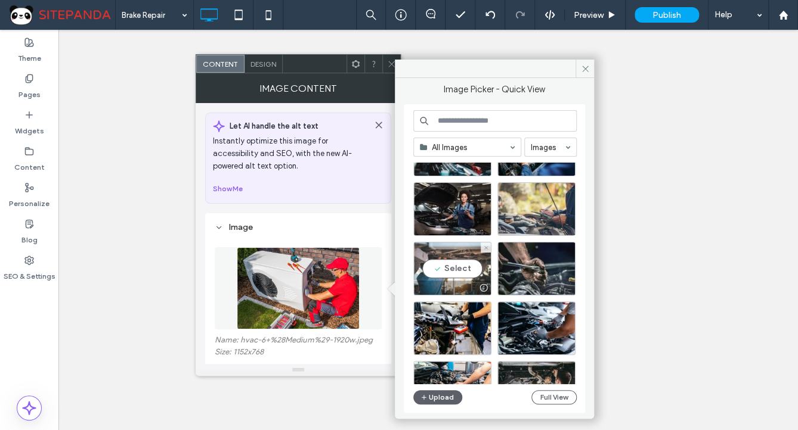
click at [458, 268] on div "Select" at bounding box center [452, 269] width 78 height 54
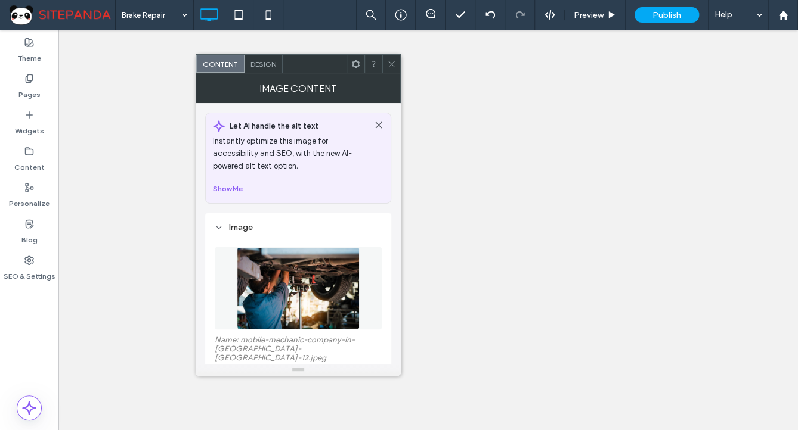
click at [388, 68] on span at bounding box center [391, 64] width 9 height 18
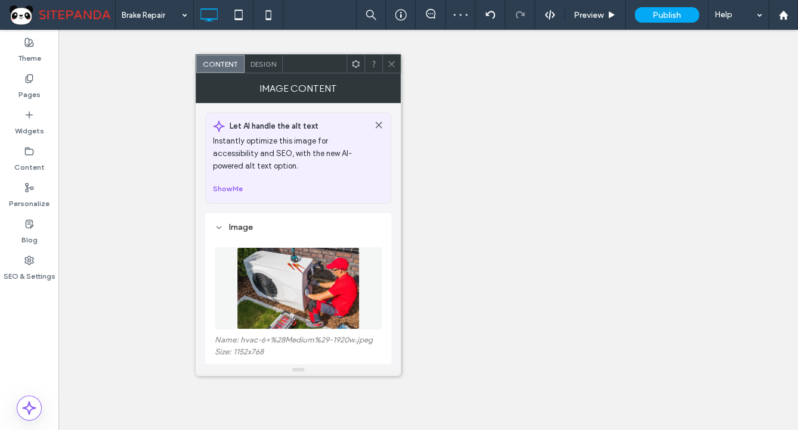
click at [305, 291] on img at bounding box center [298, 288] width 123 height 82
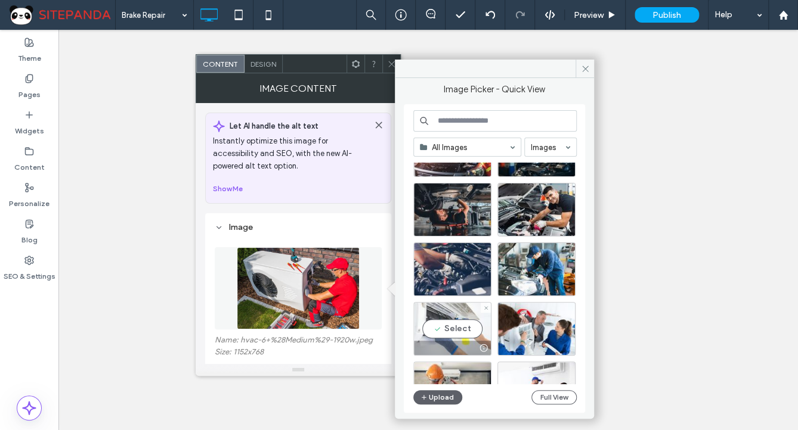
scroll to position [1571, 0]
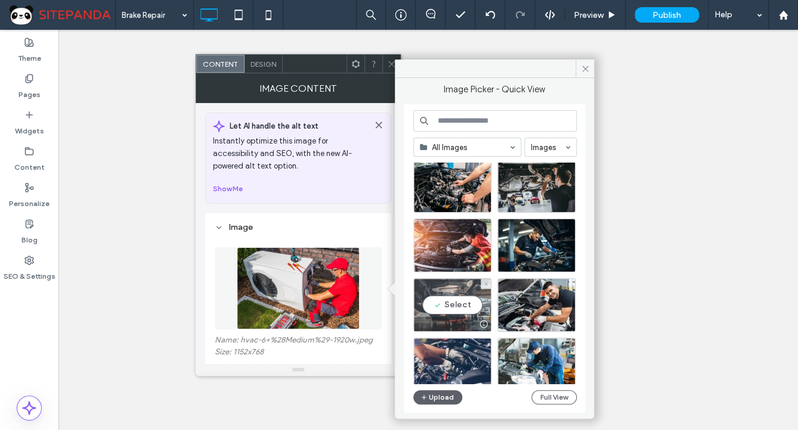
click at [458, 306] on div "Select" at bounding box center [452, 305] width 78 height 54
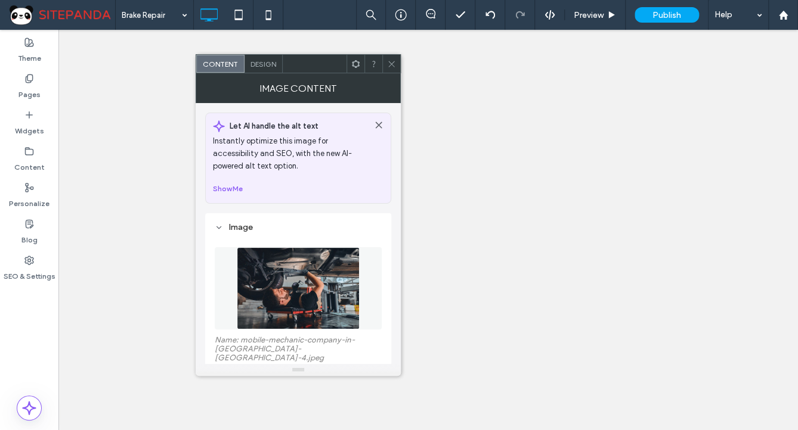
click at [392, 61] on icon at bounding box center [391, 64] width 9 height 9
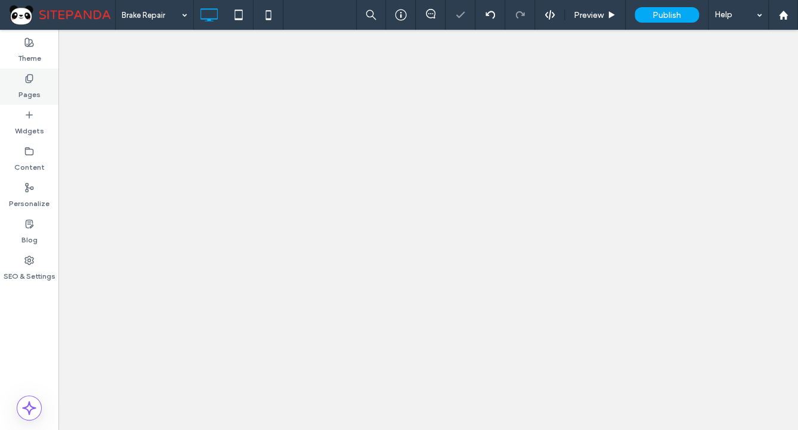
click at [30, 79] on icon at bounding box center [29, 79] width 10 height 10
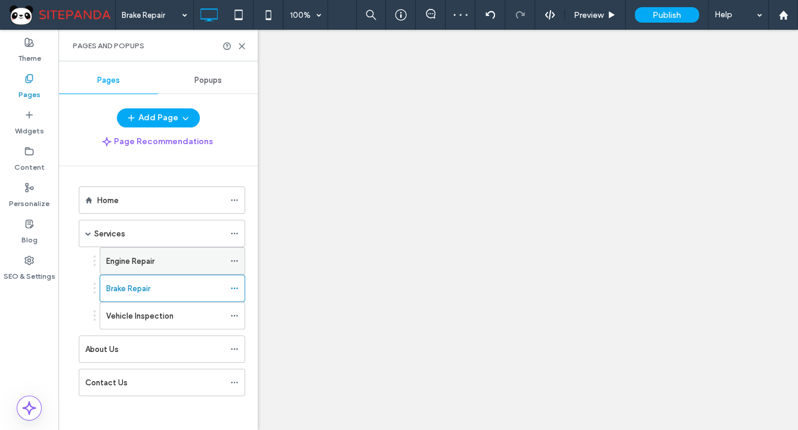
click at [131, 261] on label "Engine Repair" at bounding box center [130, 261] width 48 height 21
click at [242, 45] on use at bounding box center [241, 46] width 5 height 5
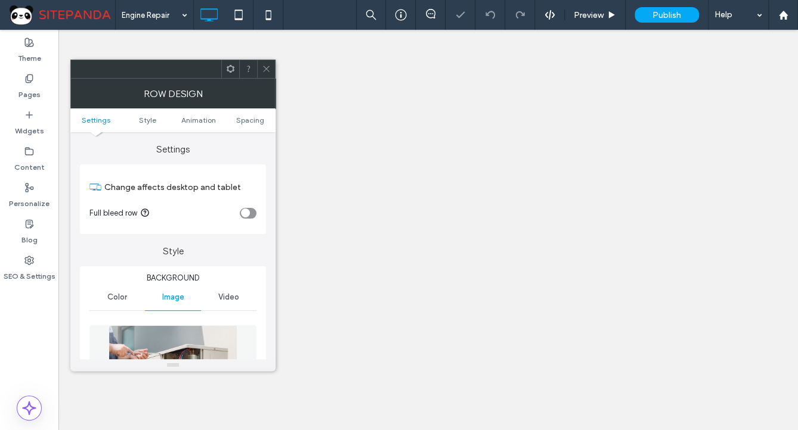
click at [197, 354] on img at bounding box center [172, 366] width 128 height 82
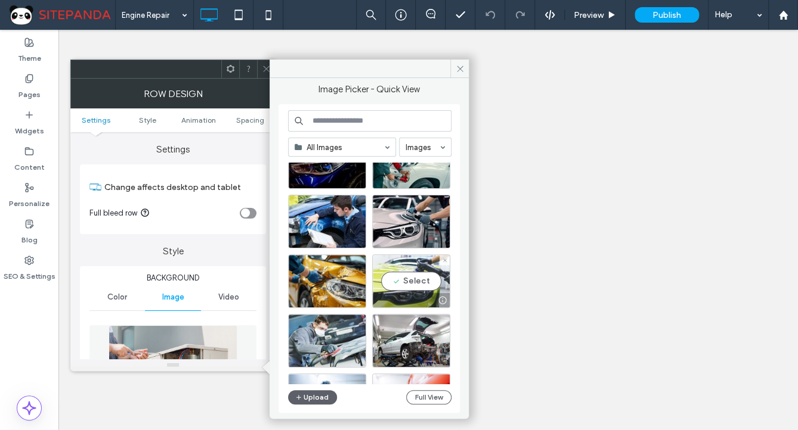
scroll to position [856, 0]
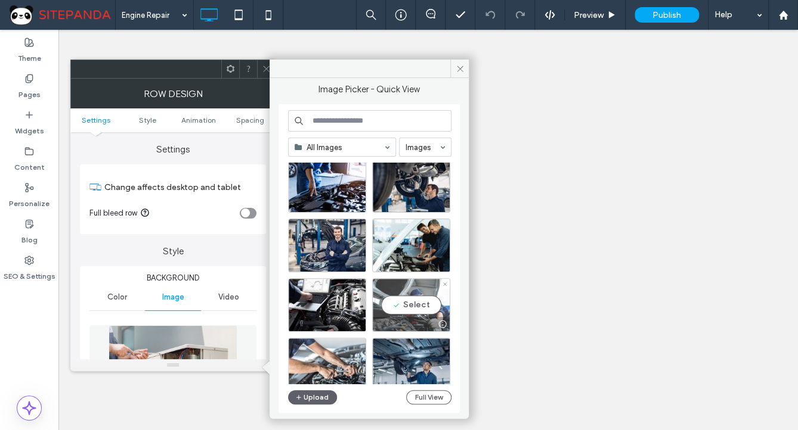
click at [411, 302] on div "Select" at bounding box center [411, 305] width 78 height 54
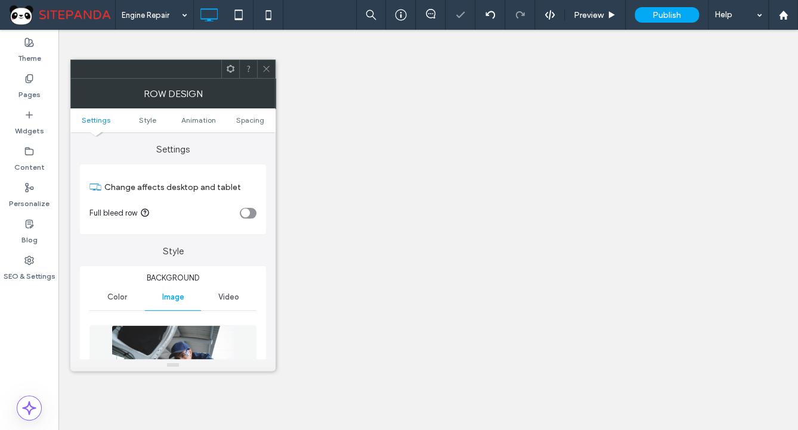
click at [262, 73] on icon at bounding box center [266, 68] width 9 height 9
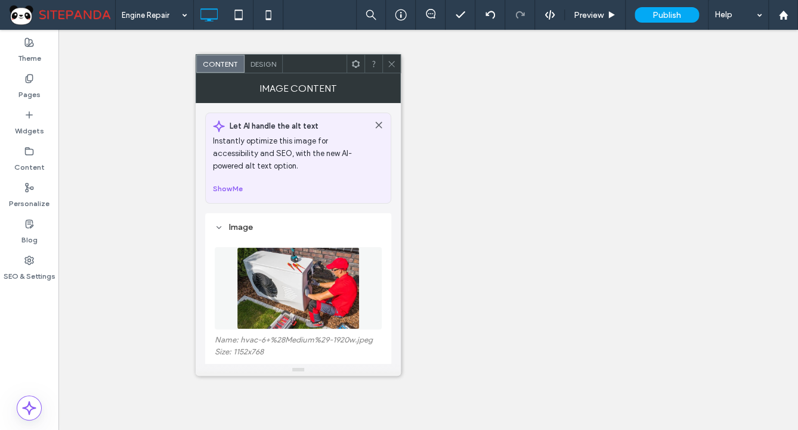
click at [322, 286] on img at bounding box center [298, 288] width 123 height 82
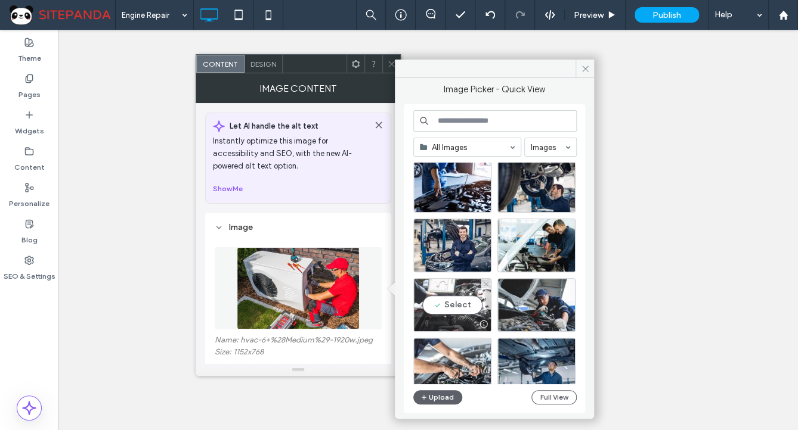
click at [458, 294] on div "Select" at bounding box center [452, 305] width 78 height 54
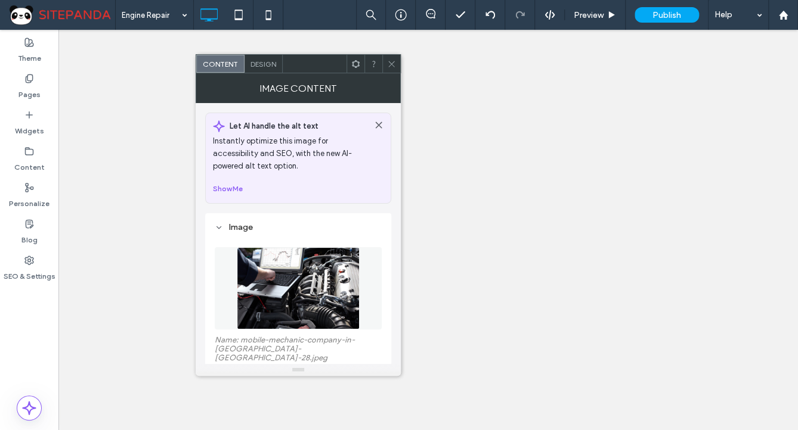
click at [389, 66] on icon at bounding box center [391, 64] width 9 height 9
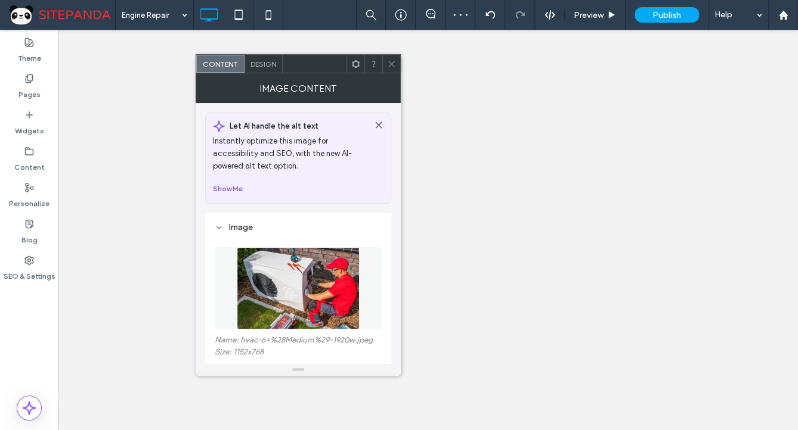
click at [238, 289] on img at bounding box center [298, 288] width 123 height 82
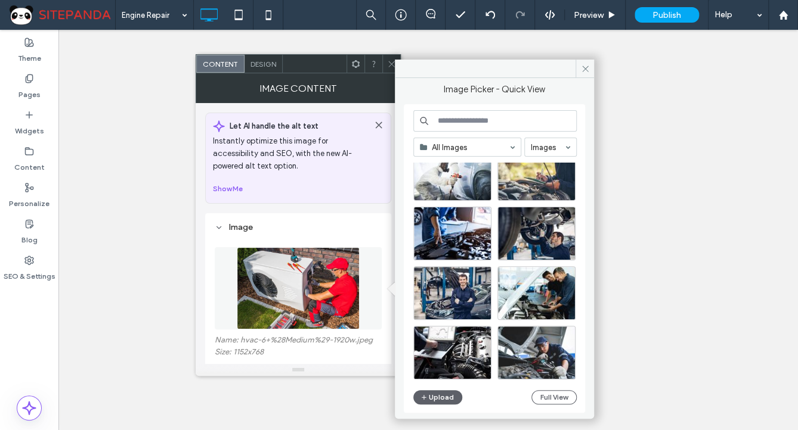
scroll to position [904, 0]
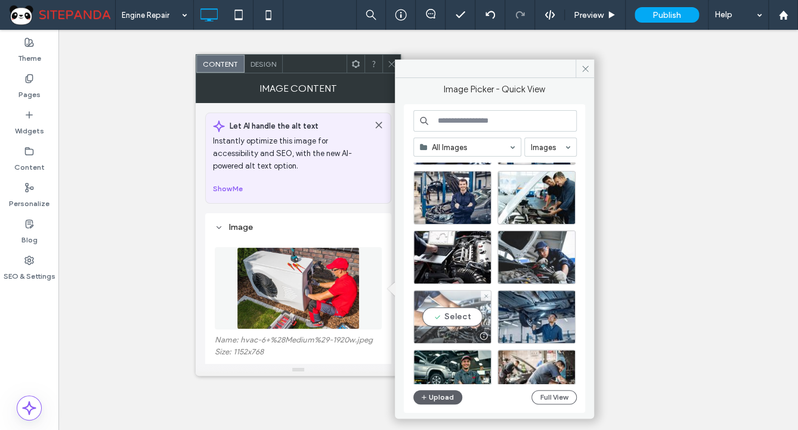
click at [459, 308] on div "Select" at bounding box center [452, 317] width 78 height 54
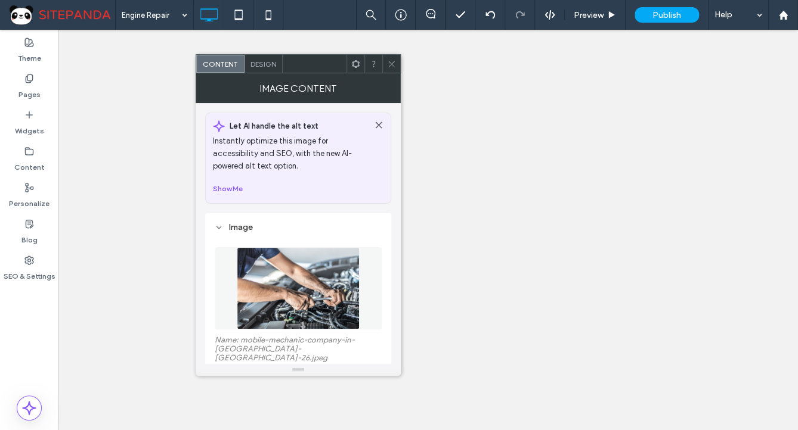
drag, startPoint x: 392, startPoint y: 67, endPoint x: 375, endPoint y: 66, distance: 17.3
click at [392, 67] on icon at bounding box center [391, 64] width 9 height 9
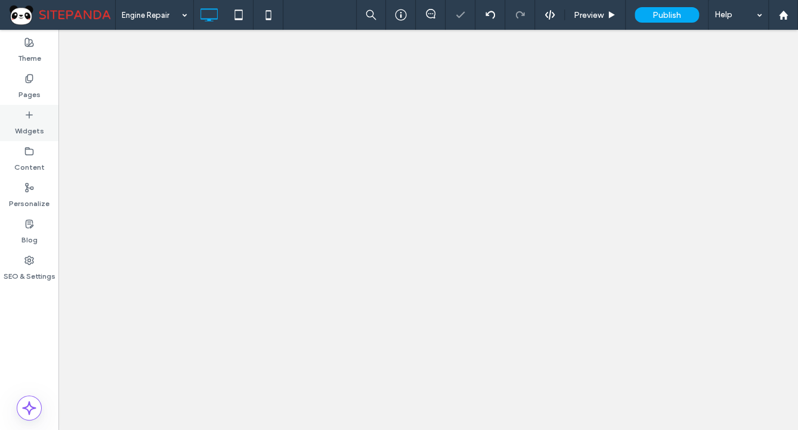
click at [30, 105] on div "Widgets" at bounding box center [29, 123] width 58 height 36
click at [26, 88] on label "Pages" at bounding box center [29, 91] width 22 height 17
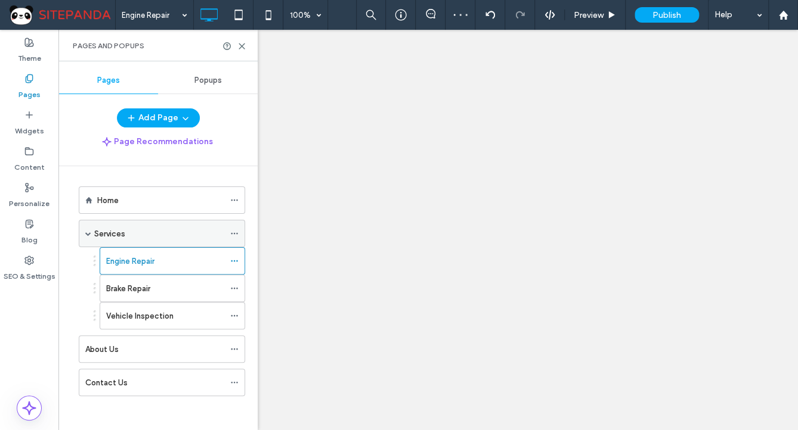
click at [147, 239] on div "Services" at bounding box center [159, 234] width 130 height 26
click at [241, 48] on icon at bounding box center [241, 46] width 9 height 9
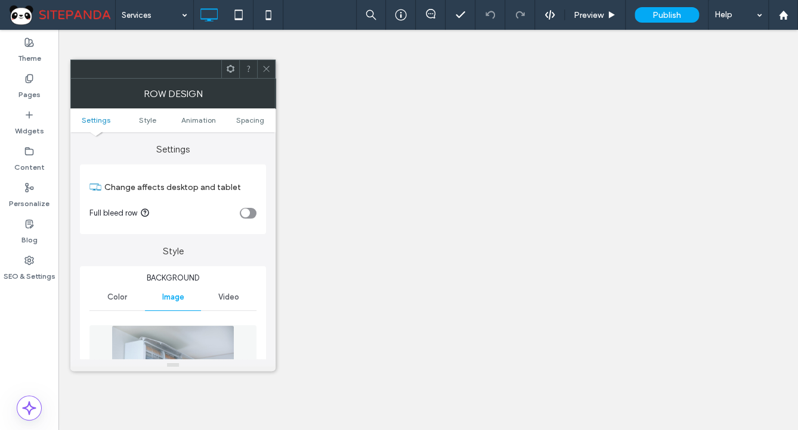
click at [187, 334] on img at bounding box center [172, 366] width 123 height 82
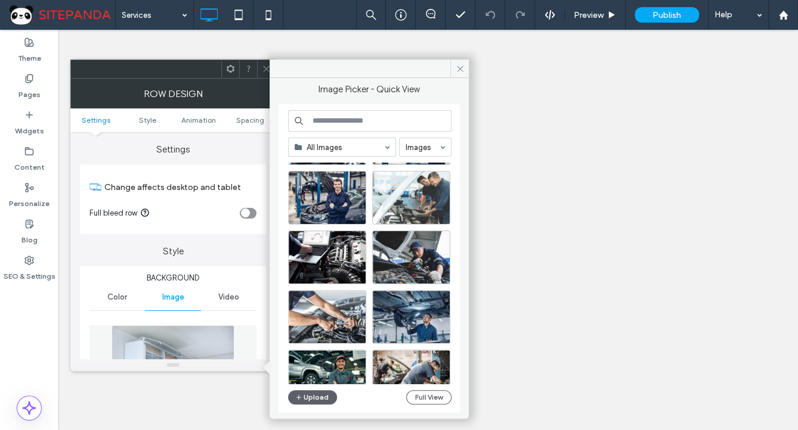
scroll to position [951, 0]
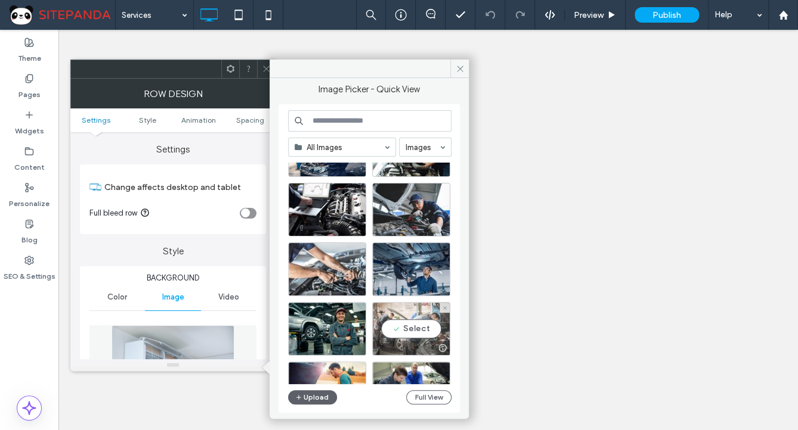
click at [415, 324] on div "Select" at bounding box center [411, 329] width 78 height 54
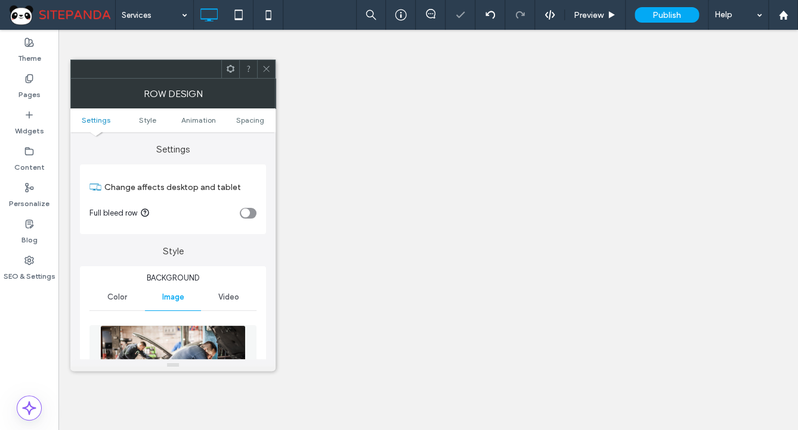
click at [270, 67] on icon at bounding box center [266, 68] width 9 height 9
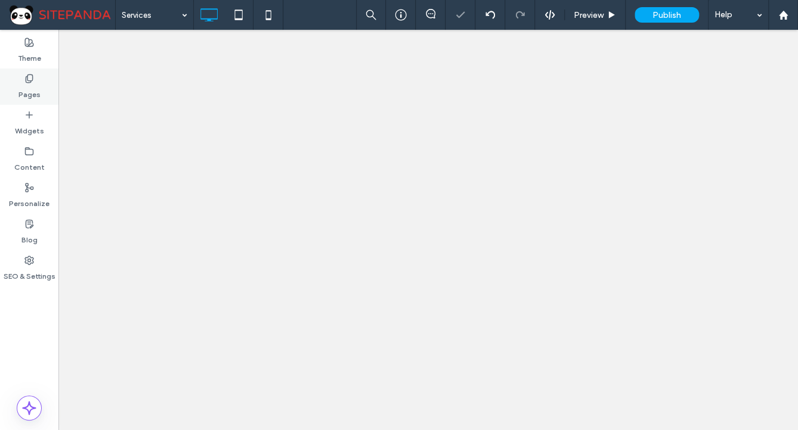
click at [15, 95] on div "Pages" at bounding box center [29, 87] width 58 height 36
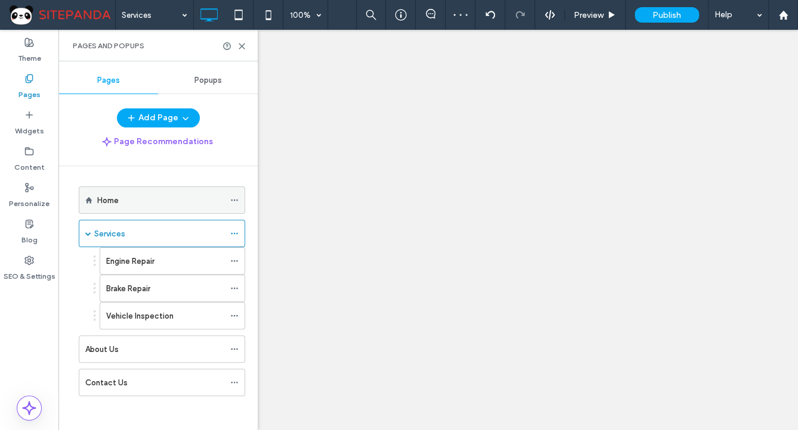
click at [140, 203] on div "Home" at bounding box center [160, 200] width 127 height 13
click at [242, 49] on icon at bounding box center [241, 46] width 9 height 9
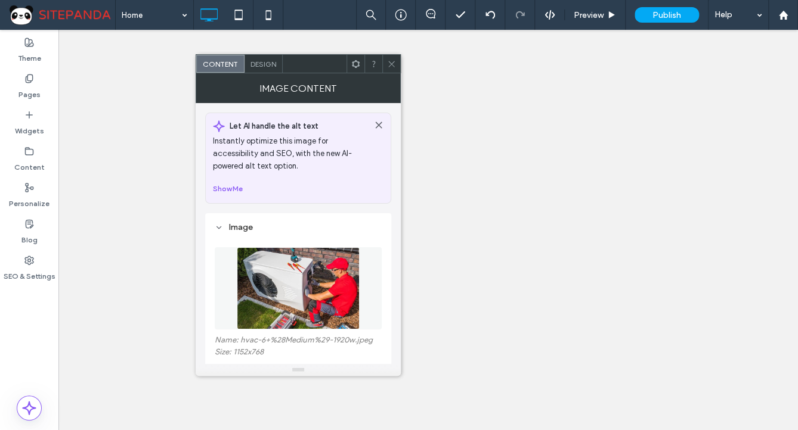
click at [258, 290] on img at bounding box center [298, 288] width 123 height 82
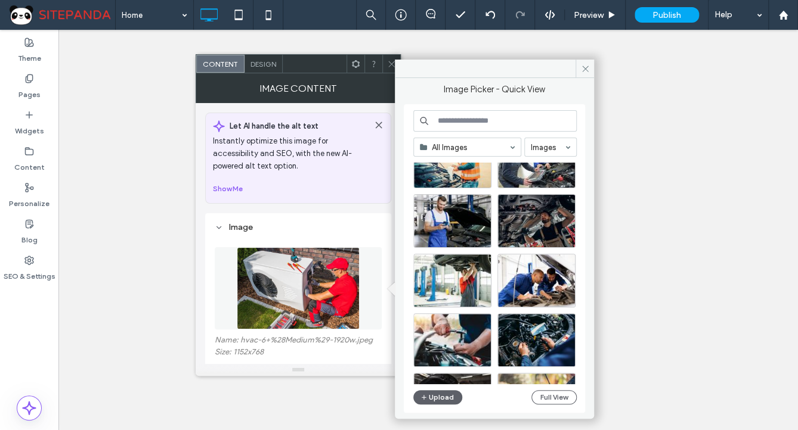
scroll to position [1226, 0]
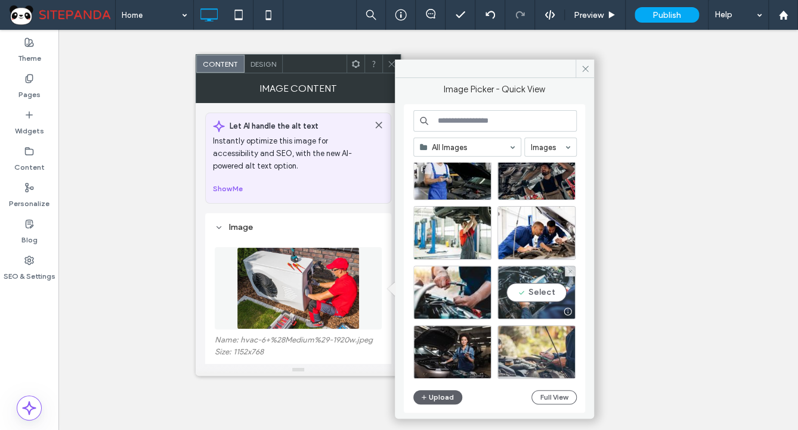
click at [548, 293] on div "Select" at bounding box center [536, 293] width 78 height 54
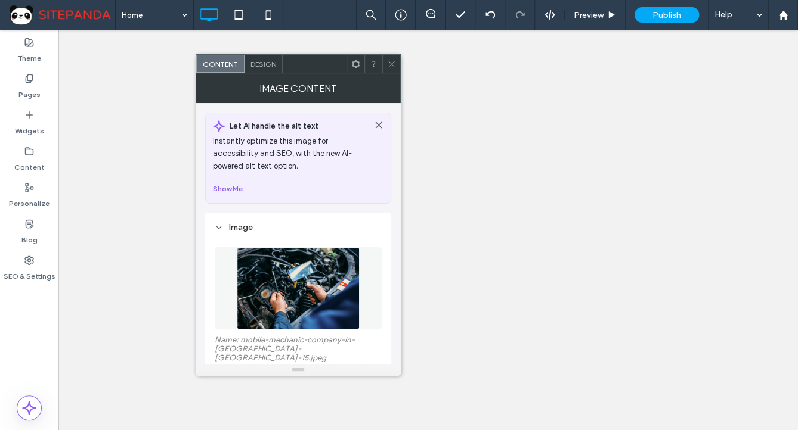
click at [384, 62] on div at bounding box center [391, 64] width 18 height 18
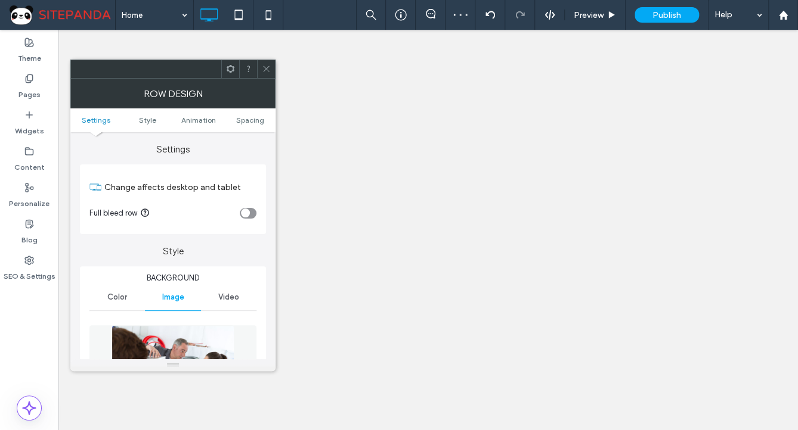
click at [154, 346] on img at bounding box center [172, 366] width 123 height 82
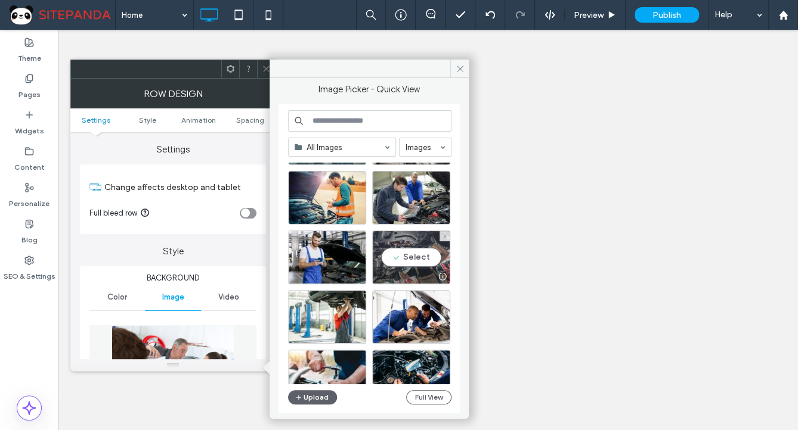
scroll to position [1190, 0]
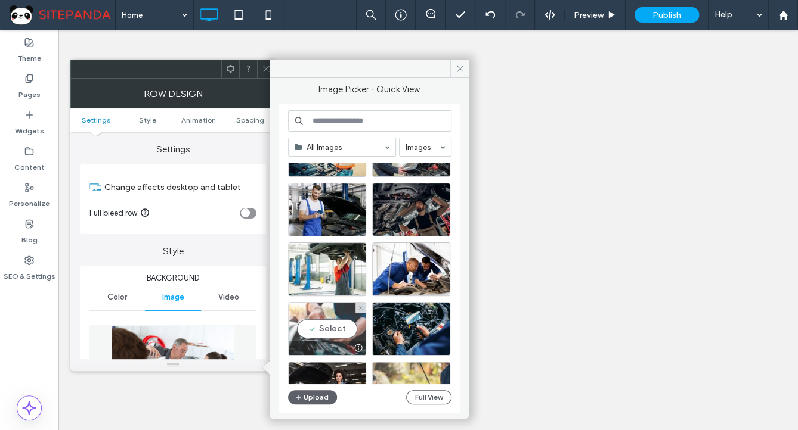
click at [346, 318] on div "Select" at bounding box center [327, 329] width 78 height 54
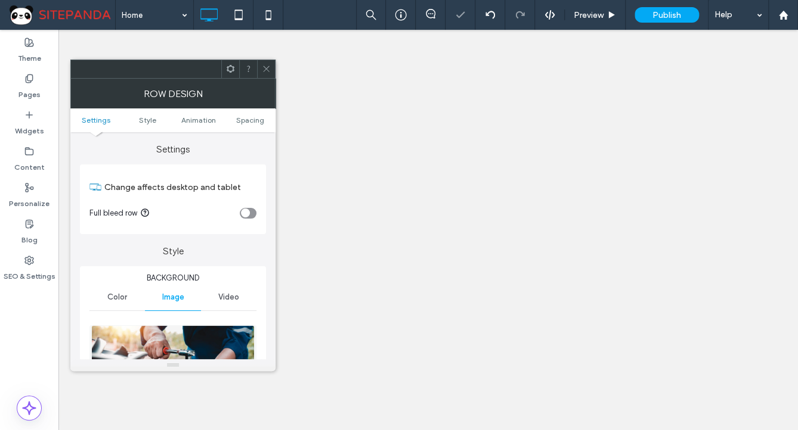
click at [263, 67] on icon at bounding box center [266, 68] width 9 height 9
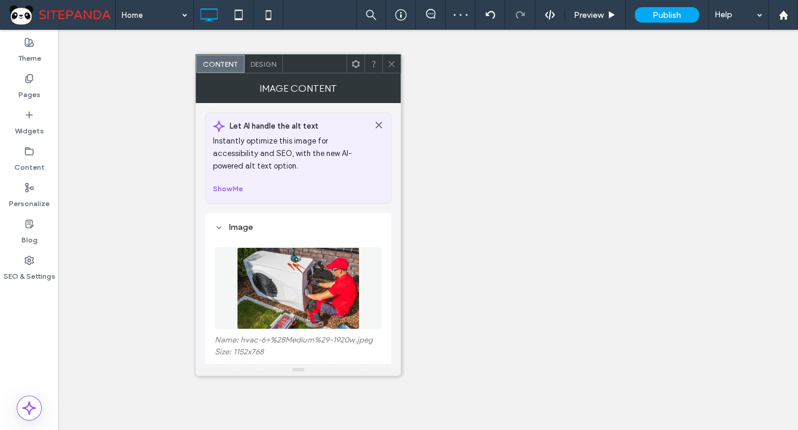
click at [302, 284] on img at bounding box center [298, 288] width 123 height 82
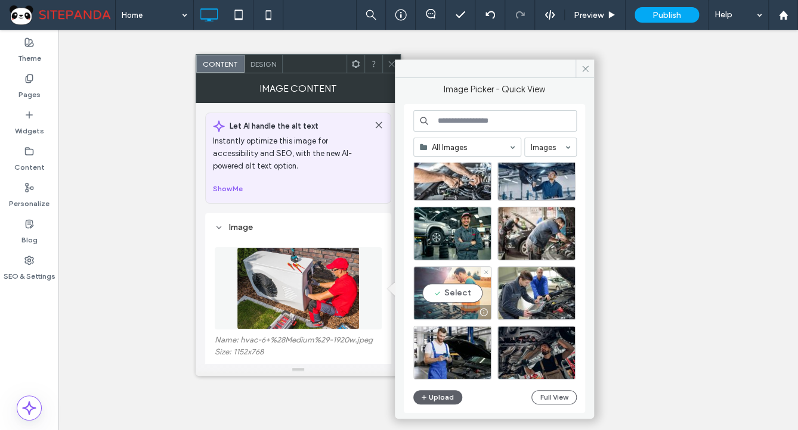
scroll to position [1142, 0]
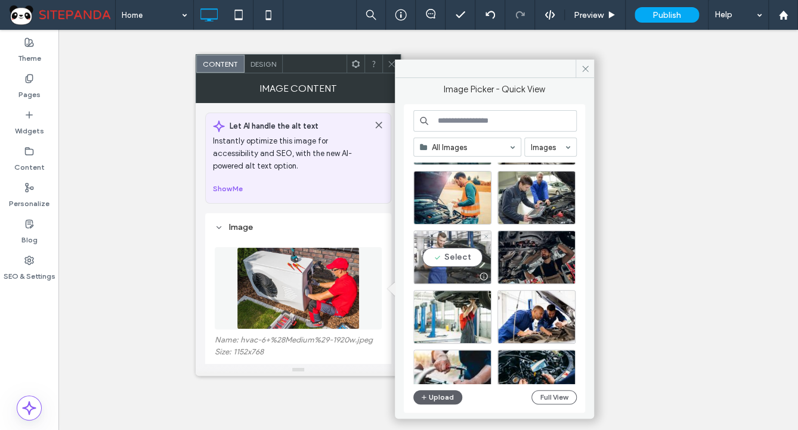
click at [463, 271] on div at bounding box center [452, 276] width 77 height 14
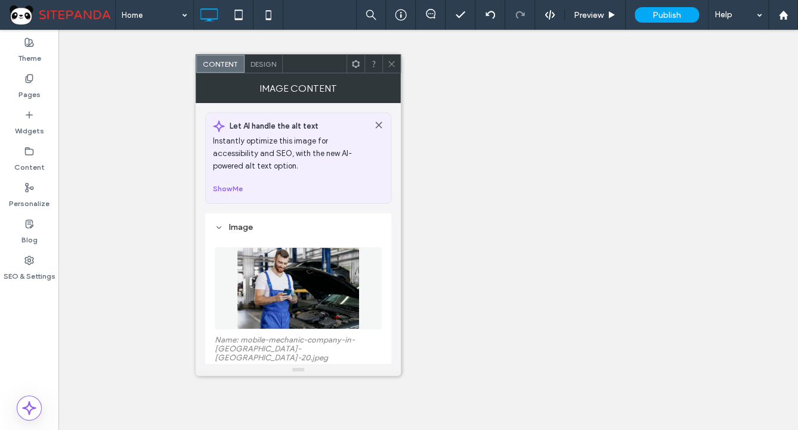
click at [390, 66] on icon at bounding box center [391, 64] width 9 height 9
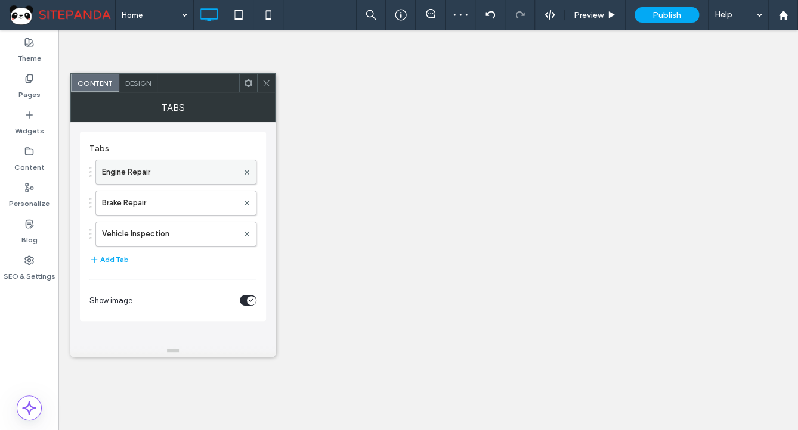
click at [178, 167] on label "Engine Repair" at bounding box center [170, 172] width 136 height 24
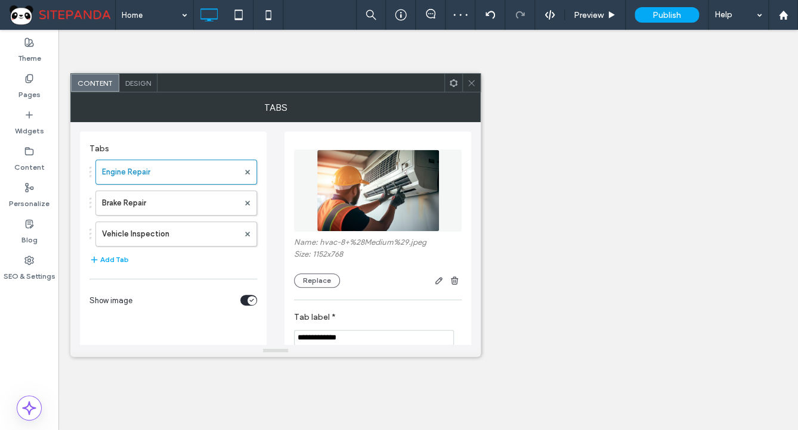
click at [384, 195] on img at bounding box center [378, 191] width 123 height 82
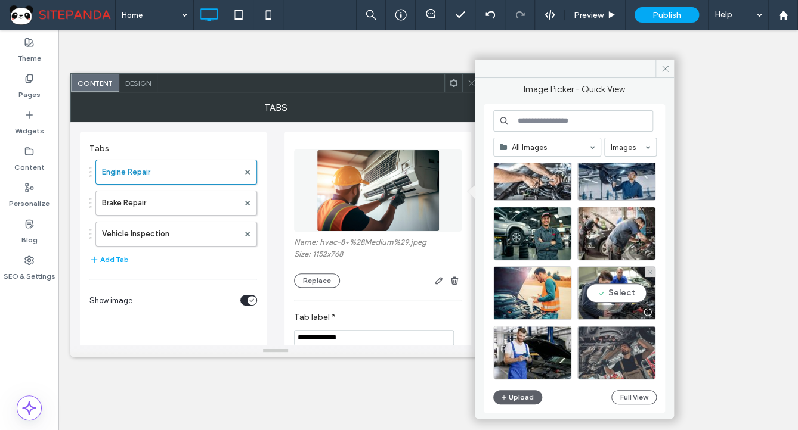
scroll to position [1094, 0]
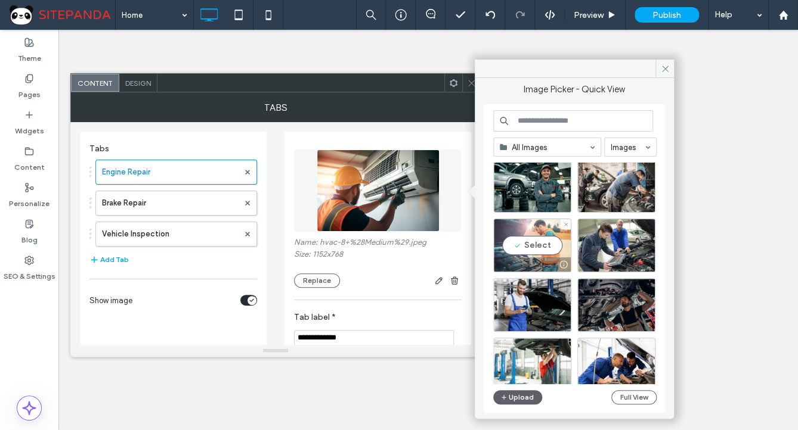
click at [528, 247] on div "Select" at bounding box center [532, 246] width 78 height 54
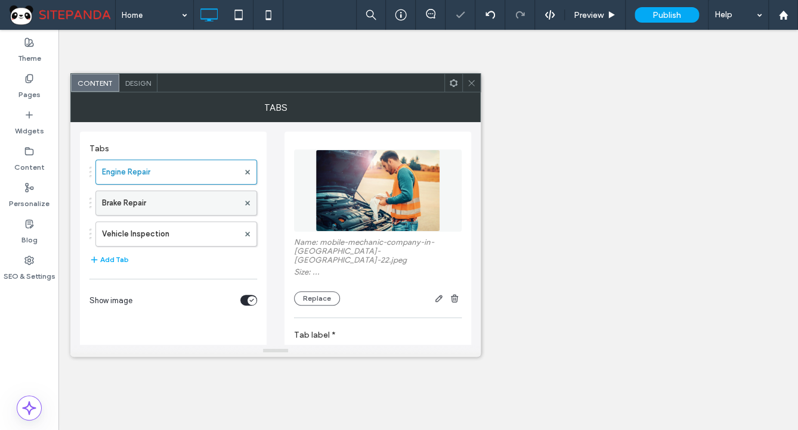
click at [162, 209] on label "Brake Repair" at bounding box center [170, 203] width 137 height 24
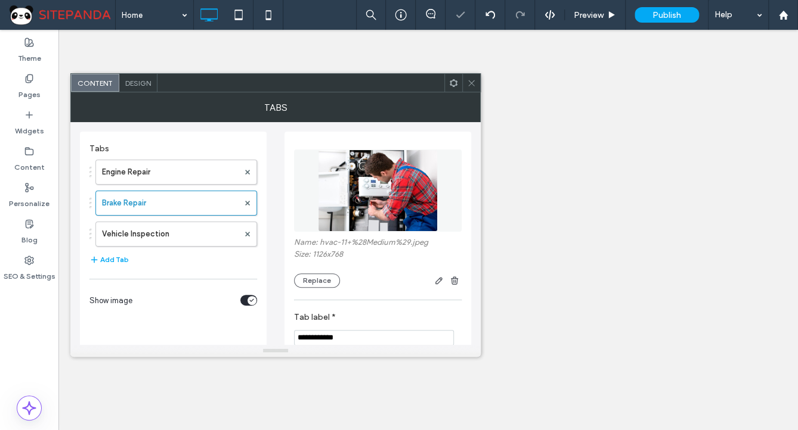
click at [360, 188] on img at bounding box center [378, 191] width 120 height 82
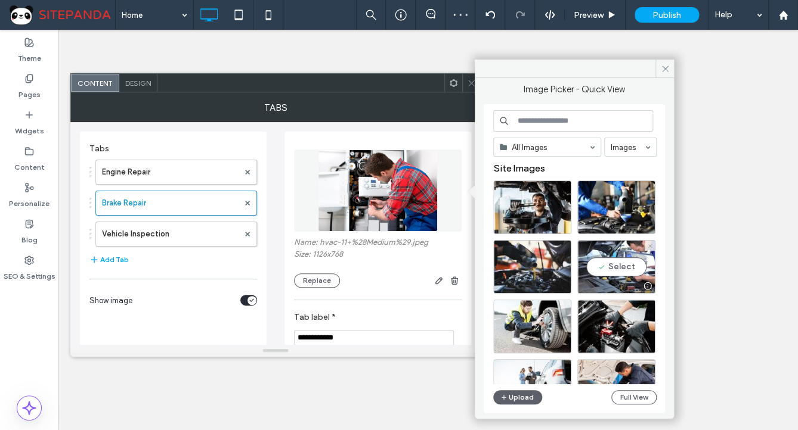
scroll to position [95, 0]
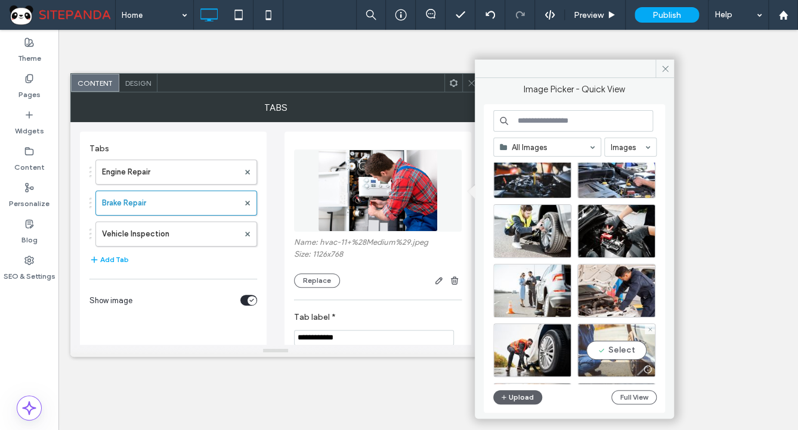
click at [585, 353] on div "Select" at bounding box center [616, 351] width 78 height 54
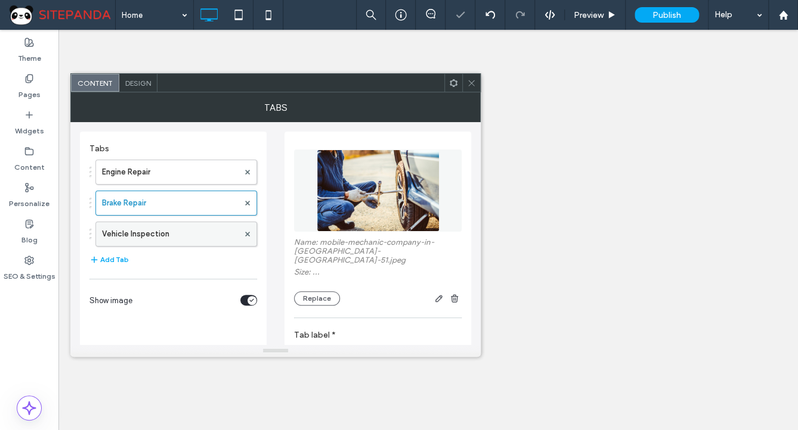
click at [142, 231] on label "Vehicle Inspection" at bounding box center [170, 234] width 137 height 24
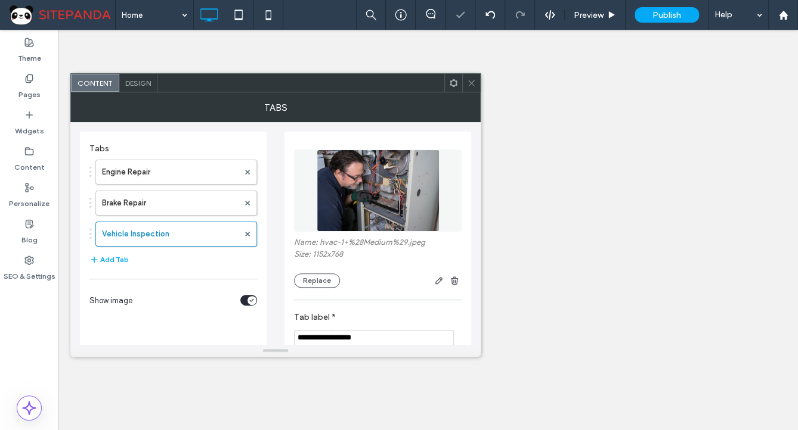
click at [346, 178] on img at bounding box center [378, 191] width 123 height 82
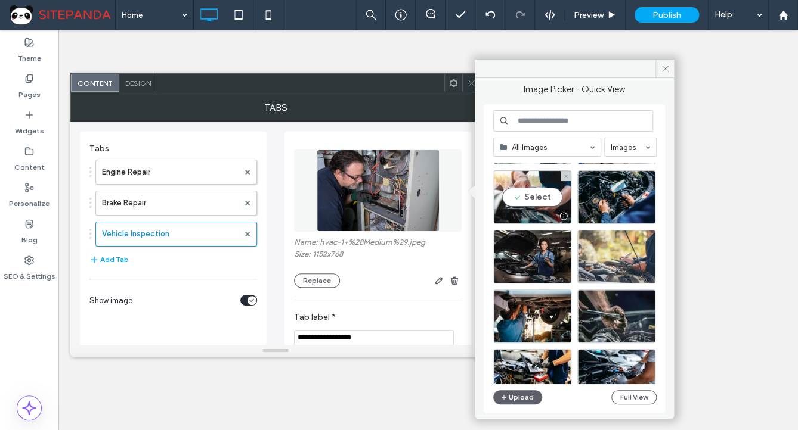
scroll to position [1369, 0]
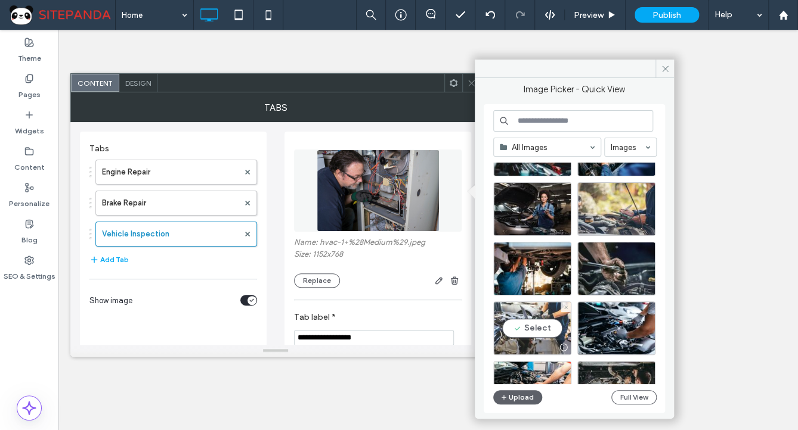
click at [539, 329] on div "Select" at bounding box center [532, 329] width 78 height 54
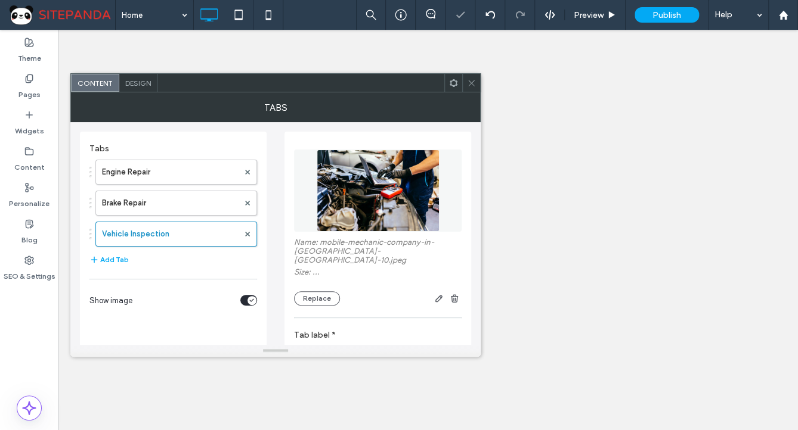
click at [470, 92] on div "Tabs" at bounding box center [275, 107] width 410 height 30
click at [469, 81] on icon at bounding box center [471, 83] width 9 height 9
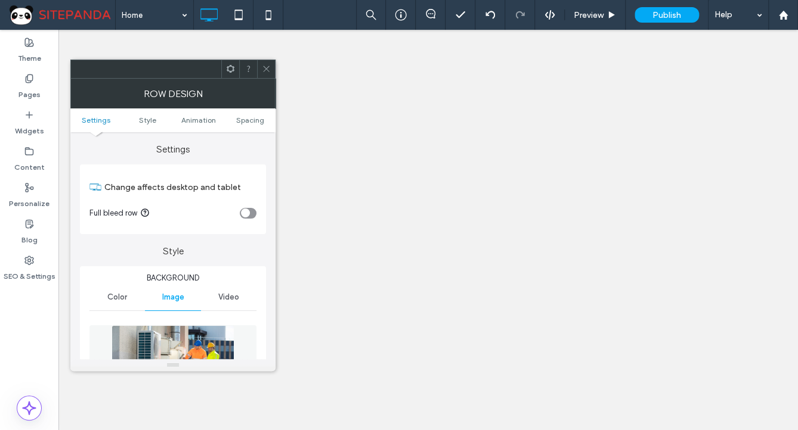
click at [162, 334] on img at bounding box center [172, 366] width 123 height 82
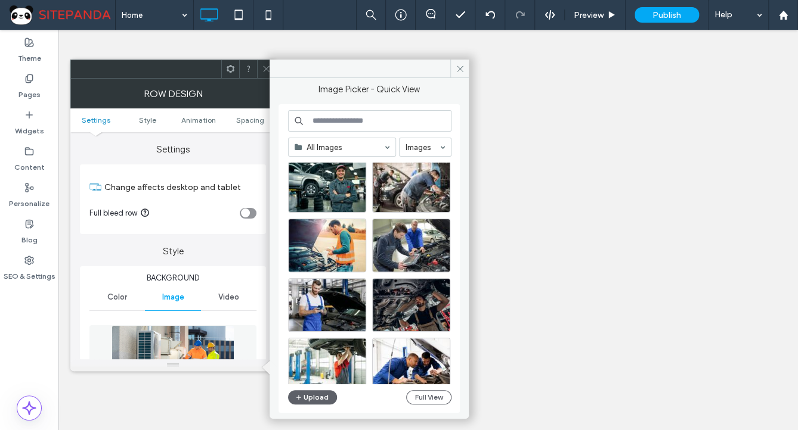
scroll to position [1190, 0]
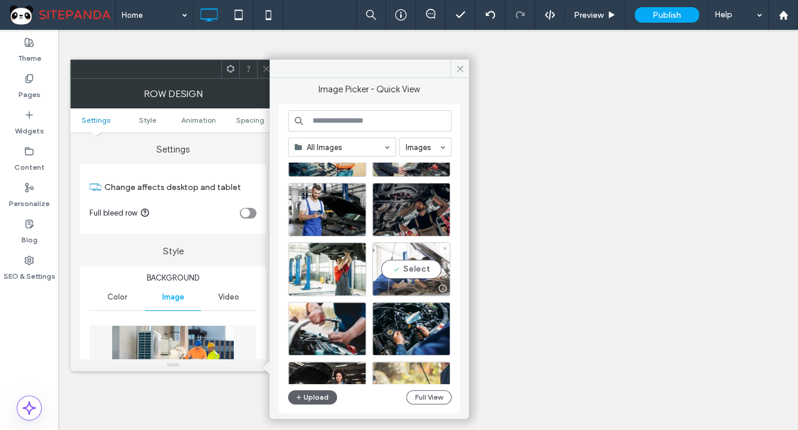
click at [408, 272] on div "Select" at bounding box center [411, 270] width 78 height 54
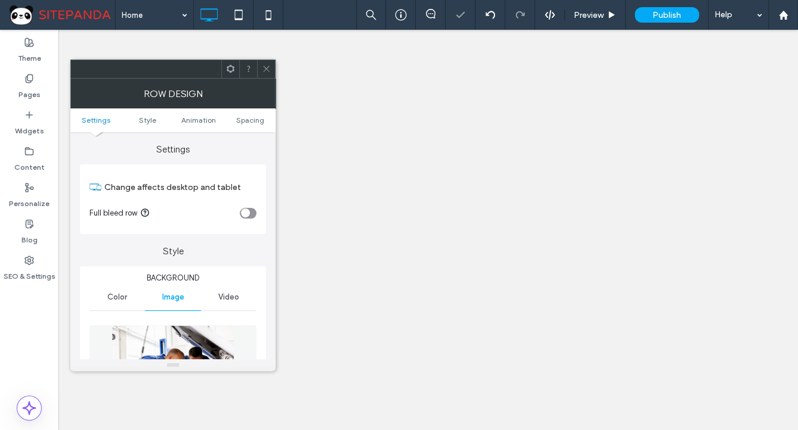
click at [265, 70] on use at bounding box center [266, 69] width 6 height 6
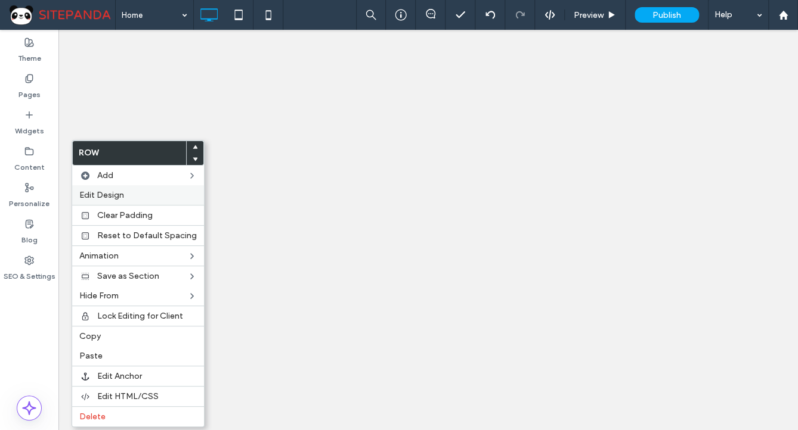
click at [117, 196] on span "Edit Design" at bounding box center [101, 195] width 45 height 10
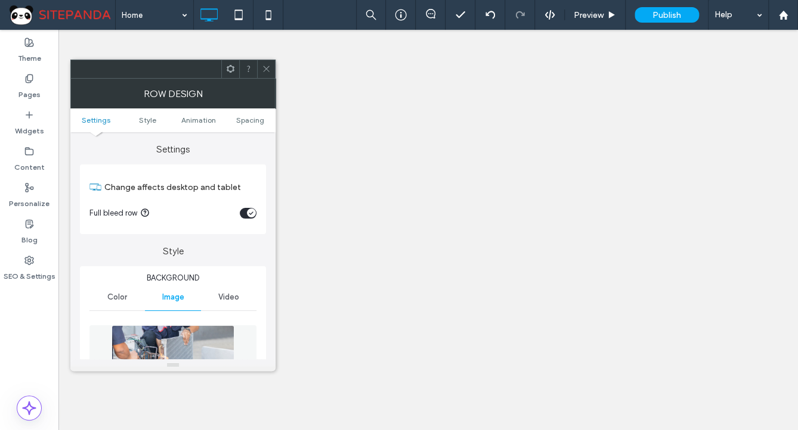
click at [184, 352] on img at bounding box center [172, 366] width 123 height 82
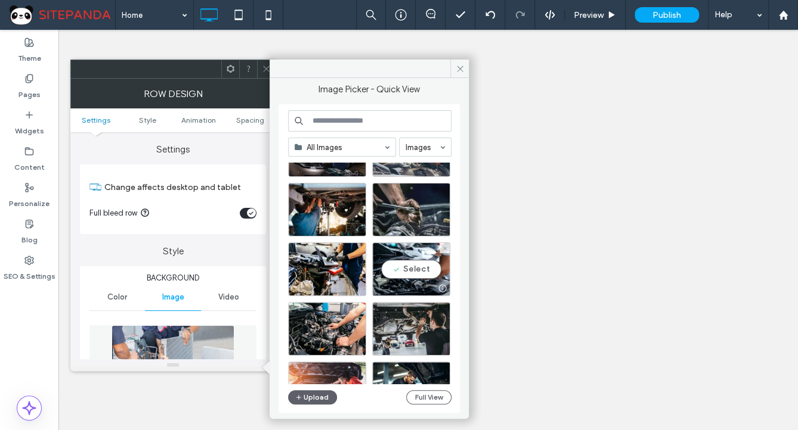
scroll to position [1714, 0]
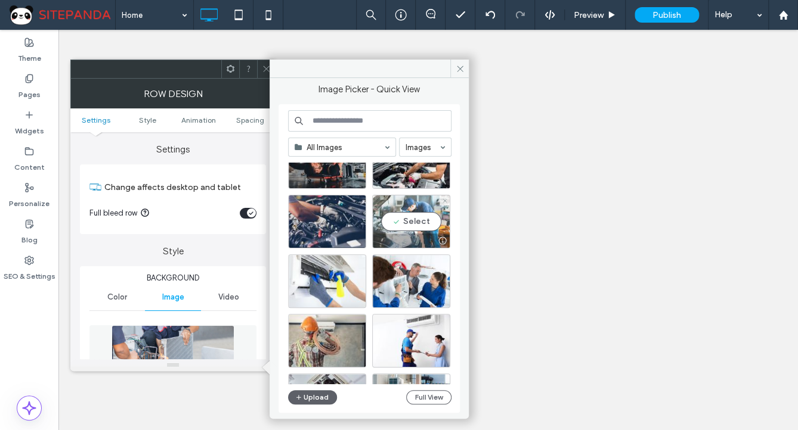
click at [407, 222] on div "Select" at bounding box center [411, 222] width 78 height 54
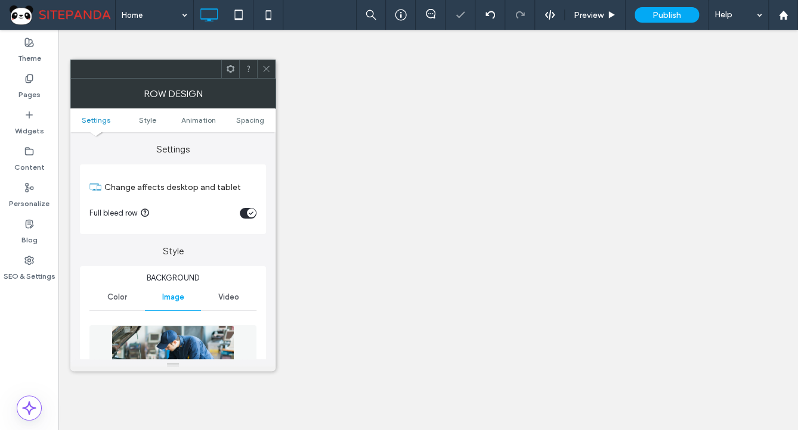
click at [262, 67] on icon at bounding box center [266, 68] width 9 height 9
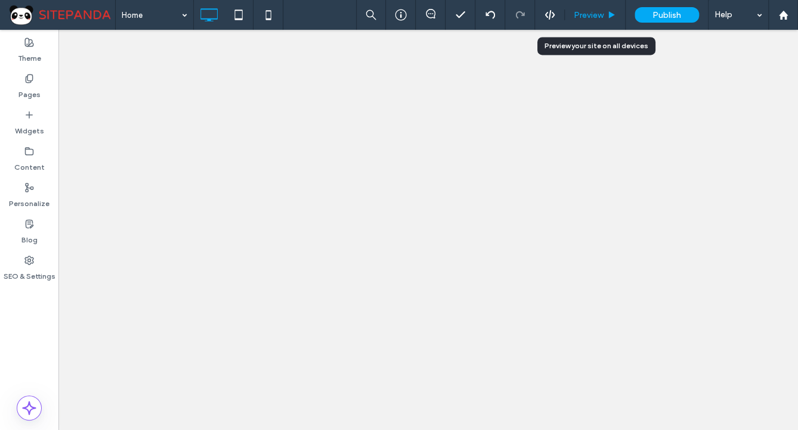
click at [598, 14] on span "Preview" at bounding box center [588, 15] width 30 height 10
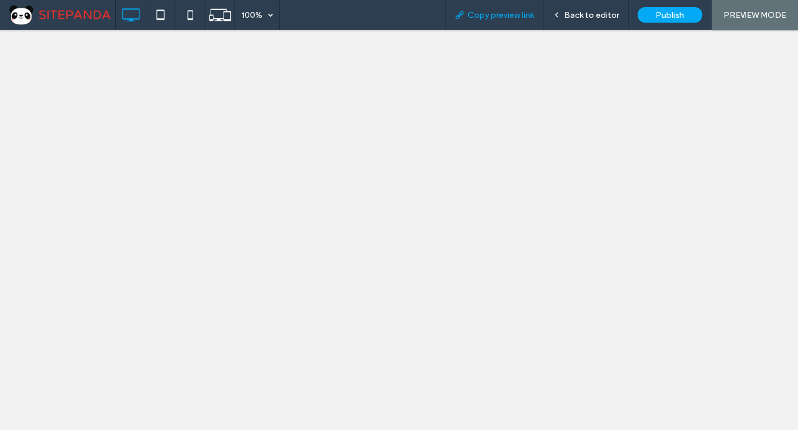
click at [506, 14] on span "Copy preview link" at bounding box center [500, 15] width 66 height 10
click at [588, 14] on span "Back to editor" at bounding box center [591, 15] width 55 height 10
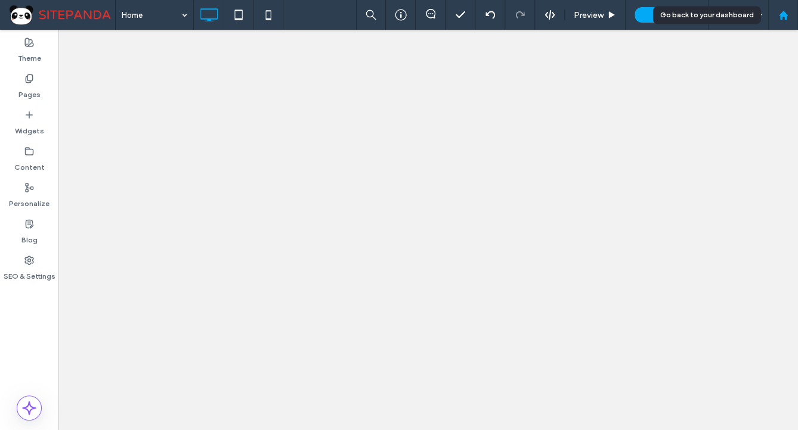
click at [784, 21] on div at bounding box center [783, 15] width 30 height 30
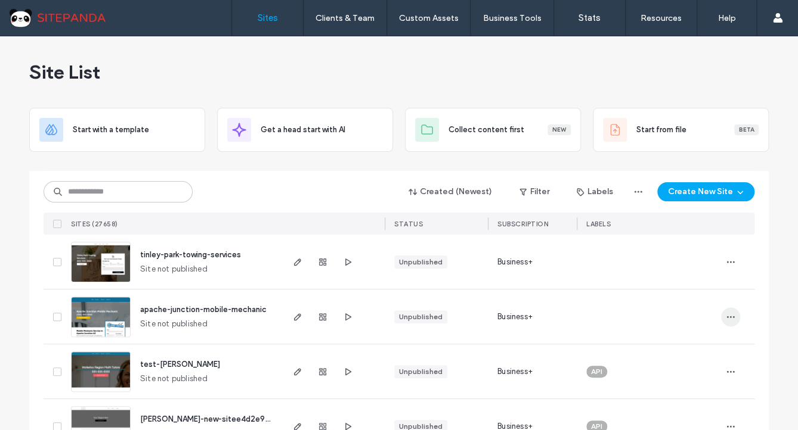
click at [725, 315] on icon "button" at bounding box center [730, 317] width 10 height 10
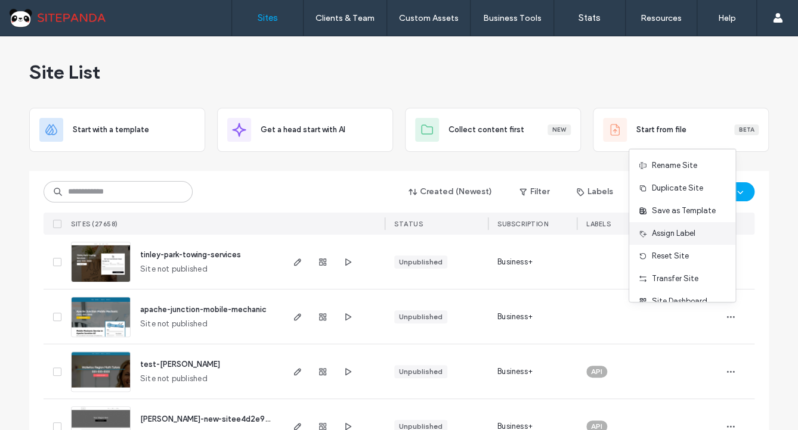
click at [669, 236] on span "Assign Label" at bounding box center [674, 234] width 44 height 12
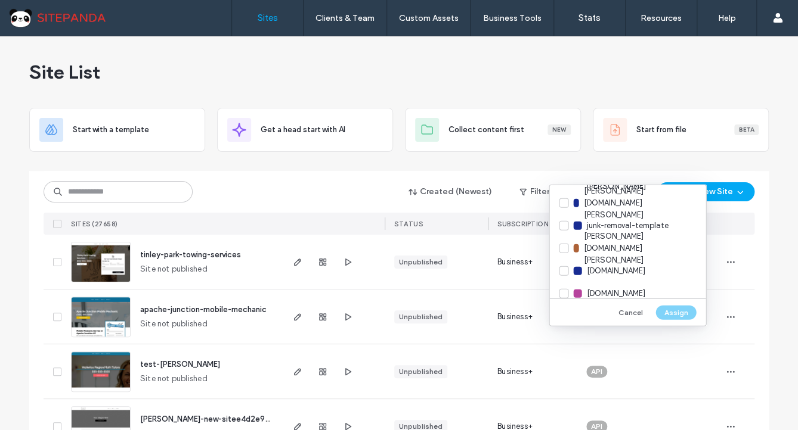
scroll to position [6270, 0]
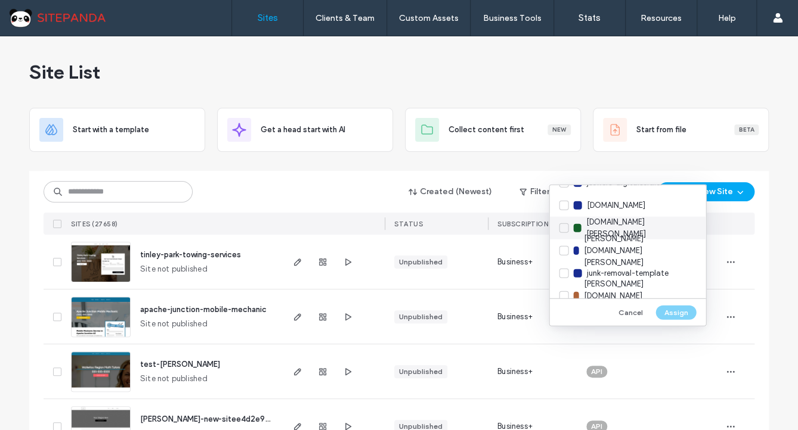
click at [607, 230] on span "[DOMAIN_NAME][PERSON_NAME]" at bounding box center [640, 228] width 110 height 24
click at [669, 312] on button "Assign" at bounding box center [675, 312] width 41 height 14
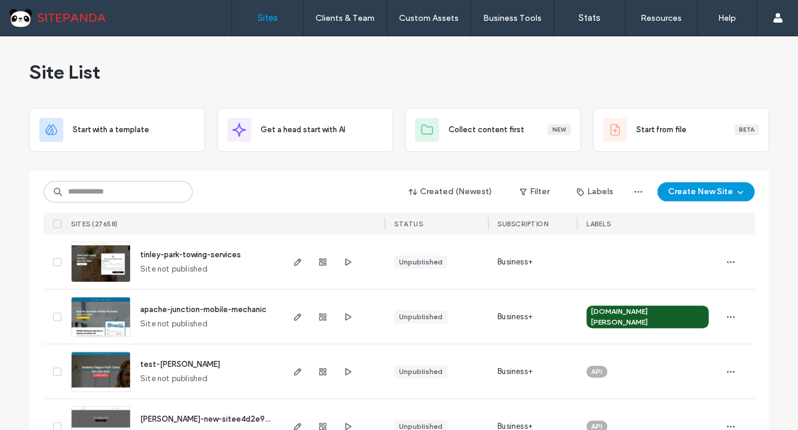
click at [694, 184] on button "Create New Site" at bounding box center [705, 191] width 97 height 19
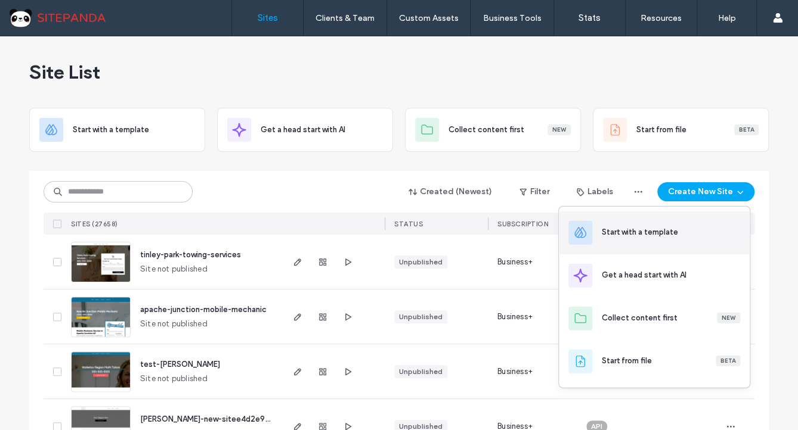
click at [638, 238] on div "Start with a template" at bounding box center [670, 233] width 138 height 13
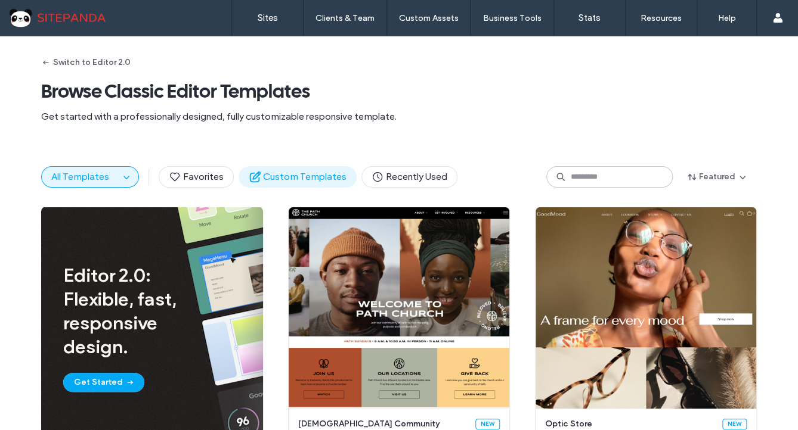
click at [291, 175] on span "Custom Templates" at bounding box center [298, 176] width 98 height 13
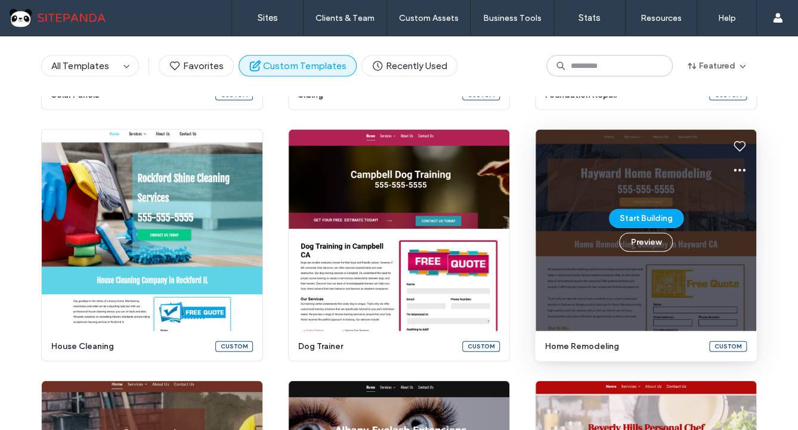
scroll to position [5061, 0]
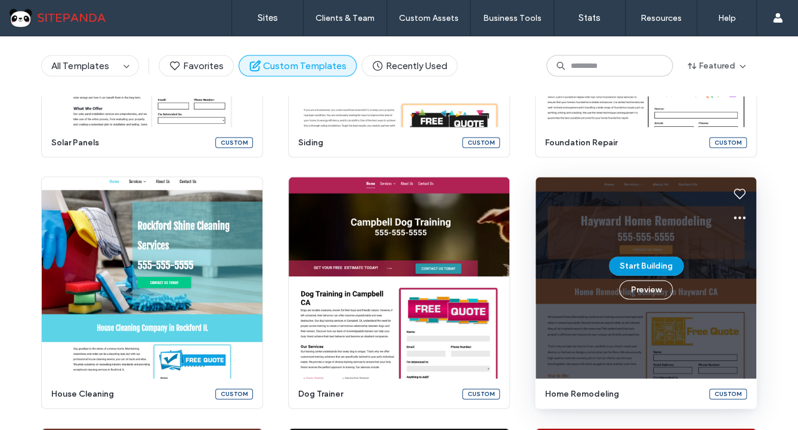
click at [643, 268] on button "Start Building" at bounding box center [646, 266] width 75 height 19
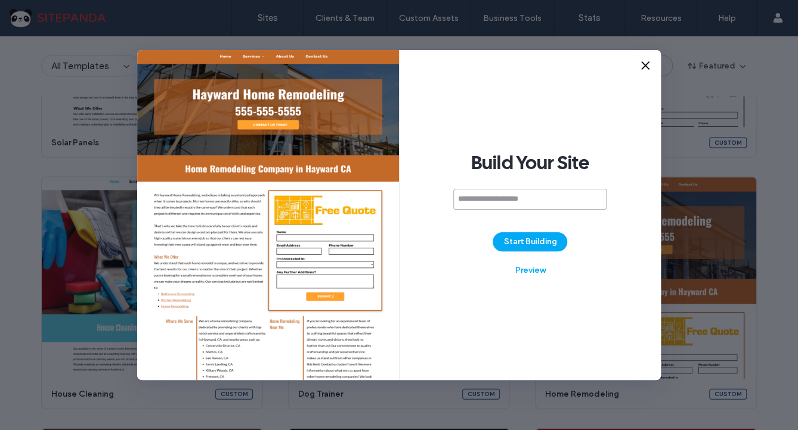
paste input "**********"
type input "**********"
click at [545, 246] on button "Start Building" at bounding box center [529, 241] width 75 height 19
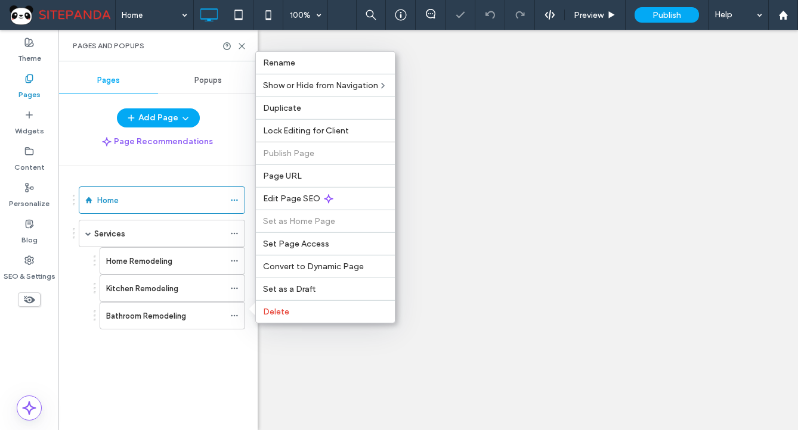
click at [308, 300] on div "Delete" at bounding box center [325, 311] width 139 height 23
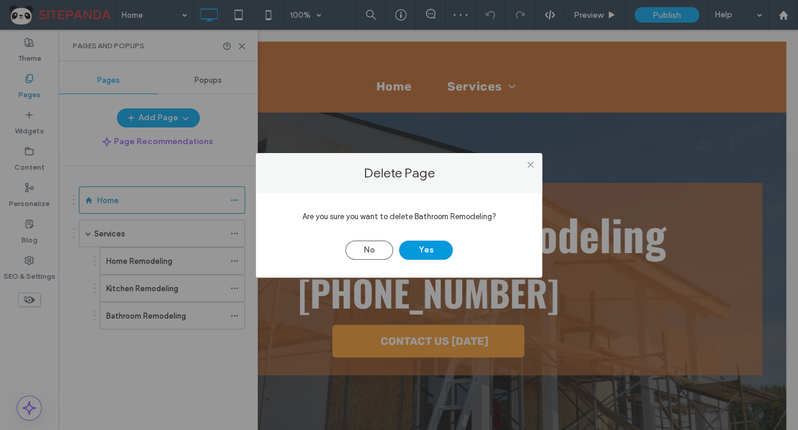
click at [419, 256] on button "Yes" at bounding box center [426, 250] width 54 height 19
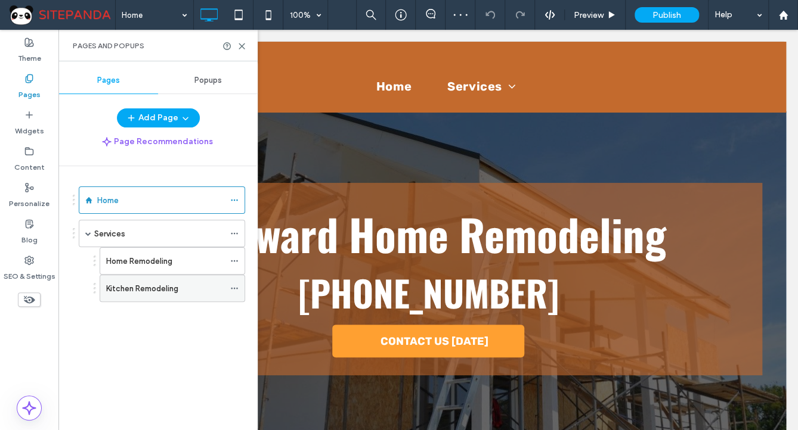
click at [234, 286] on icon at bounding box center [234, 288] width 8 height 8
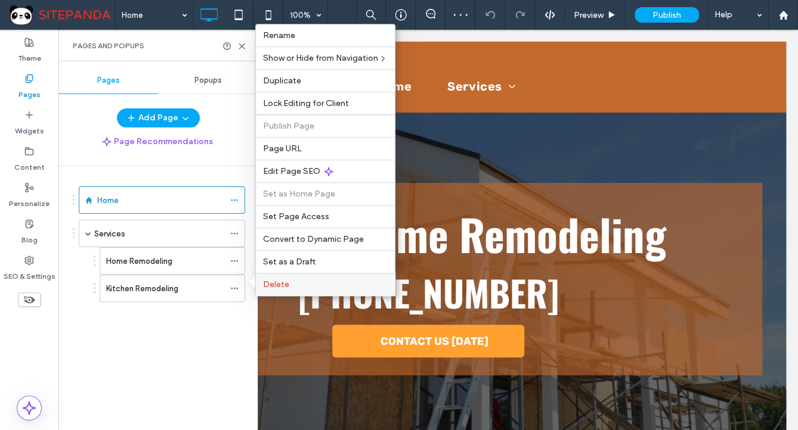
click at [287, 286] on span "Delete" at bounding box center [276, 285] width 26 height 10
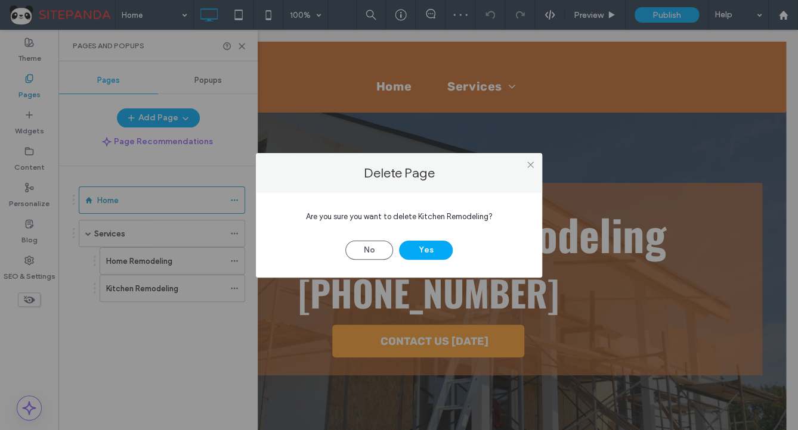
click at [445, 235] on div "No Yes" at bounding box center [399, 244] width 250 height 31
click at [434, 248] on button "Yes" at bounding box center [426, 250] width 54 height 19
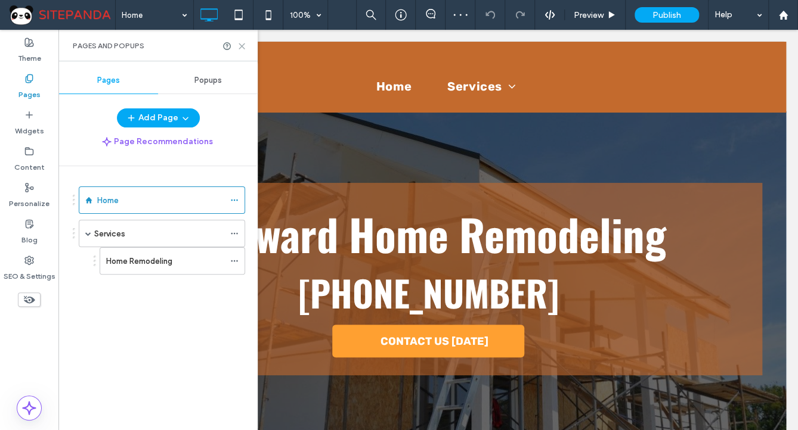
click at [241, 48] on icon at bounding box center [241, 46] width 9 height 9
